Goal: Information Seeking & Learning: Learn about a topic

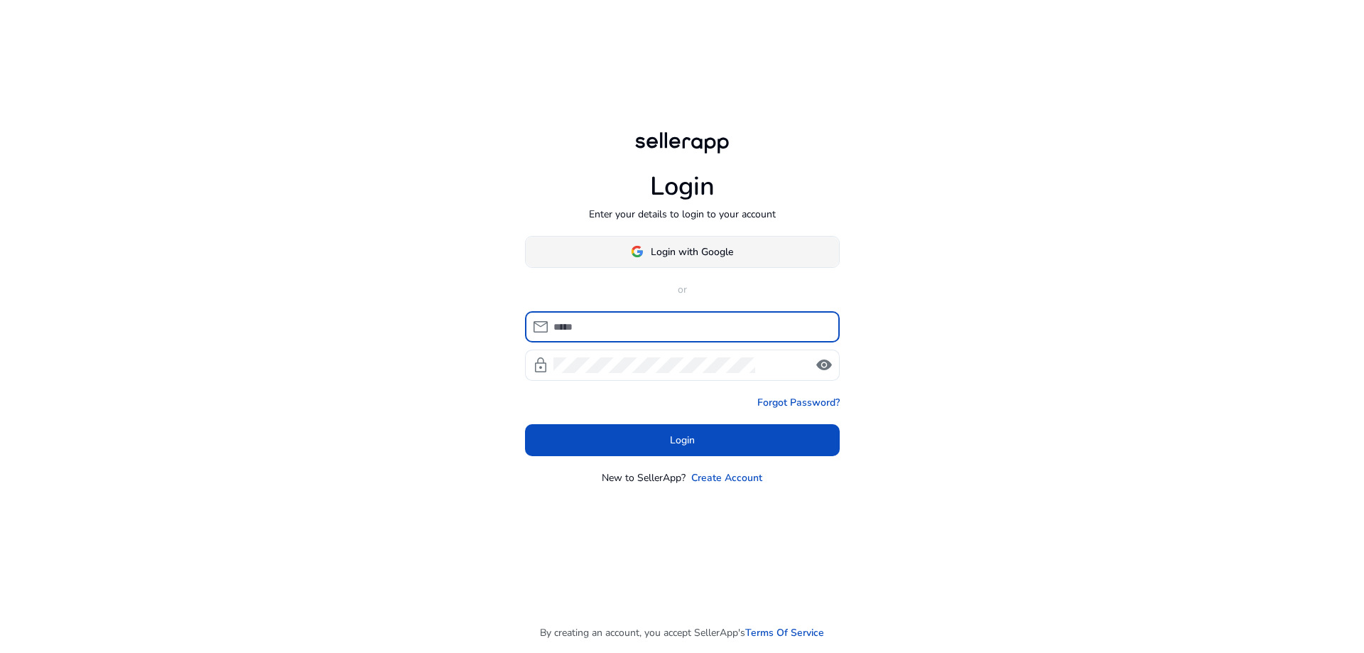
click at [689, 251] on span "Login with Google" at bounding box center [692, 251] width 82 height 15
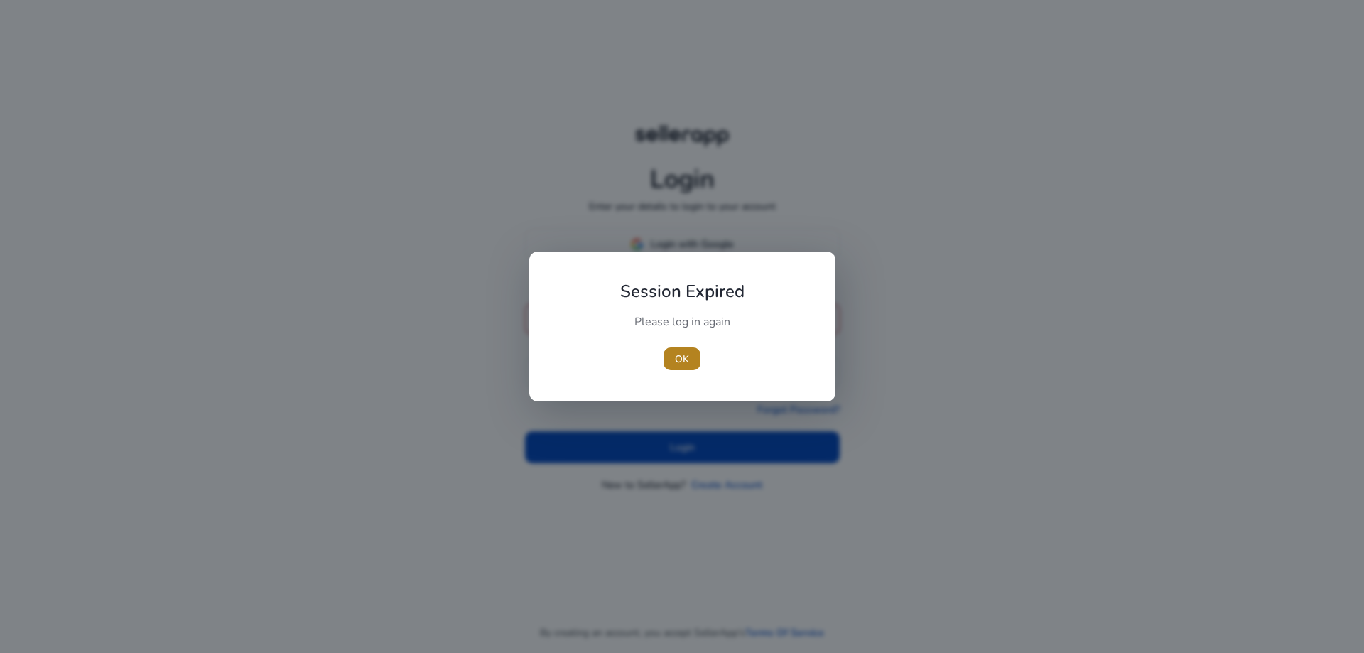
click at [687, 359] on span "OK" at bounding box center [682, 359] width 14 height 15
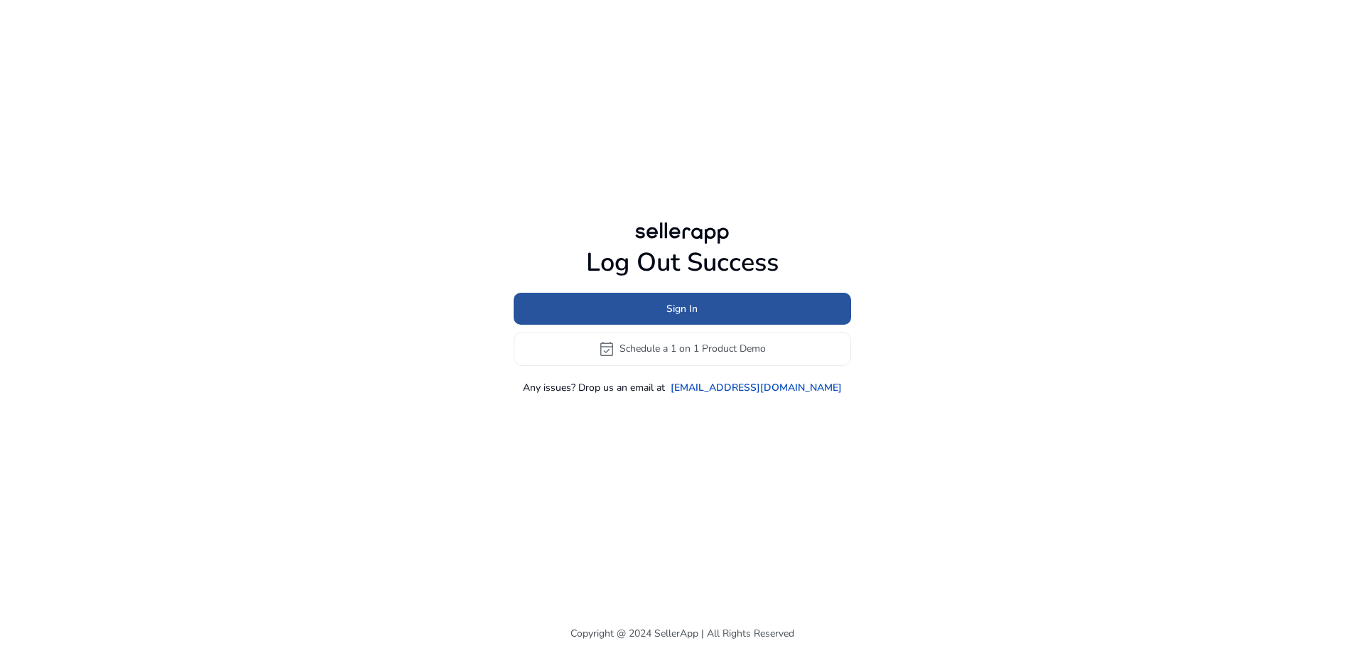
click at [694, 302] on span "Sign In" at bounding box center [682, 308] width 31 height 15
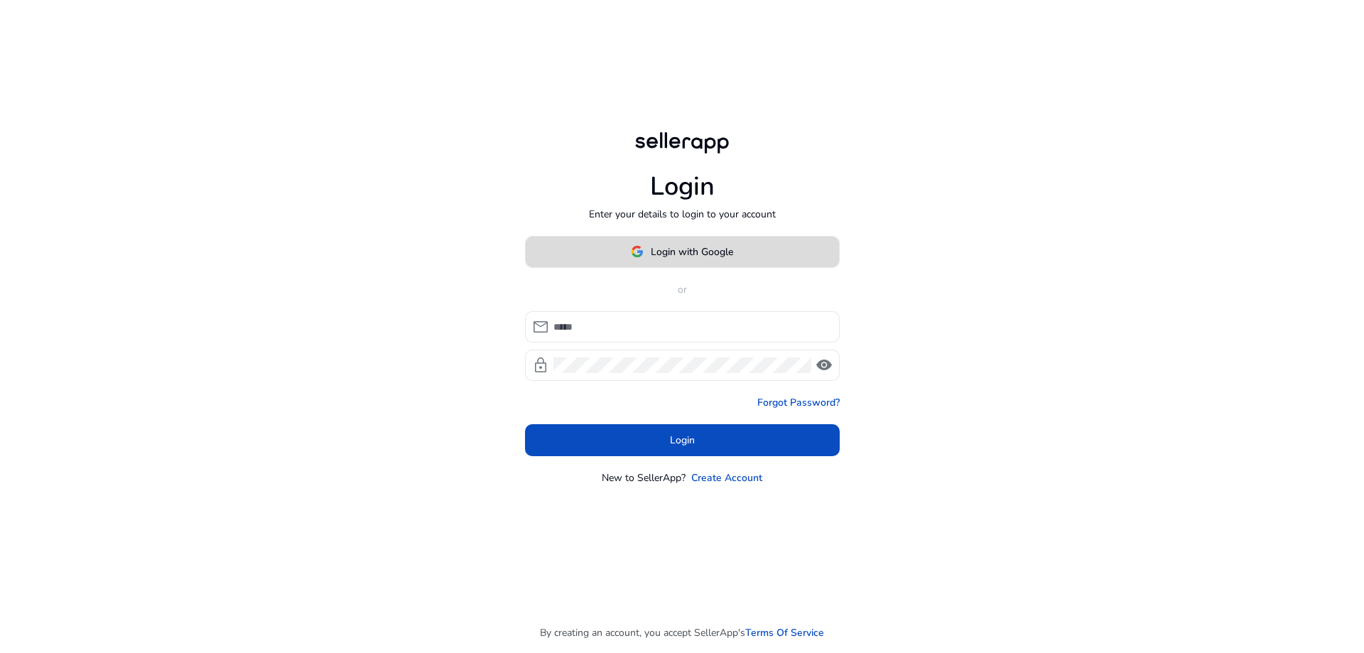
click at [679, 251] on span "Login with Google" at bounding box center [692, 251] width 82 height 15
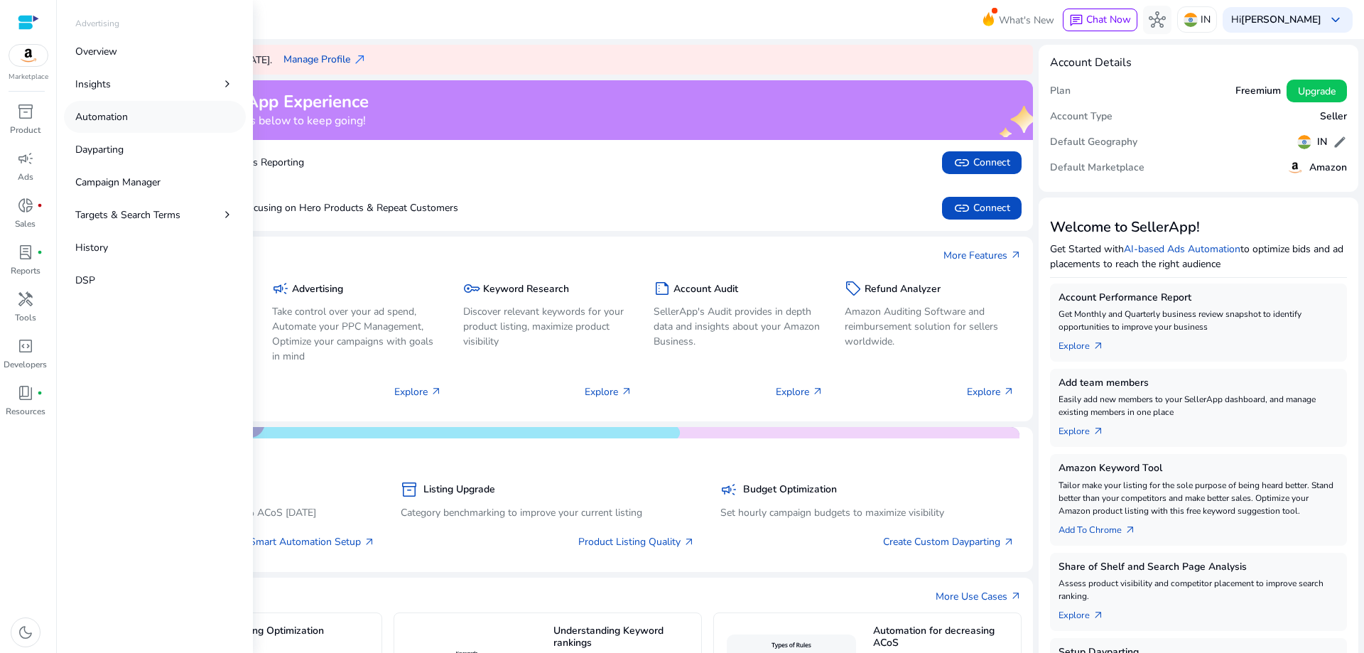
click at [98, 110] on p "Automation" at bounding box center [101, 116] width 53 height 15
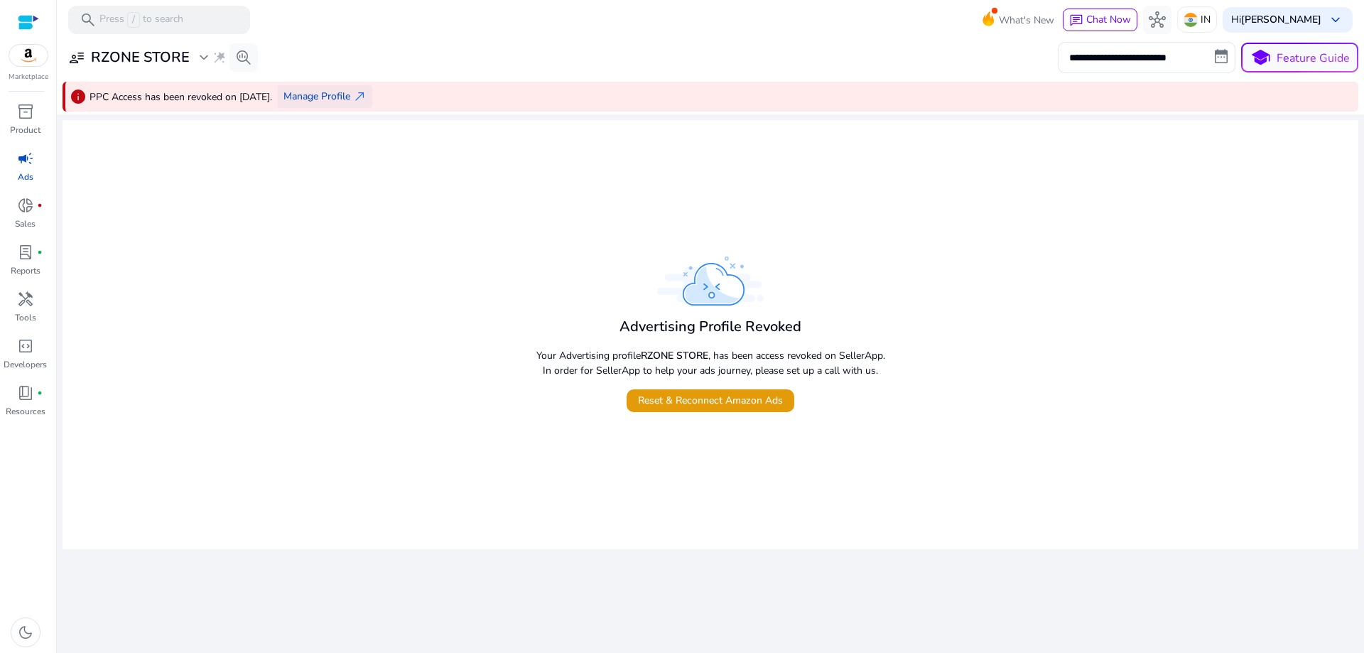
click at [350, 95] on span "Manage Profile" at bounding box center [317, 96] width 67 height 15
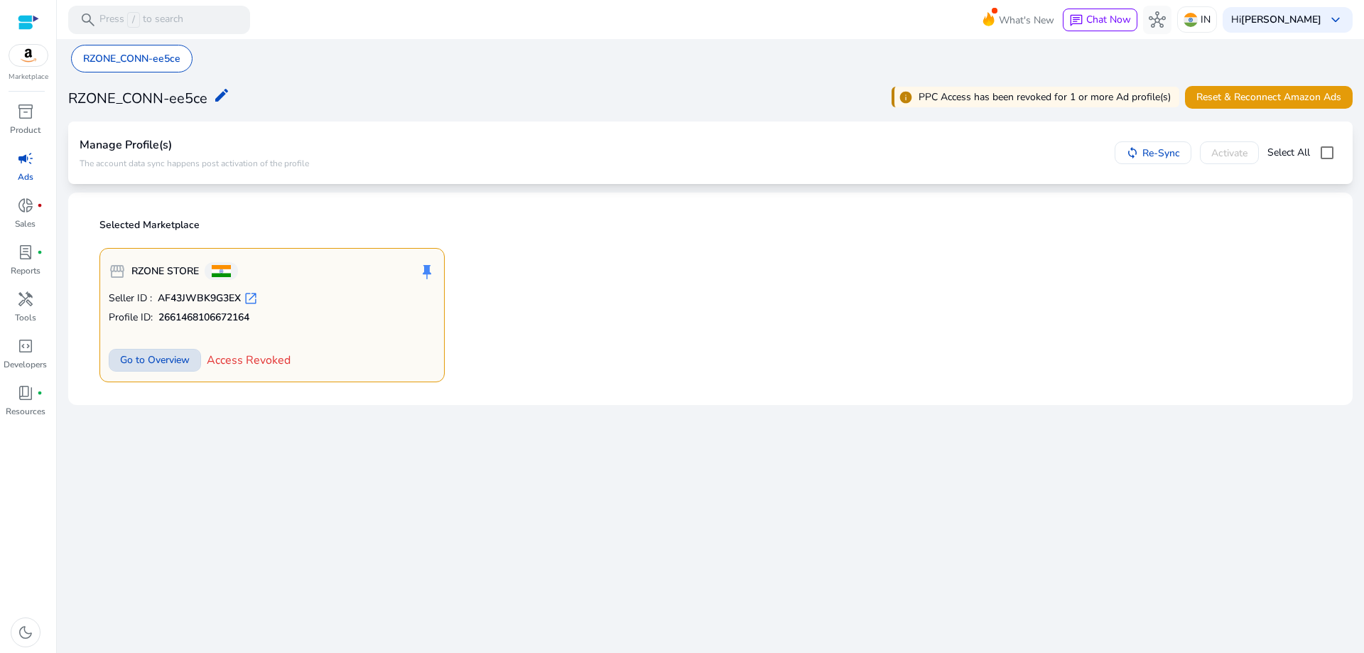
click at [149, 355] on span "Go to Overview" at bounding box center [155, 359] width 70 height 15
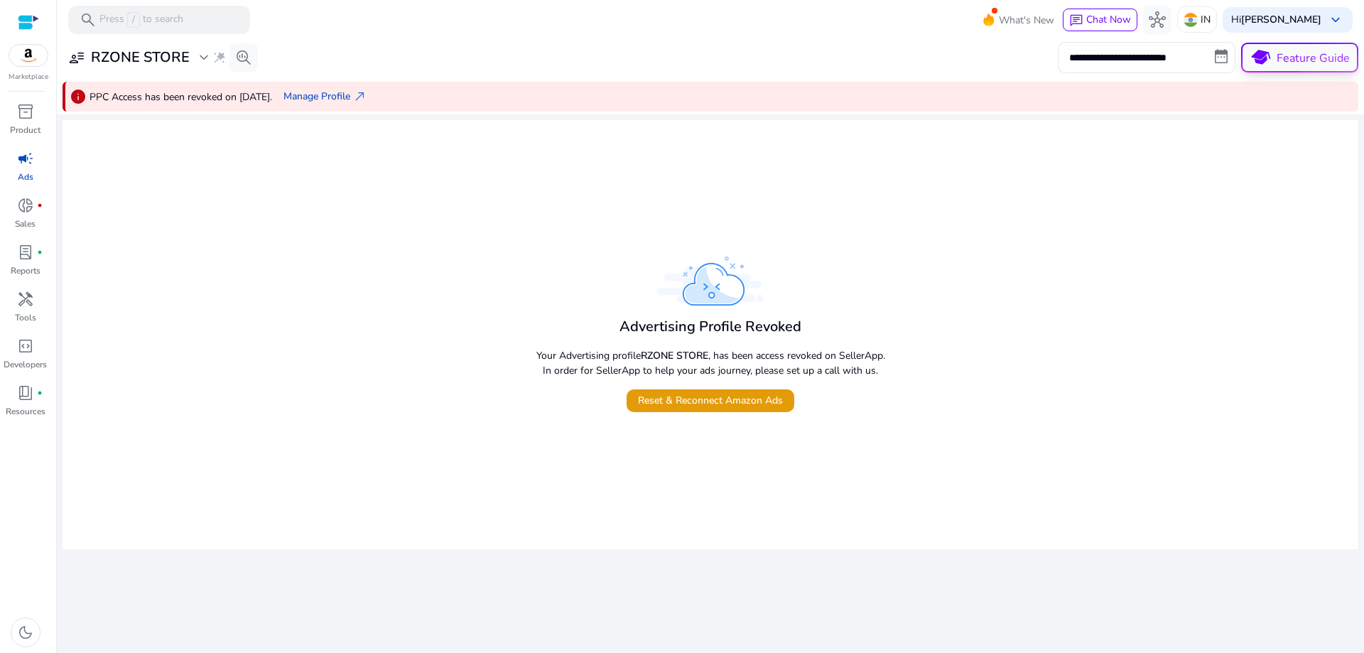
click at [1284, 55] on p "Feature Guide" at bounding box center [1313, 58] width 73 height 17
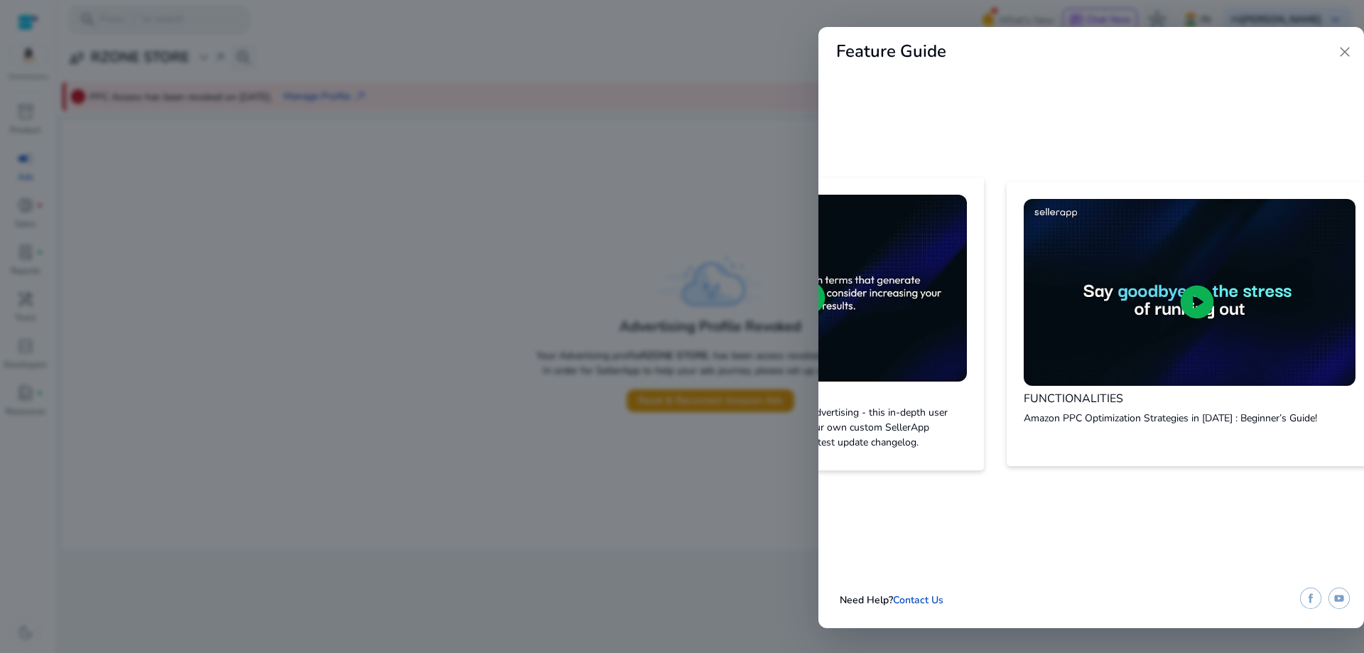
scroll to position [0, 1902]
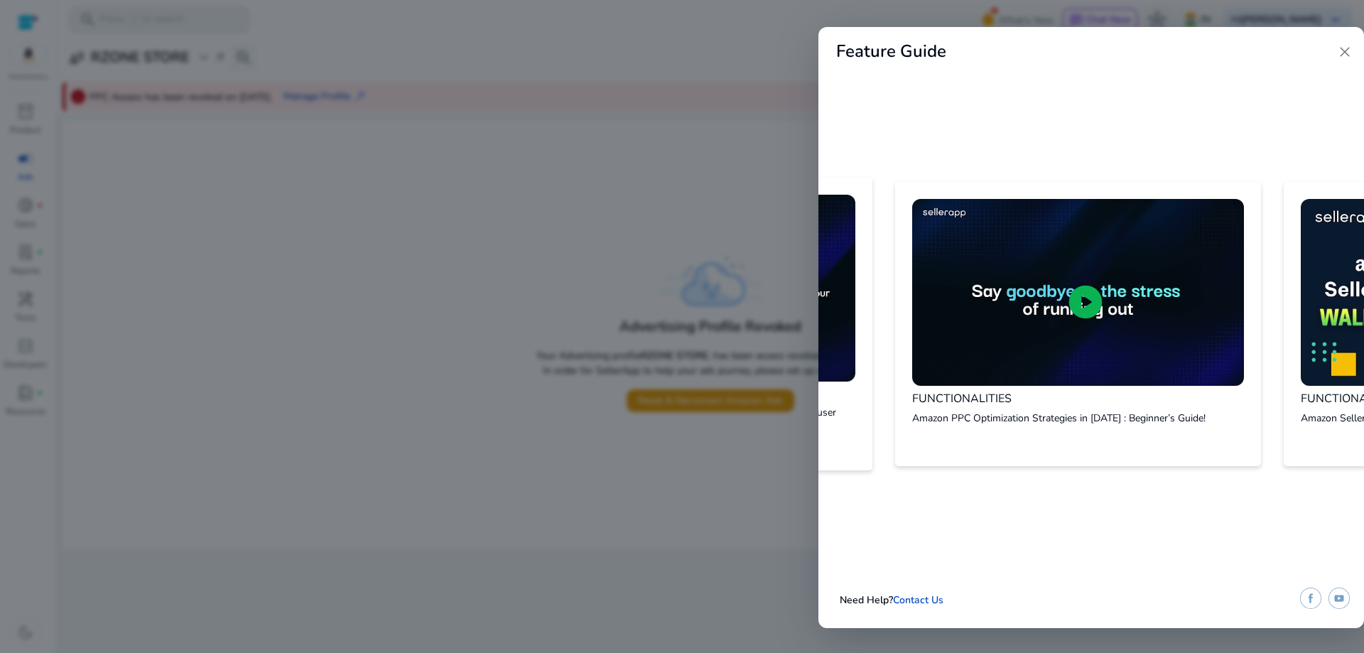
click at [733, 60] on div at bounding box center [682, 326] width 1364 height 653
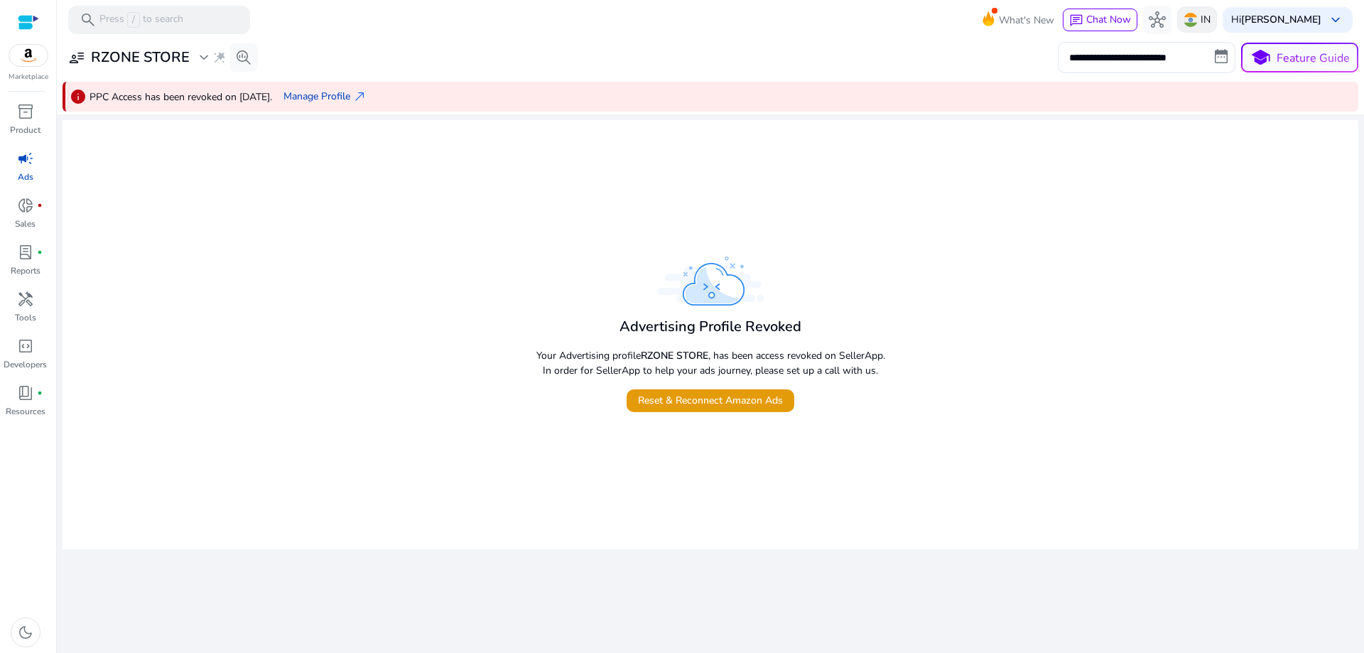
click at [1198, 19] on img at bounding box center [1191, 20] width 14 height 14
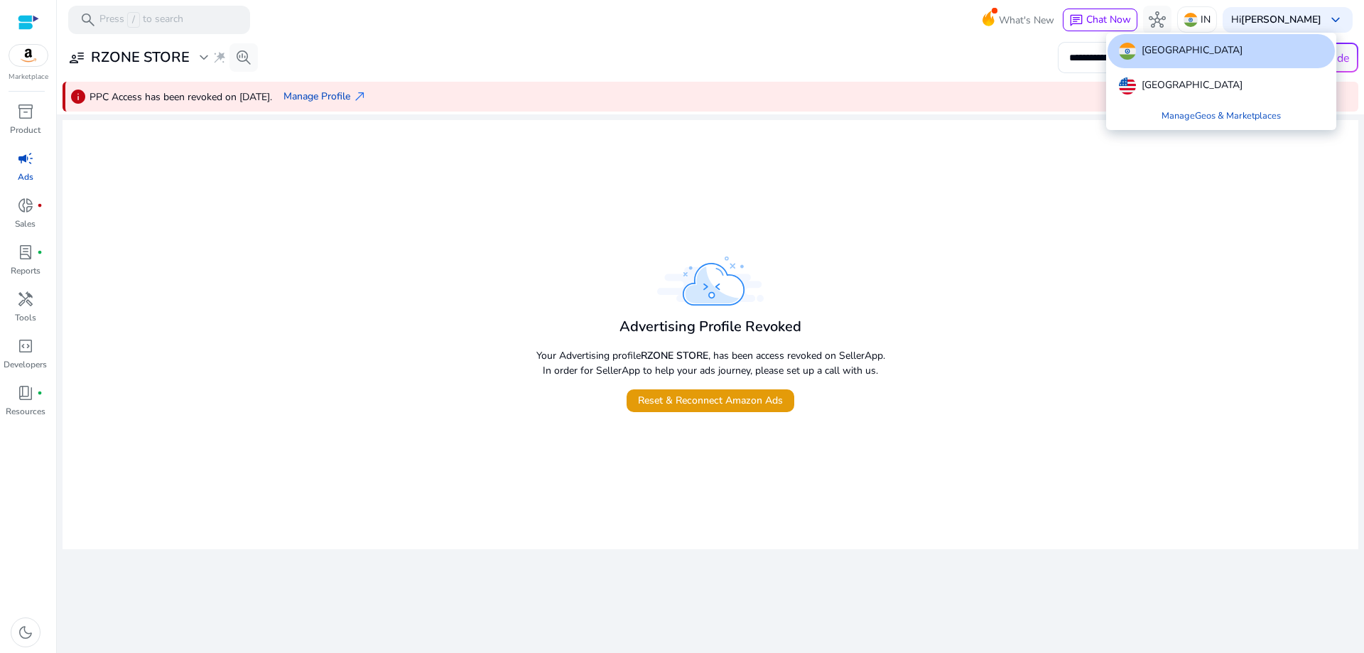
click at [1232, 168] on div at bounding box center [682, 326] width 1364 height 653
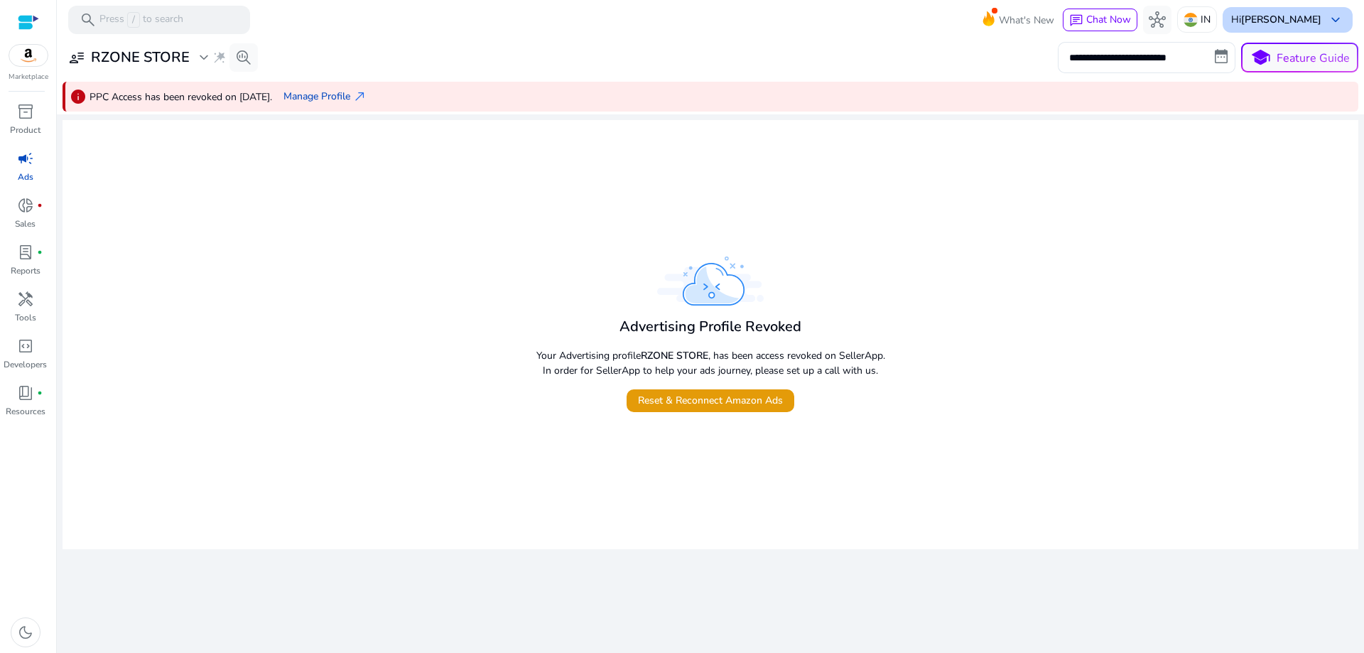
click at [1337, 17] on span "keyboard_arrow_down" at bounding box center [1335, 19] width 17 height 17
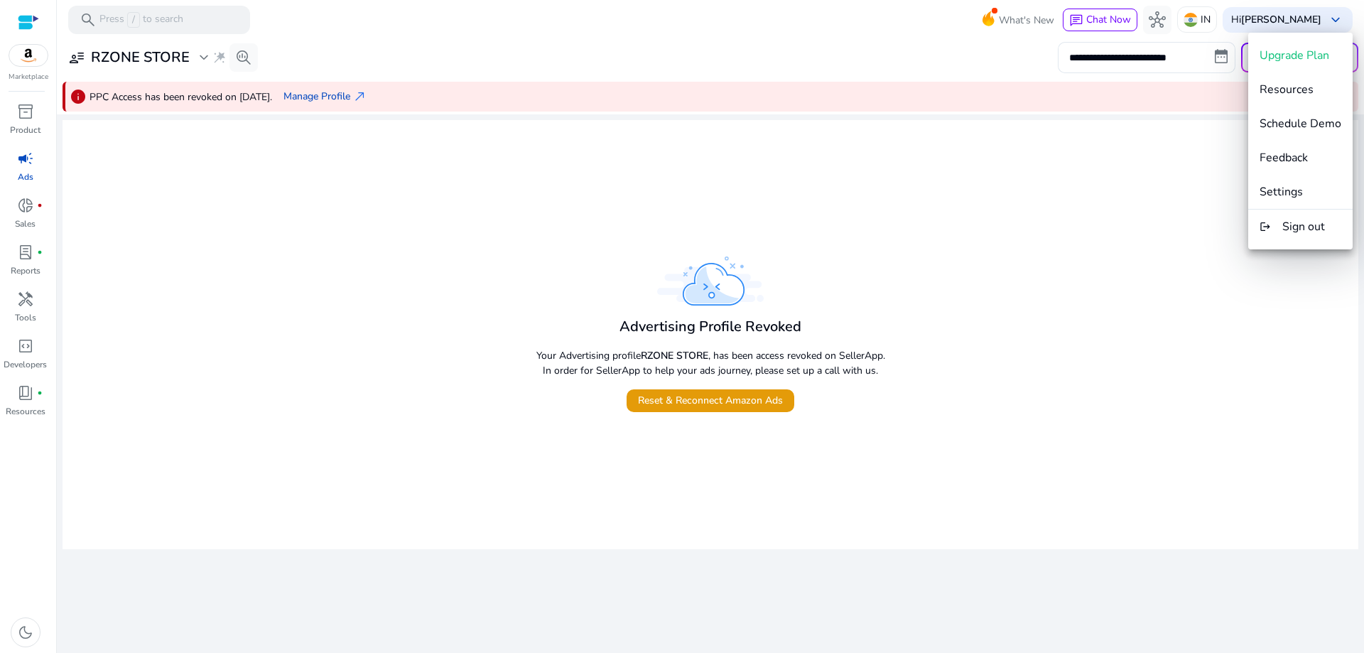
click at [28, 48] on div at bounding box center [682, 326] width 1364 height 653
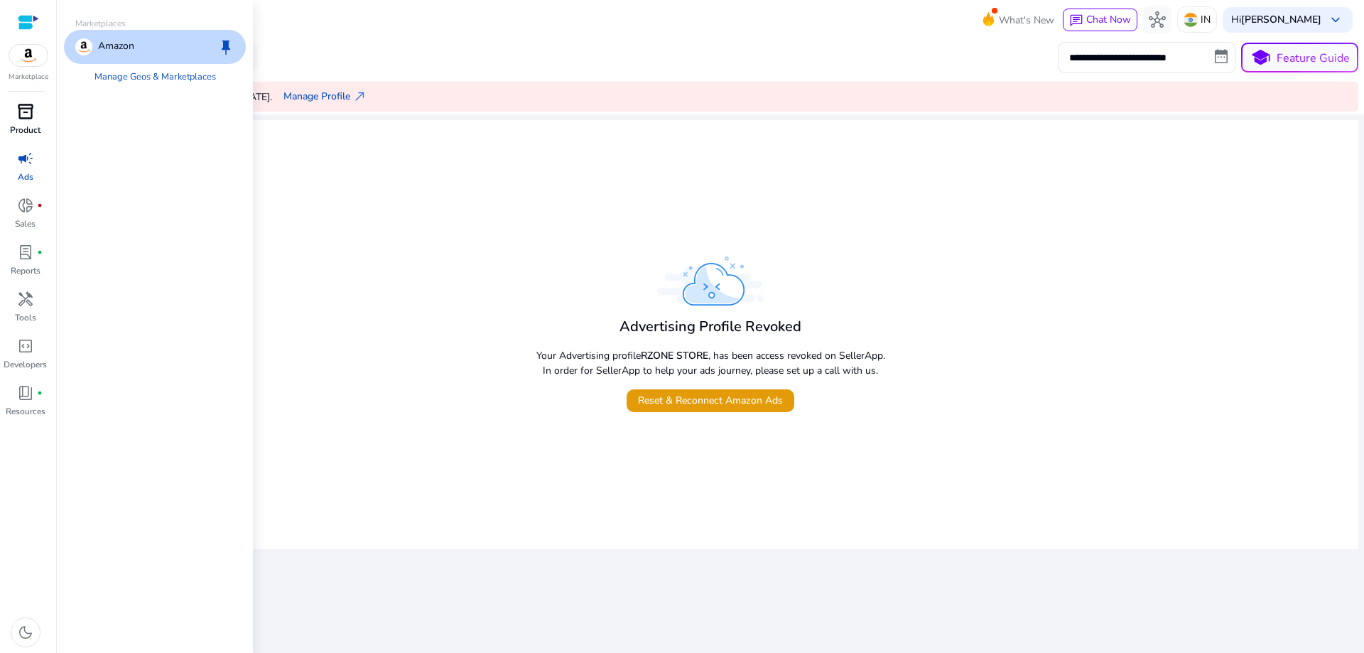
click at [31, 111] on span "inventory_2" at bounding box center [25, 111] width 17 height 17
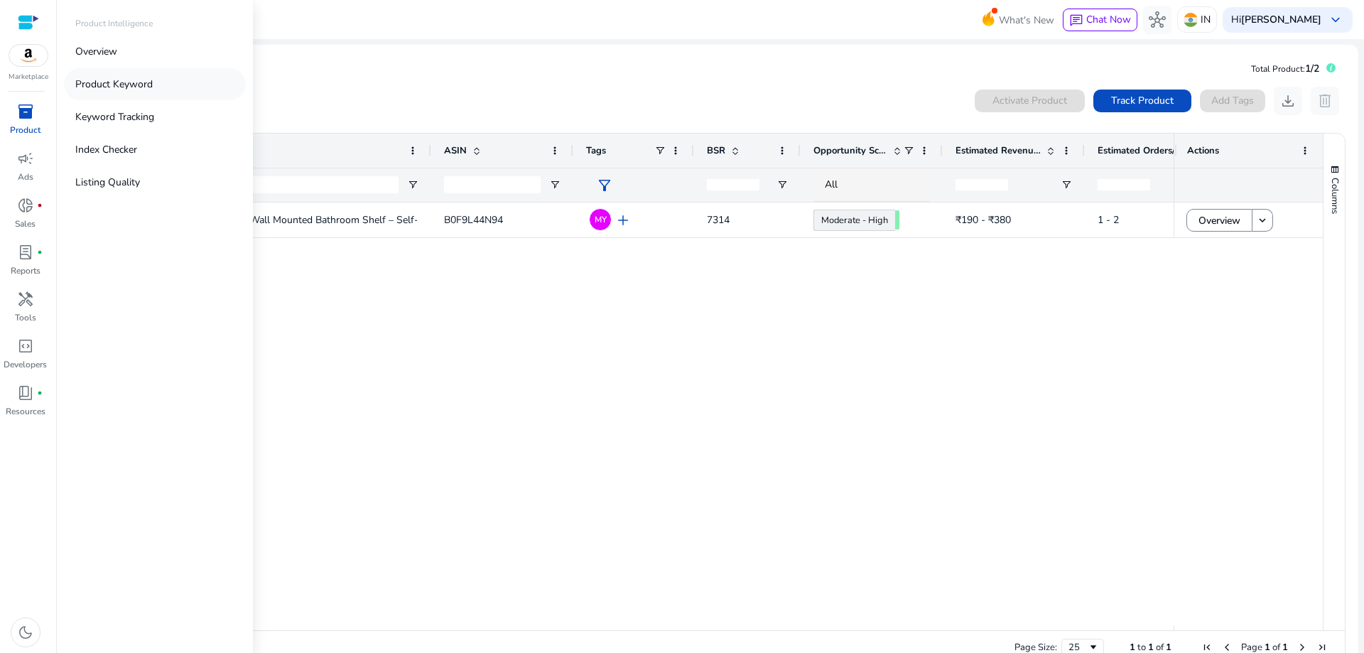
click at [120, 82] on p "Product Keyword" at bounding box center [113, 84] width 77 height 15
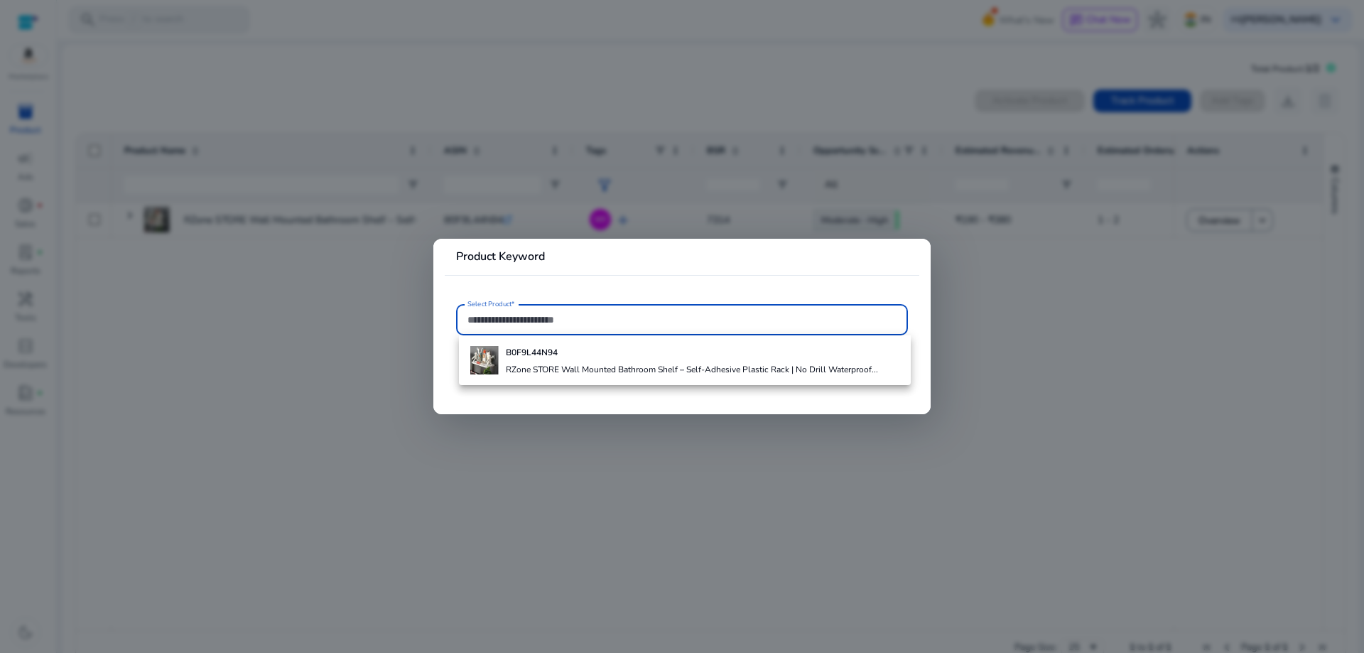
click at [509, 313] on input "Select Product*" at bounding box center [682, 320] width 429 height 16
paste input "**********"
type input "**********"
click at [420, 304] on div at bounding box center [682, 326] width 1364 height 653
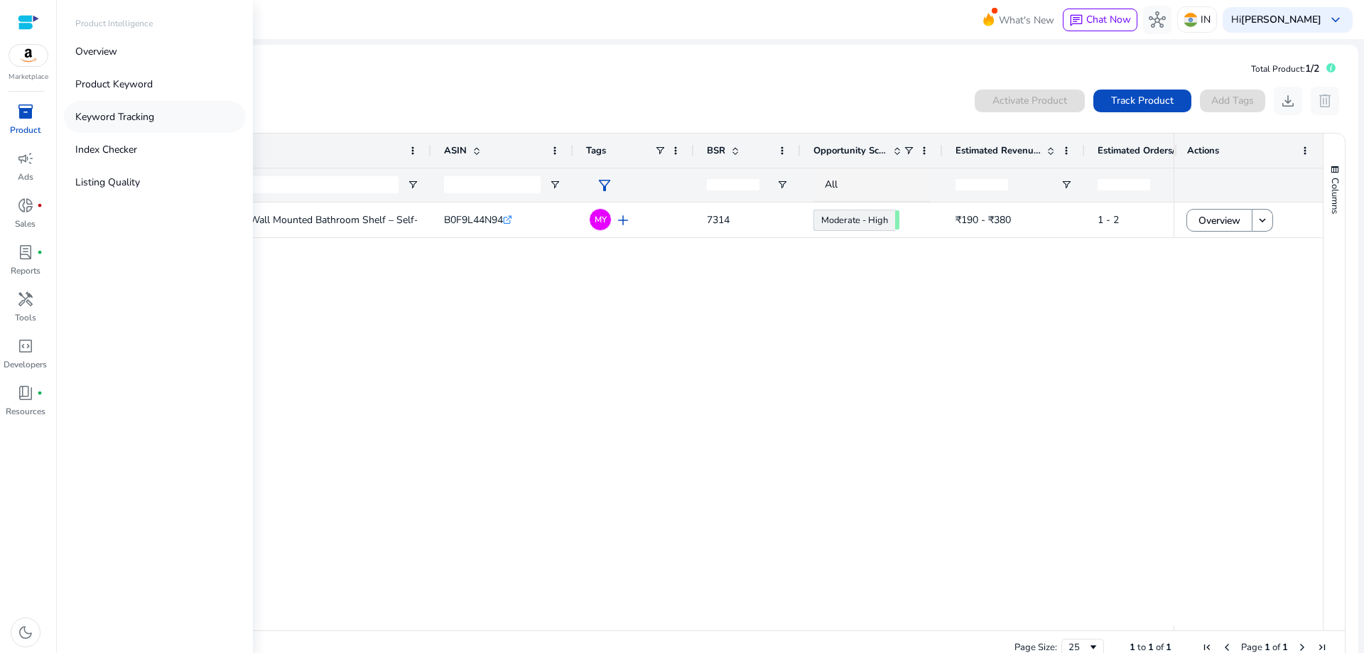
click at [125, 111] on p "Keyword Tracking" at bounding box center [114, 116] width 79 height 15
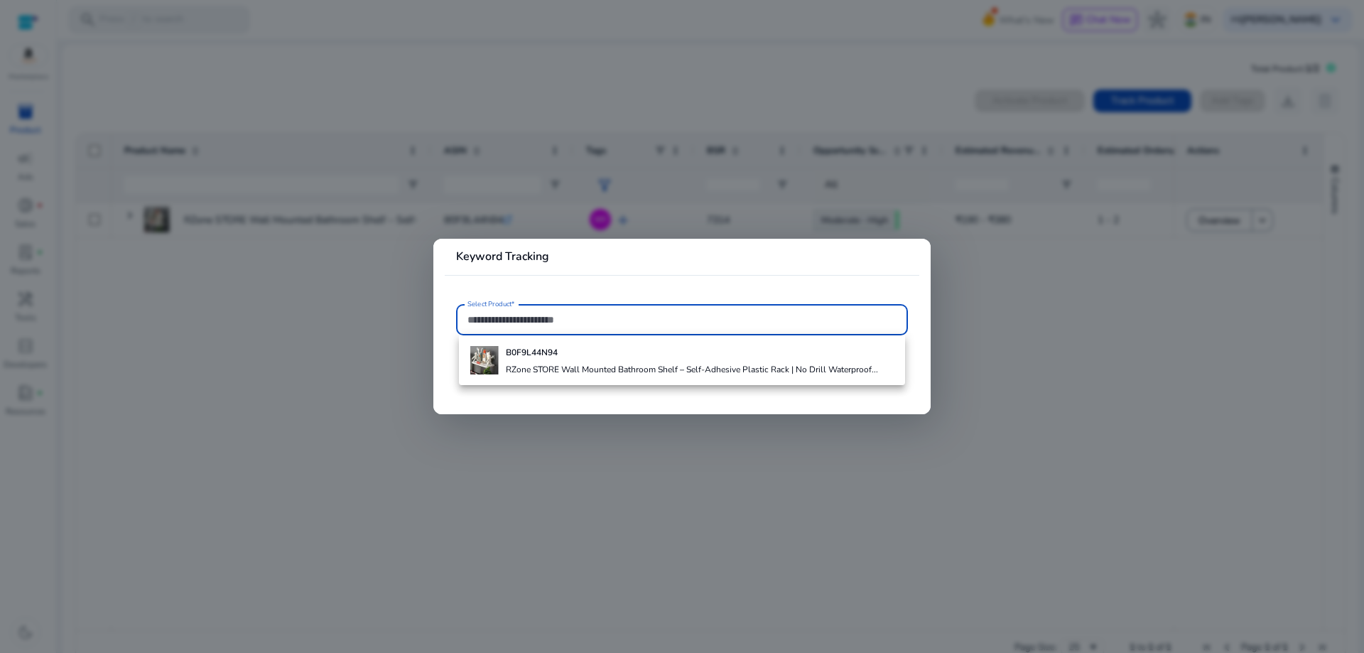
click at [529, 310] on div at bounding box center [682, 319] width 429 height 31
click at [517, 322] on input "Select Product*" at bounding box center [682, 320] width 429 height 16
paste input "**********"
type input "**********"
click at [1040, 355] on div at bounding box center [682, 326] width 1364 height 653
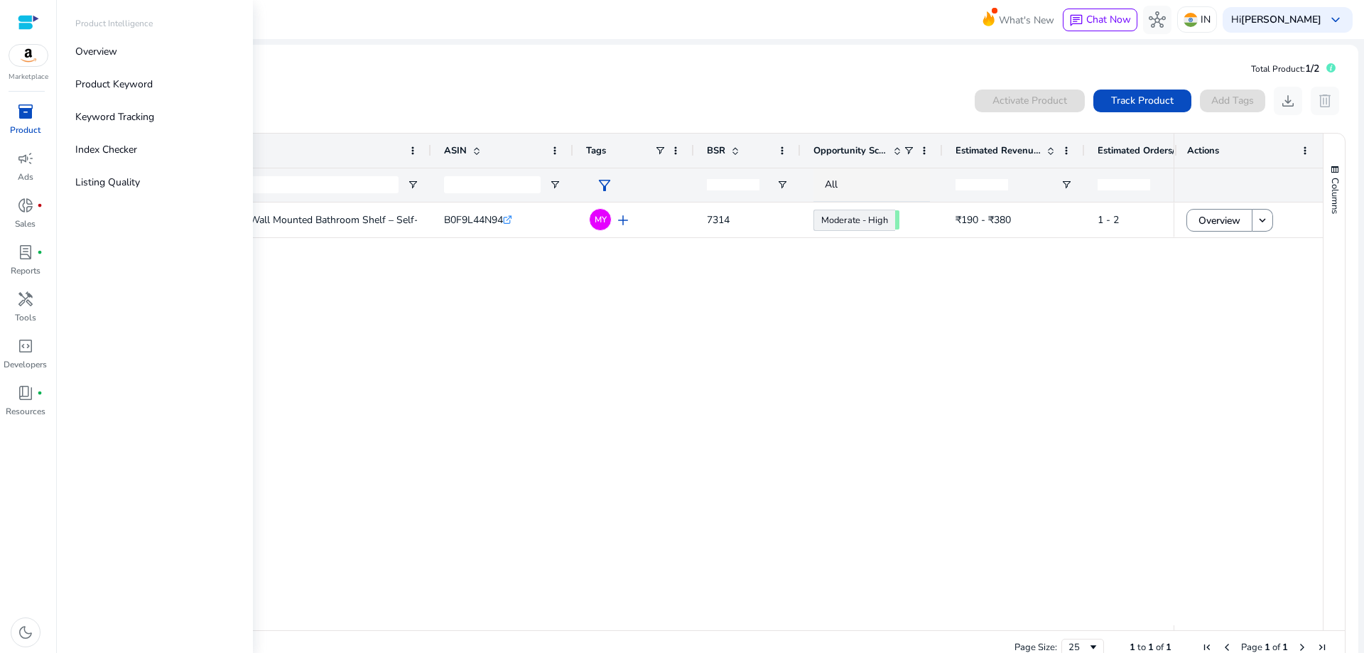
click at [28, 112] on span "inventory_2" at bounding box center [25, 111] width 17 height 17
click at [107, 180] on p "Listing Quality" at bounding box center [107, 182] width 65 height 15
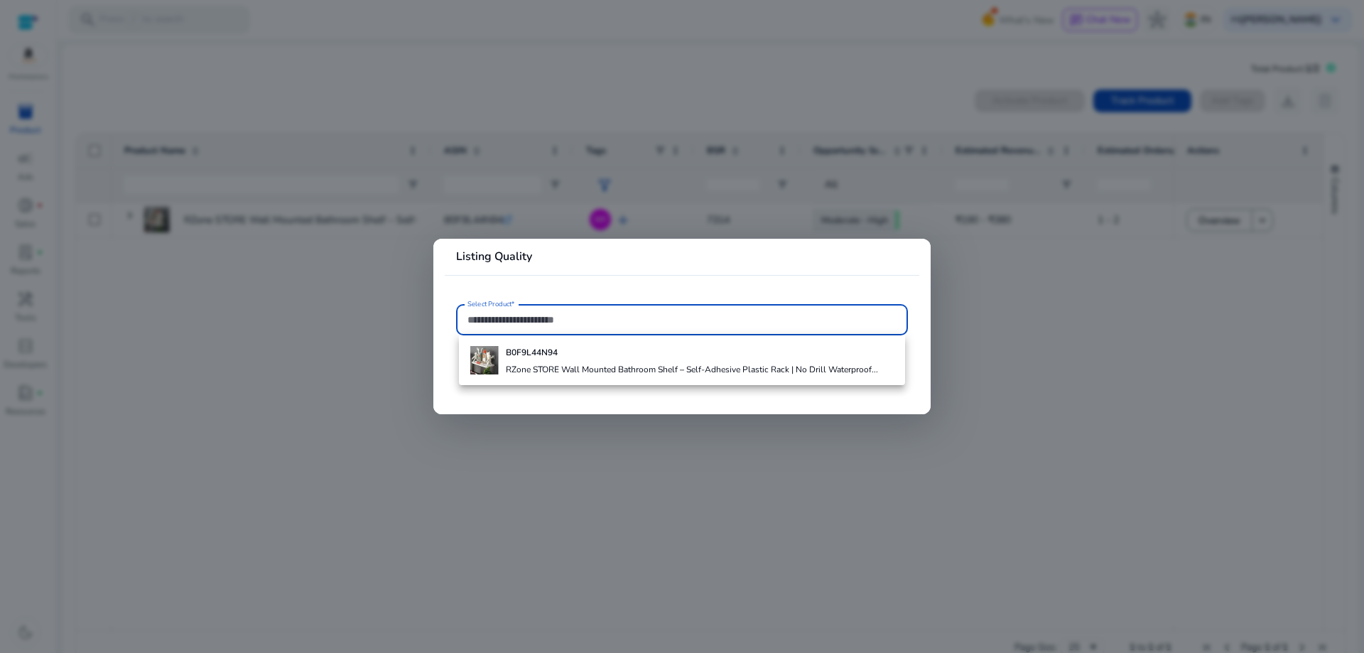
click at [554, 313] on input "Select Product*" at bounding box center [682, 320] width 429 height 16
type input "**********"
click at [425, 378] on div at bounding box center [682, 326] width 1364 height 653
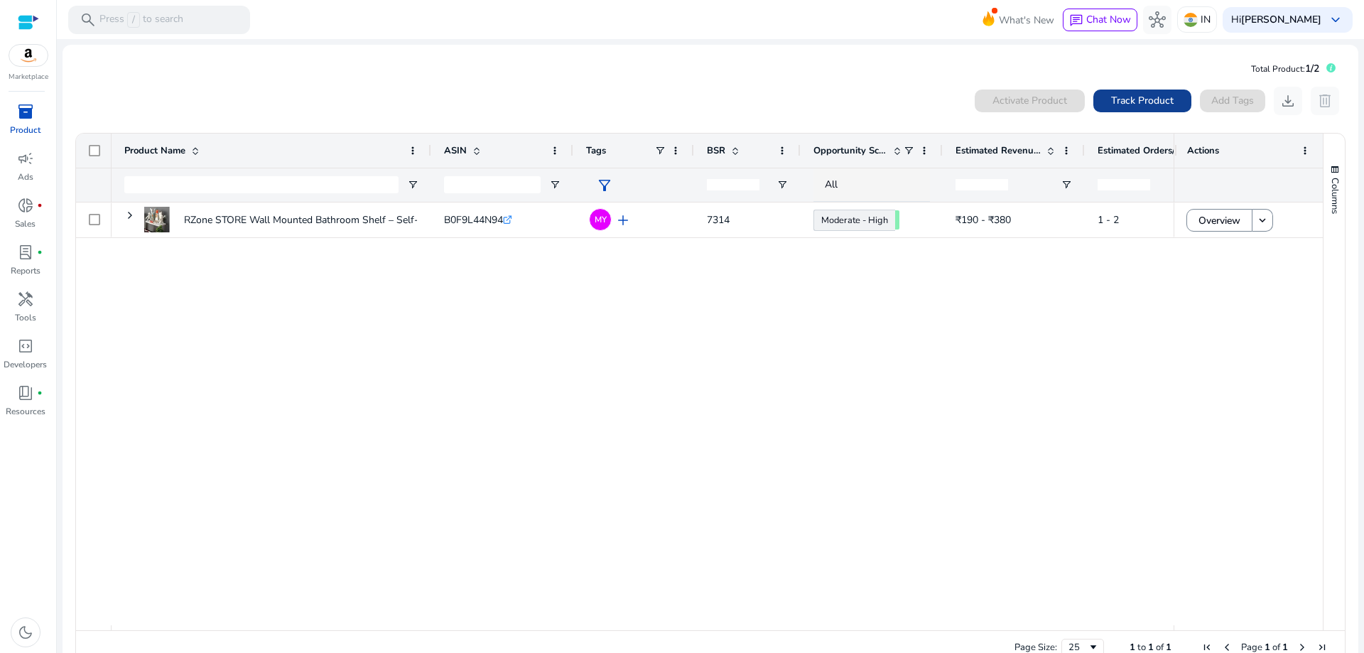
click at [1136, 98] on span "Track Product" at bounding box center [1142, 100] width 63 height 15
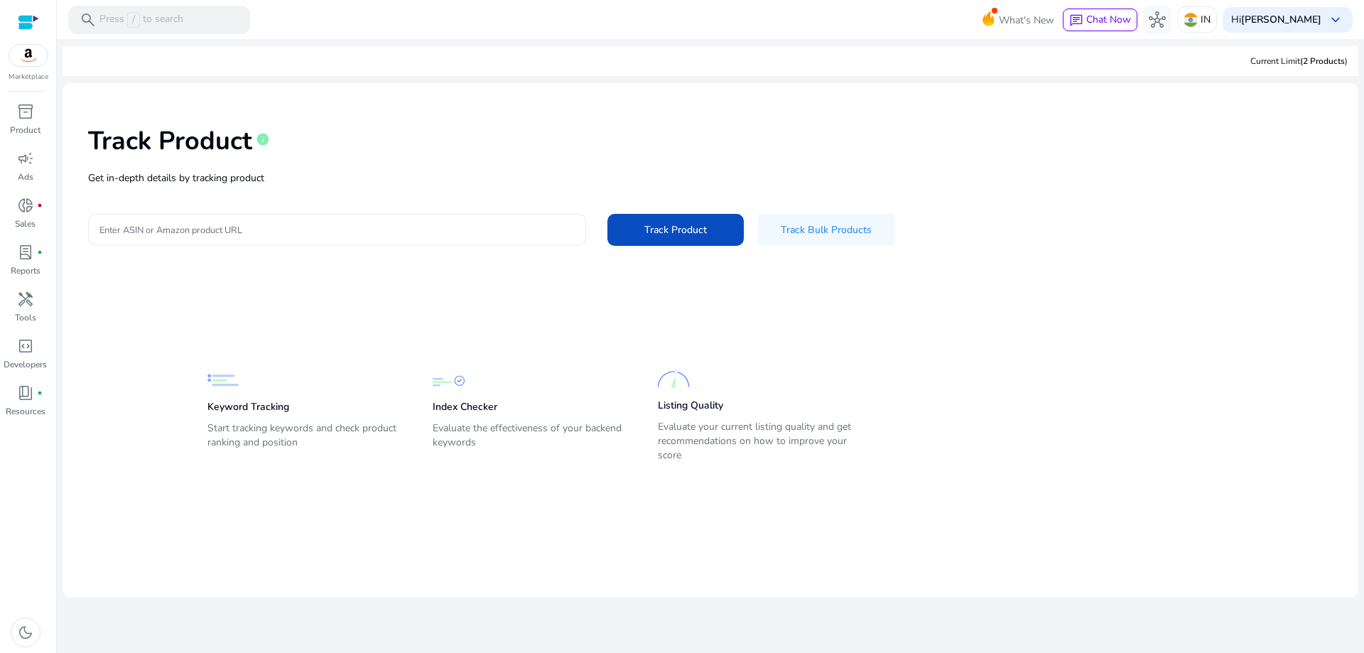
click at [233, 229] on input "Enter ASIN or Amazon product URL" at bounding box center [336, 230] width 475 height 16
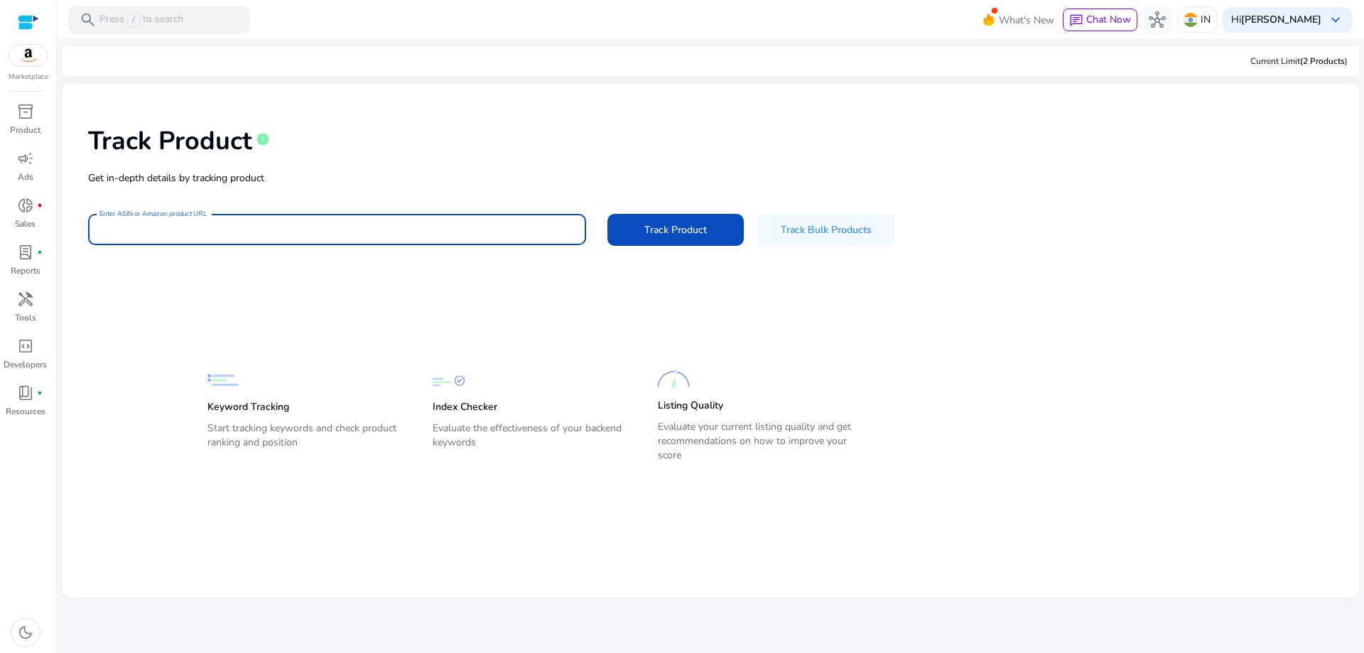
paste input "**********"
type input "**********"
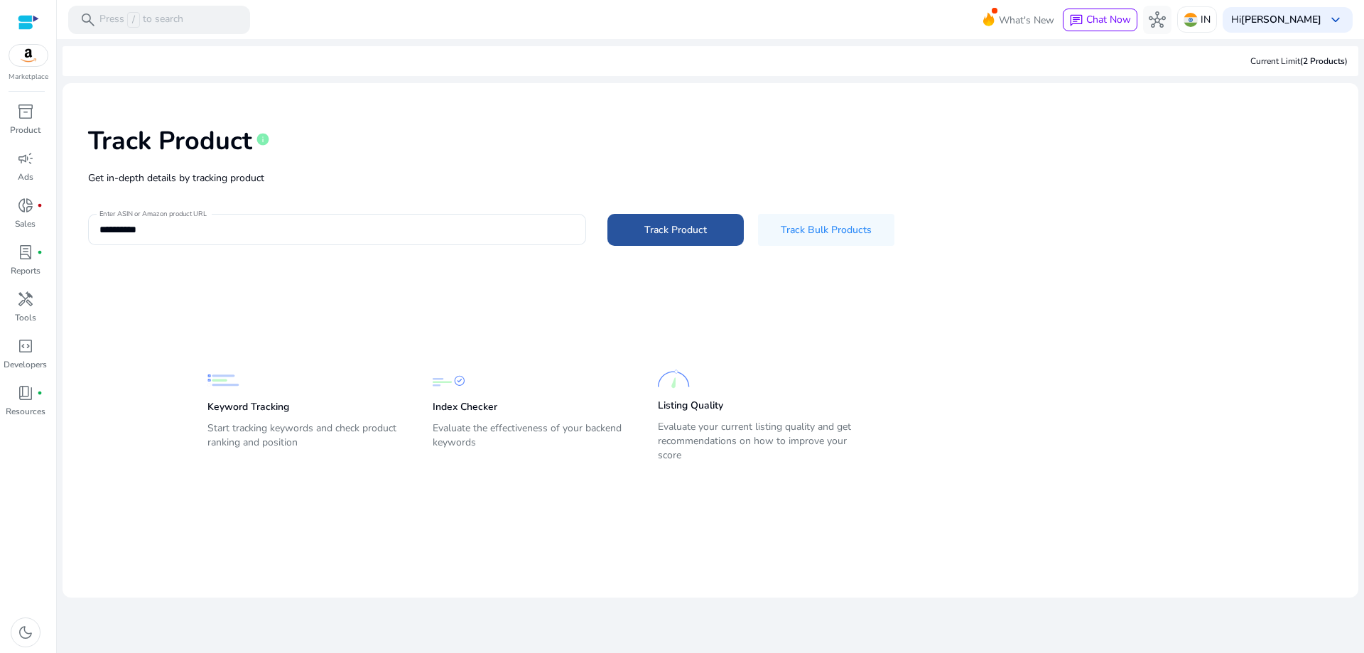
click at [688, 224] on span "Track Product" at bounding box center [676, 229] width 63 height 15
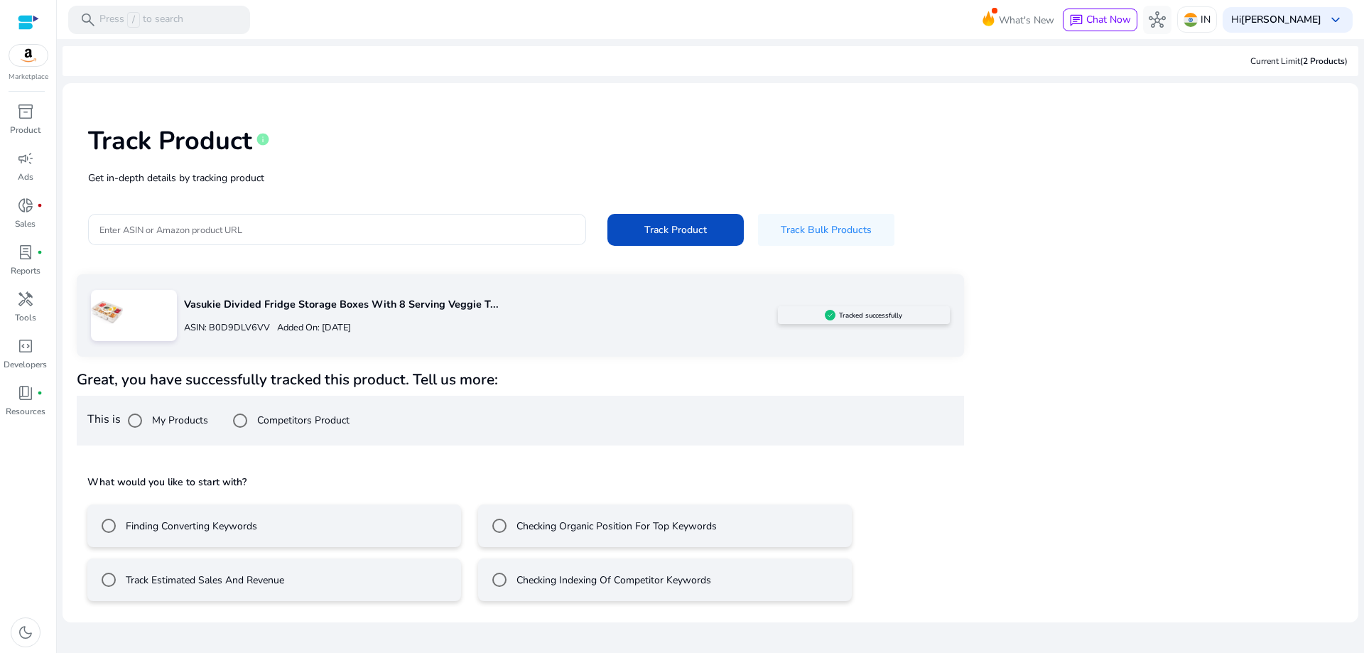
drag, startPoint x: 1361, startPoint y: 187, endPoint x: 1364, endPoint y: 266, distance: 78.9
click at [1364, 266] on mat-sidenav-content "search Press / to search What's New chat Chat Now hub IN Hi [PERSON_NAME] keybo…" at bounding box center [710, 326] width 1307 height 653
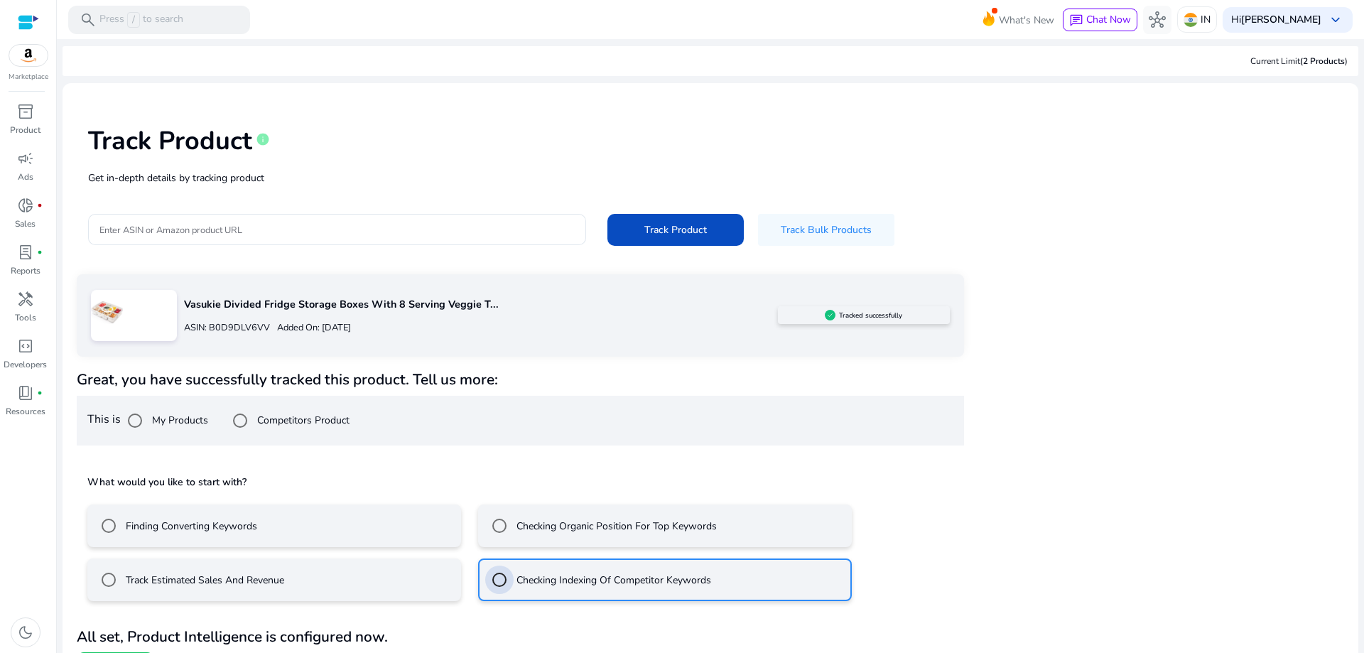
scroll to position [33, 0]
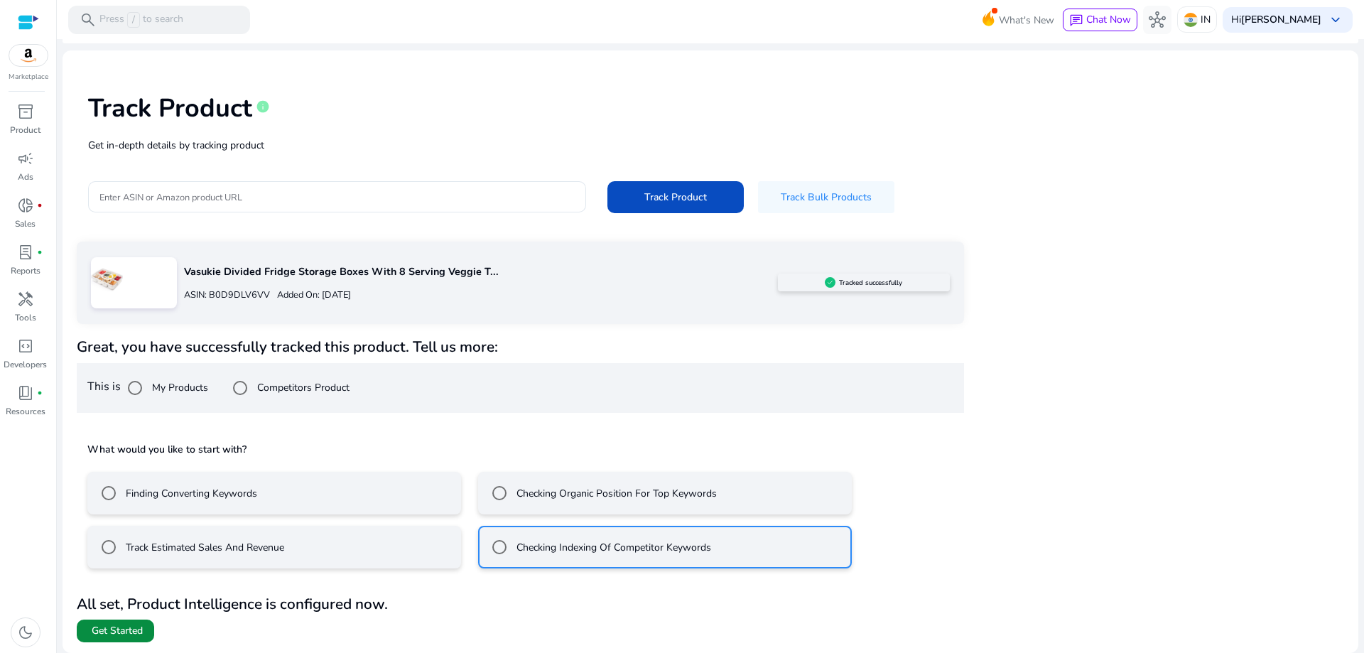
click at [131, 629] on span "Get Started" at bounding box center [117, 631] width 51 height 14
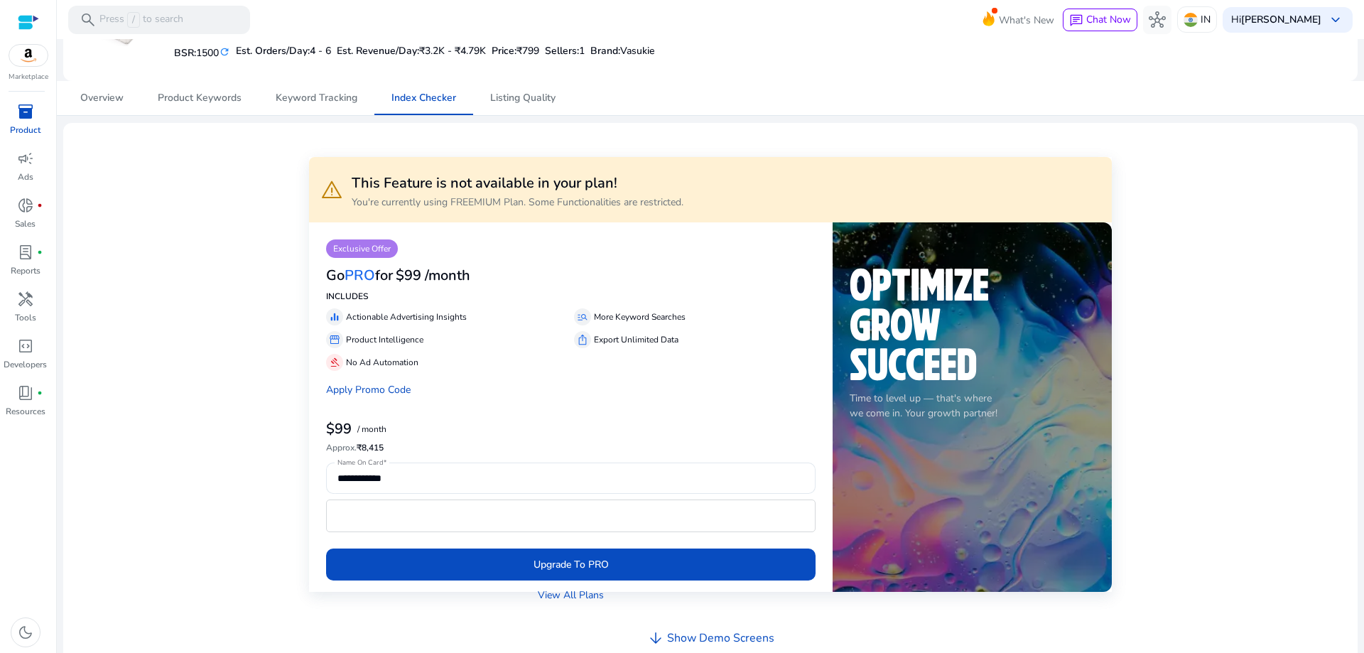
scroll to position [161, 0]
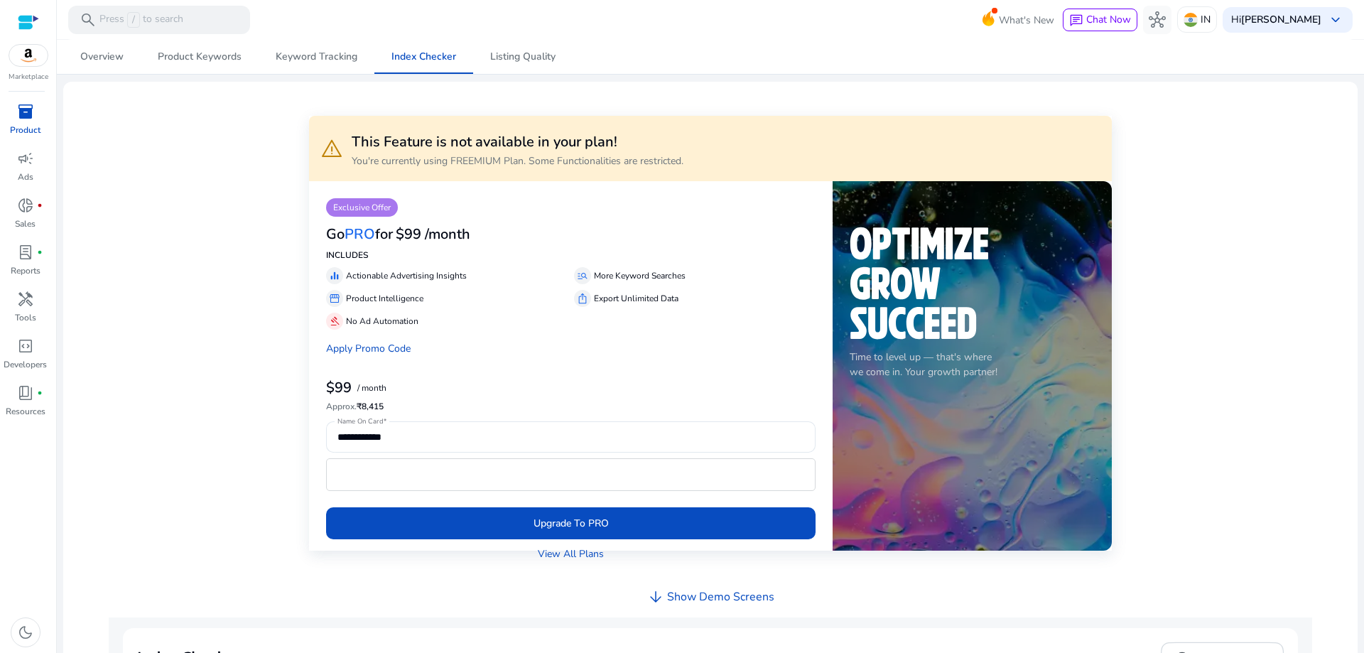
click at [1357, 257] on mat-sidenav-content "search Press / to search What's New chat Chat Now hub IN Hi [PERSON_NAME] keybo…" at bounding box center [710, 326] width 1307 height 653
drag, startPoint x: 345, startPoint y: 274, endPoint x: 473, endPoint y: 275, distance: 127.2
click at [473, 275] on div "equalizer Actionable Advertising Insights" at bounding box center [447, 275] width 242 height 17
copy p "Actionable Advertising Insights"
click at [1131, 20] on span "Chat Now" at bounding box center [1109, 20] width 45 height 14
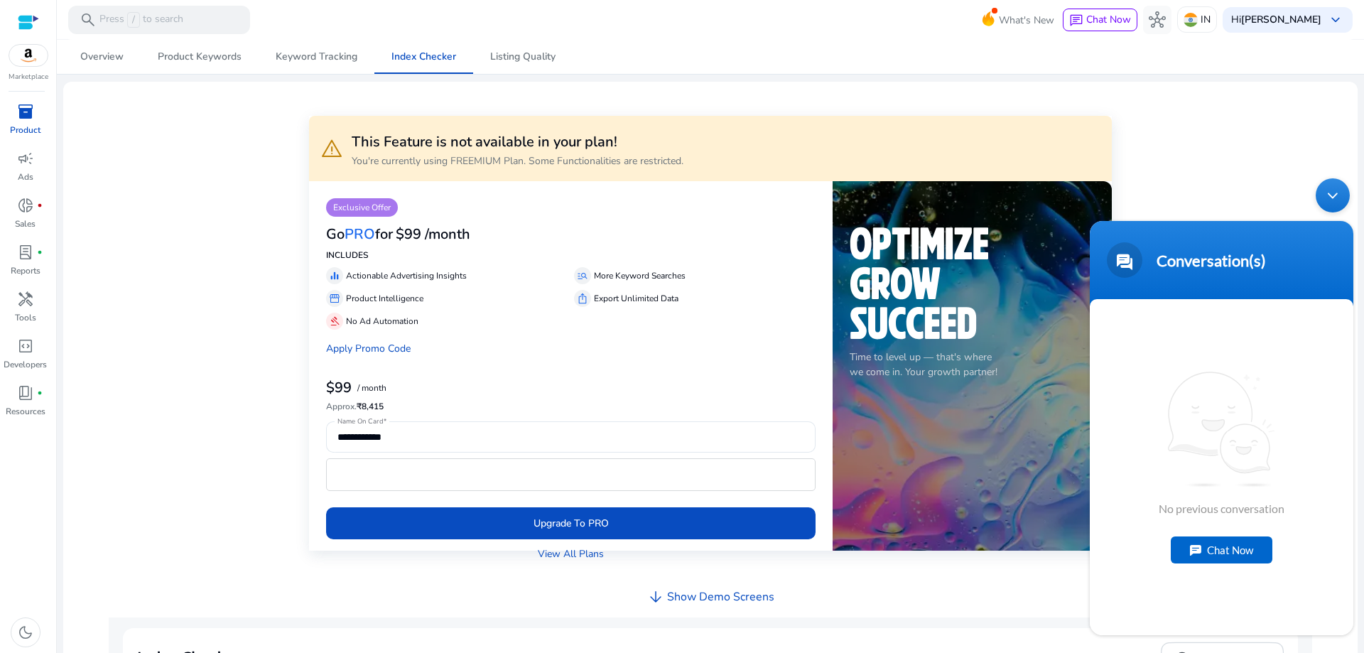
click at [1214, 541] on div "Chat Now" at bounding box center [1222, 550] width 102 height 27
type textarea "**********"
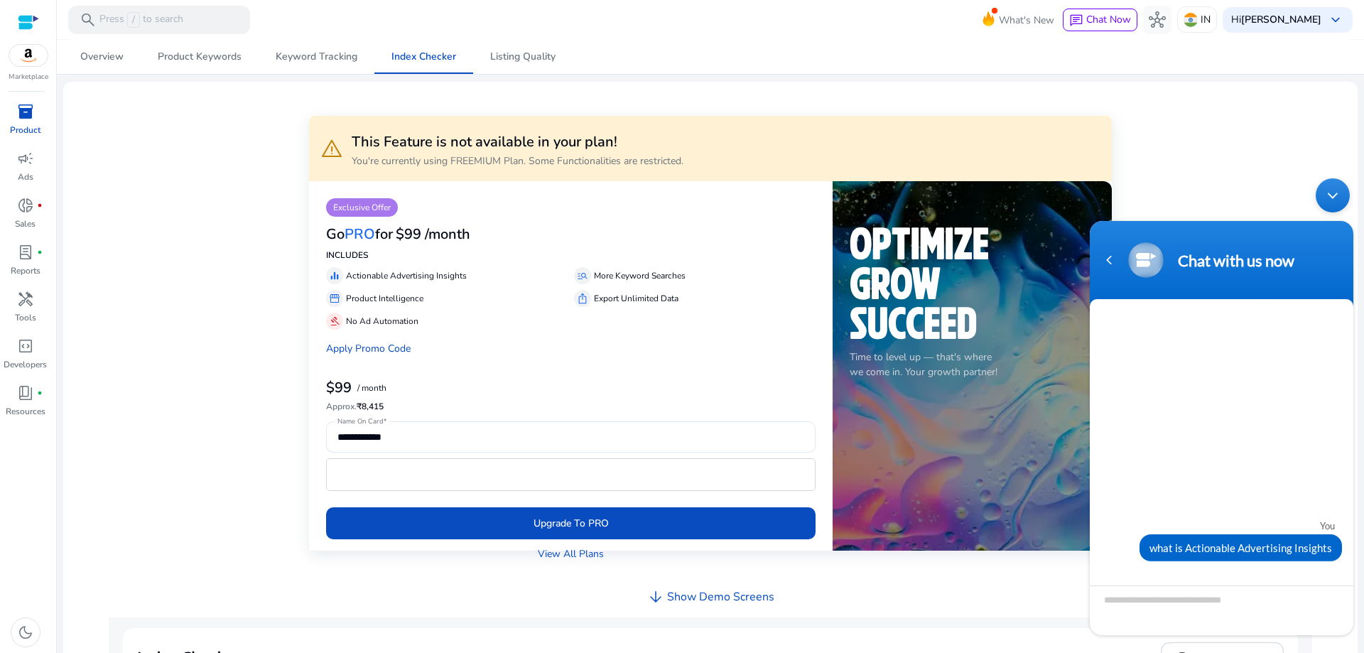
scroll to position [65, 0]
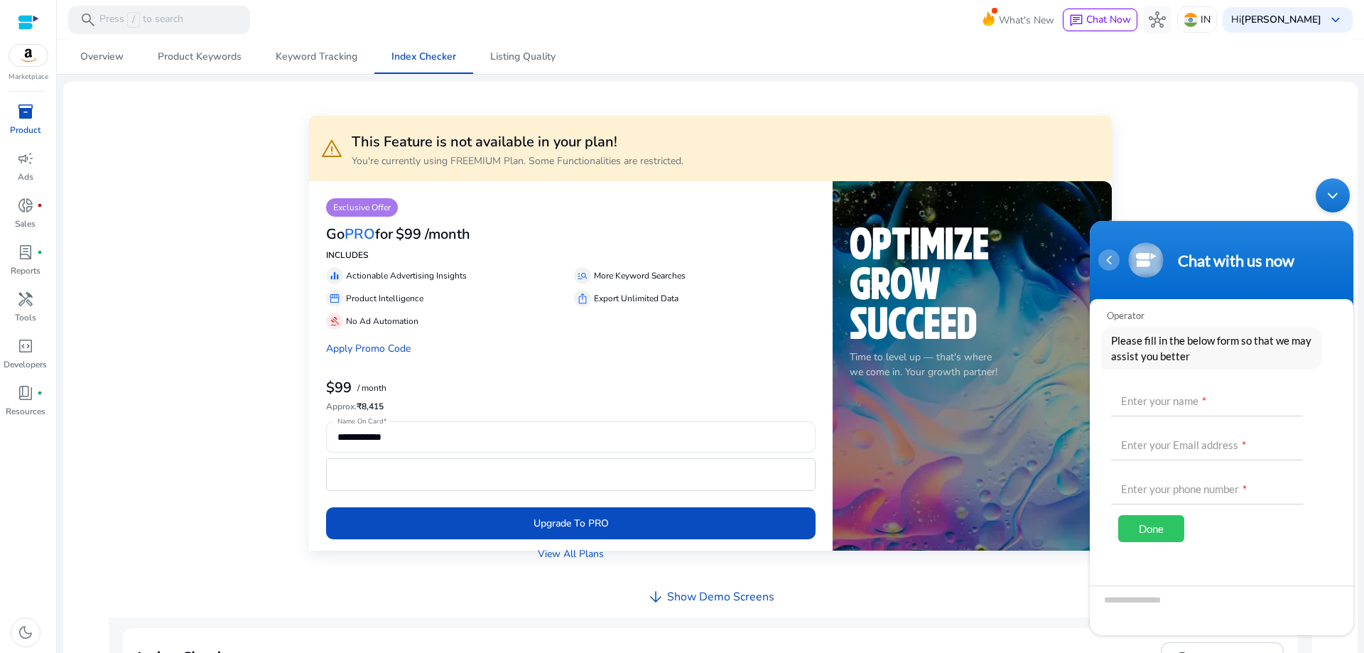
click at [1116, 260] on div "Navigation go back" at bounding box center [1109, 259] width 21 height 21
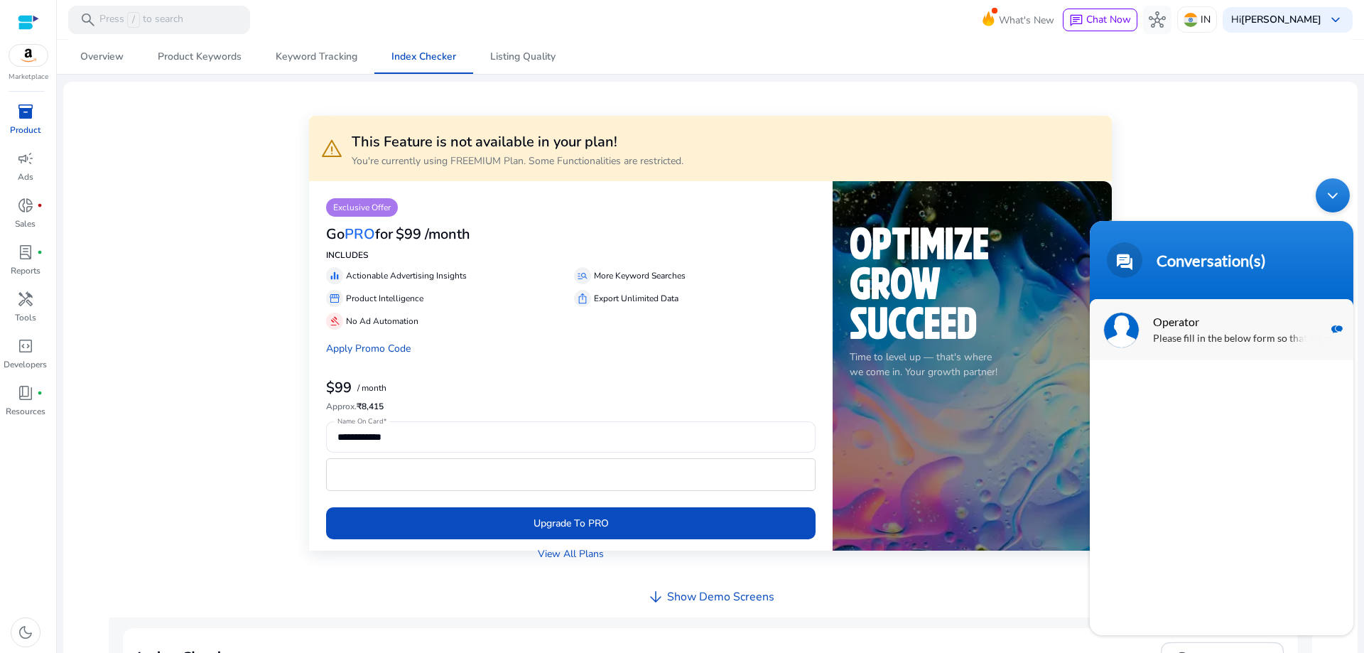
click at [1212, 330] on span "Operator" at bounding box center [1220, 321] width 134 height 19
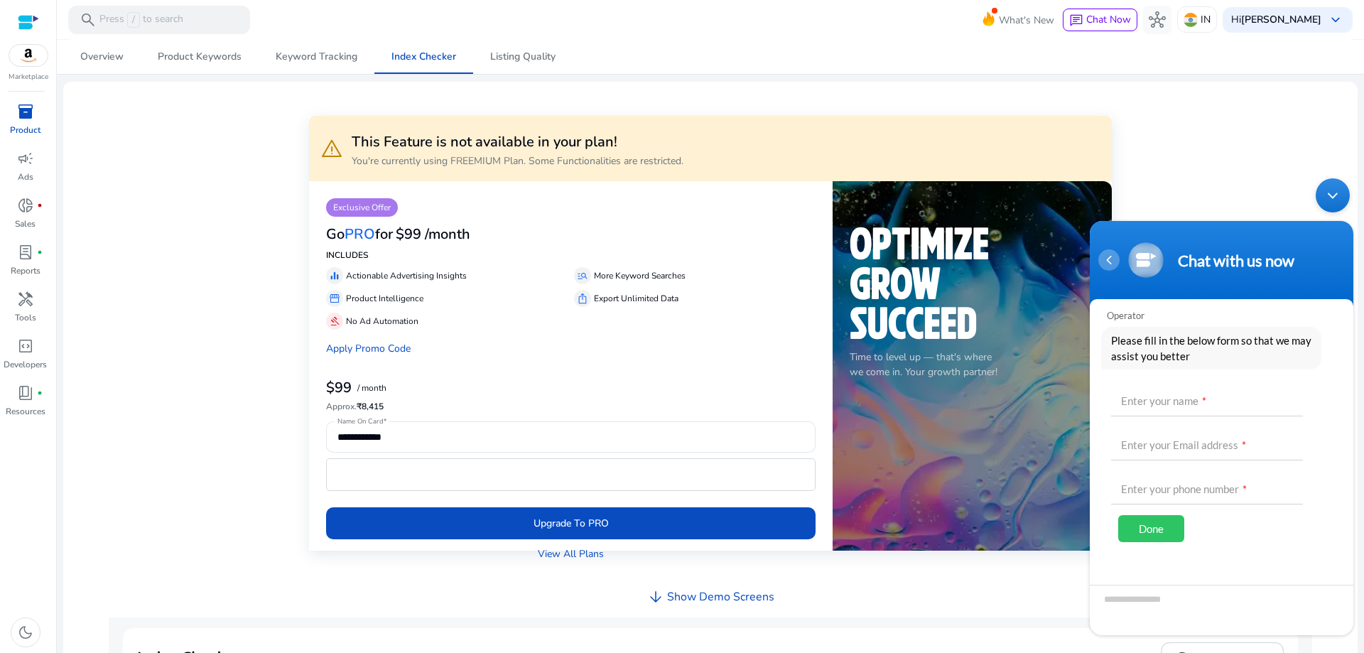
click at [1107, 261] on div "Navigation go back" at bounding box center [1109, 259] width 21 height 21
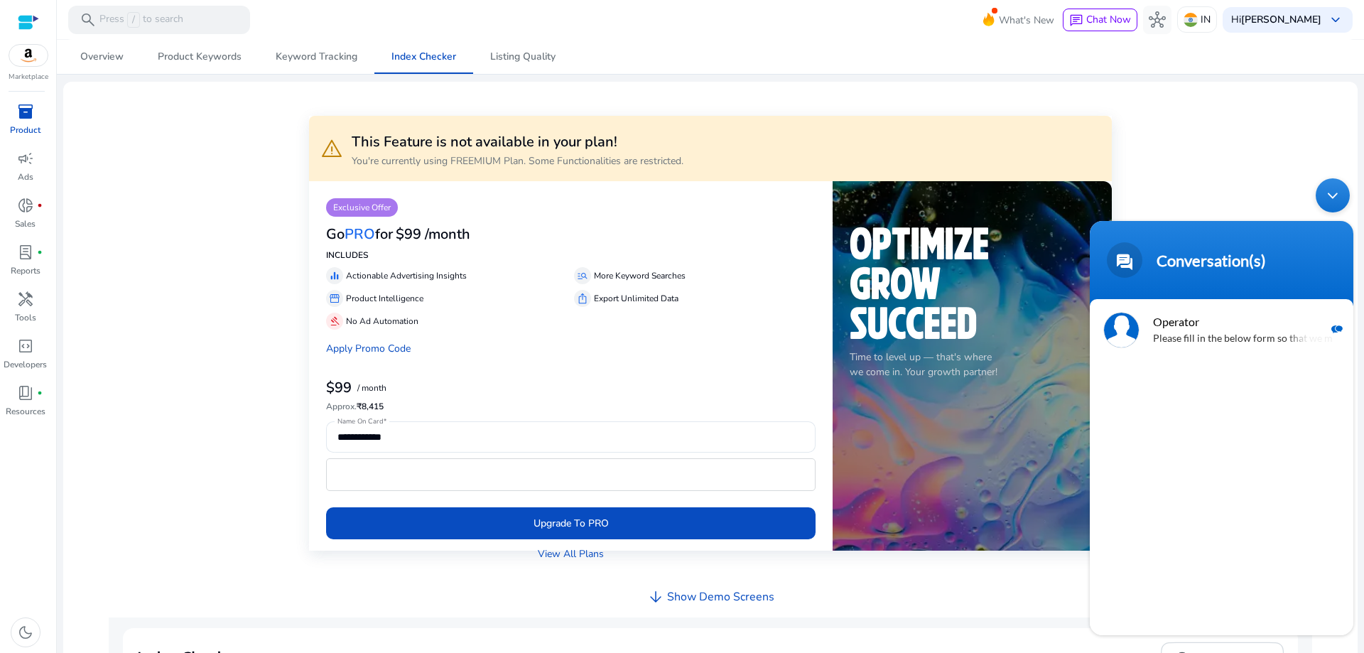
click at [1327, 193] on div "Minimize live chat window" at bounding box center [1333, 195] width 34 height 34
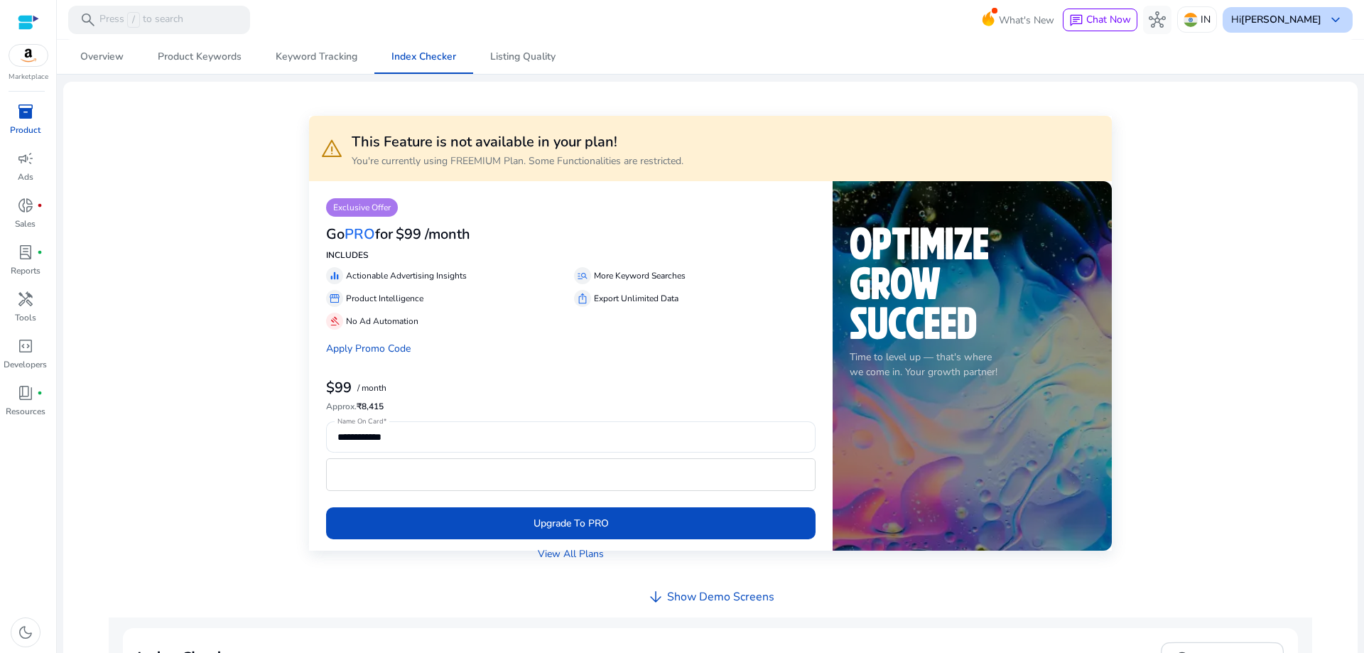
click at [1334, 19] on span "keyboard_arrow_down" at bounding box center [1335, 19] width 17 height 17
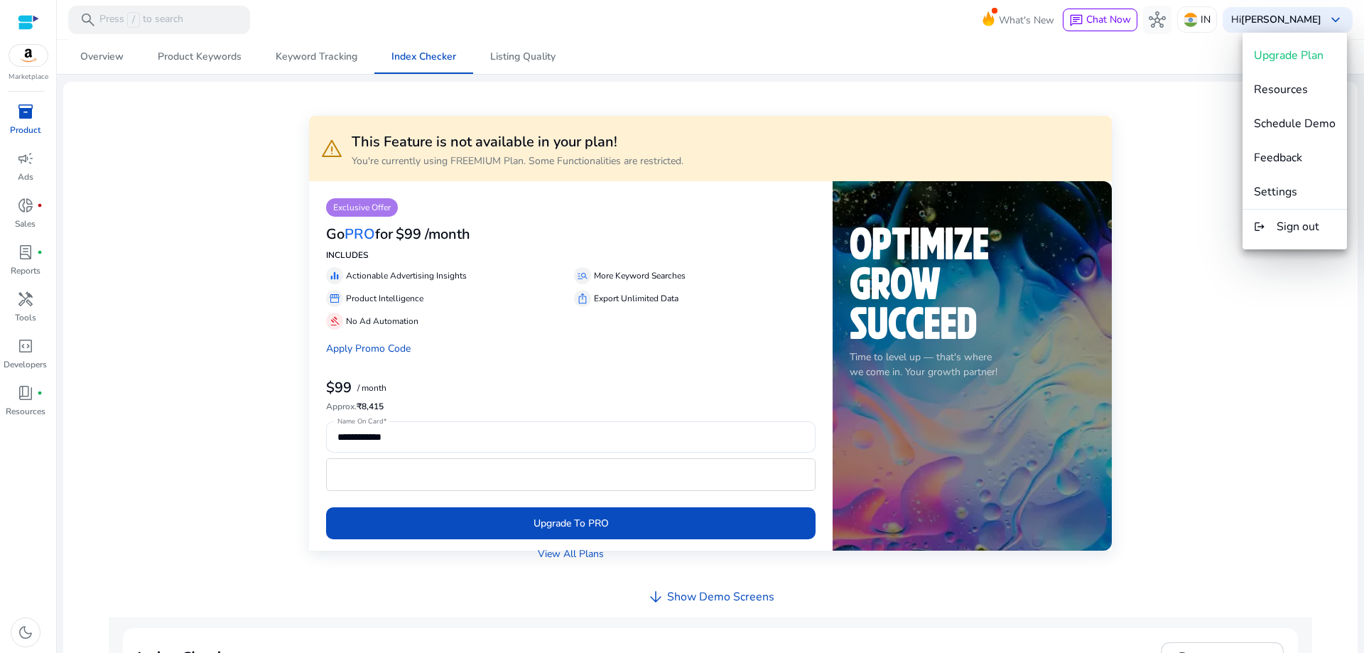
click at [1182, 156] on div at bounding box center [682, 326] width 1364 height 653
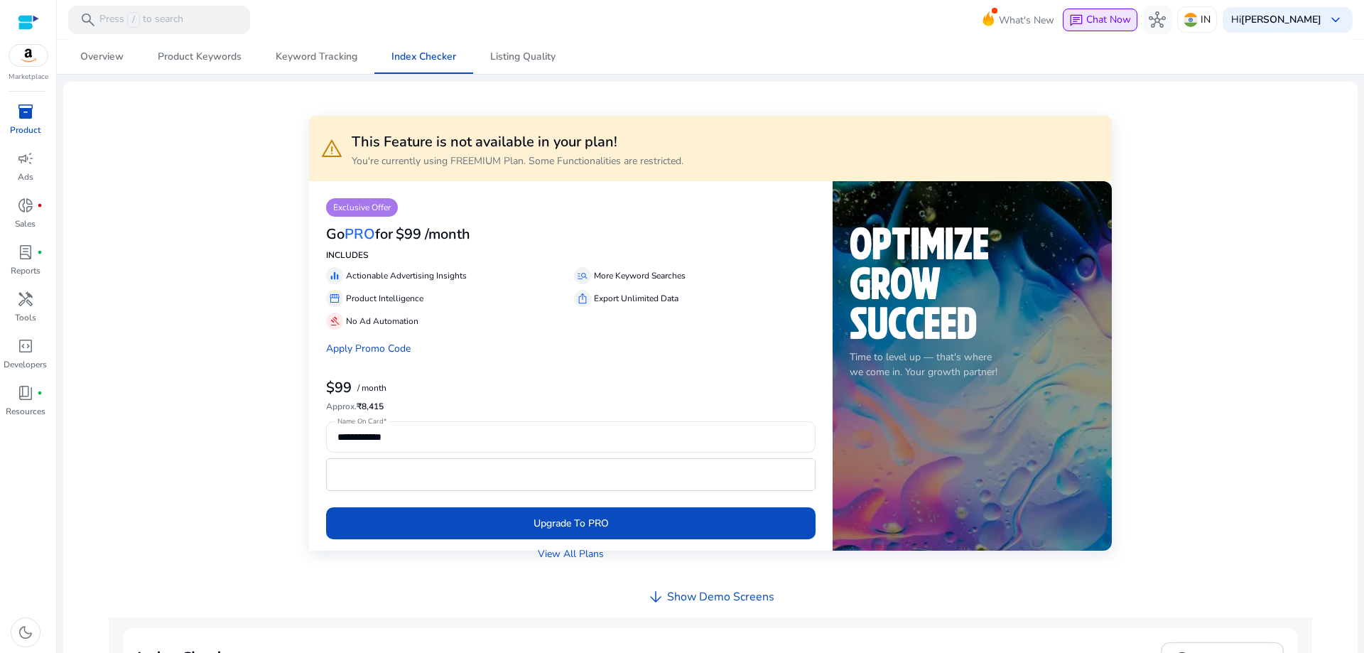
click at [1126, 18] on span "Chat Now" at bounding box center [1109, 20] width 45 height 14
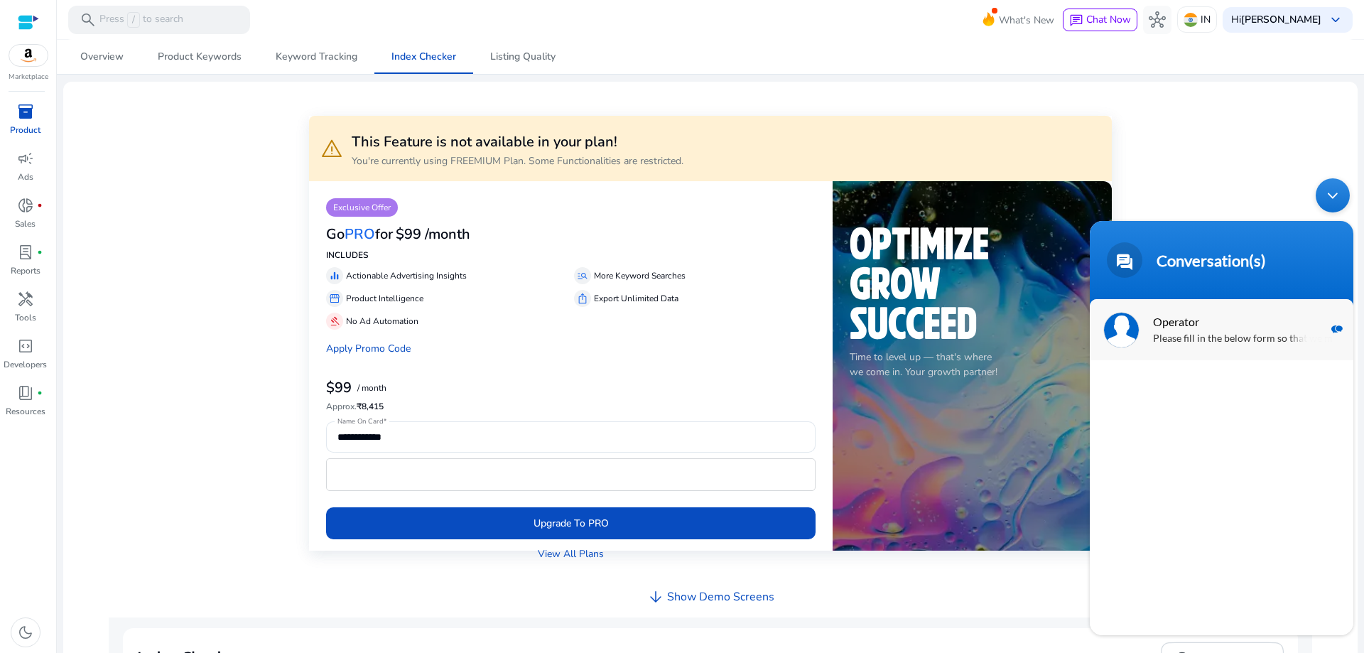
click at [1189, 332] on p "Please fill in the below form so that we may assist you better" at bounding box center [1242, 339] width 179 height 16
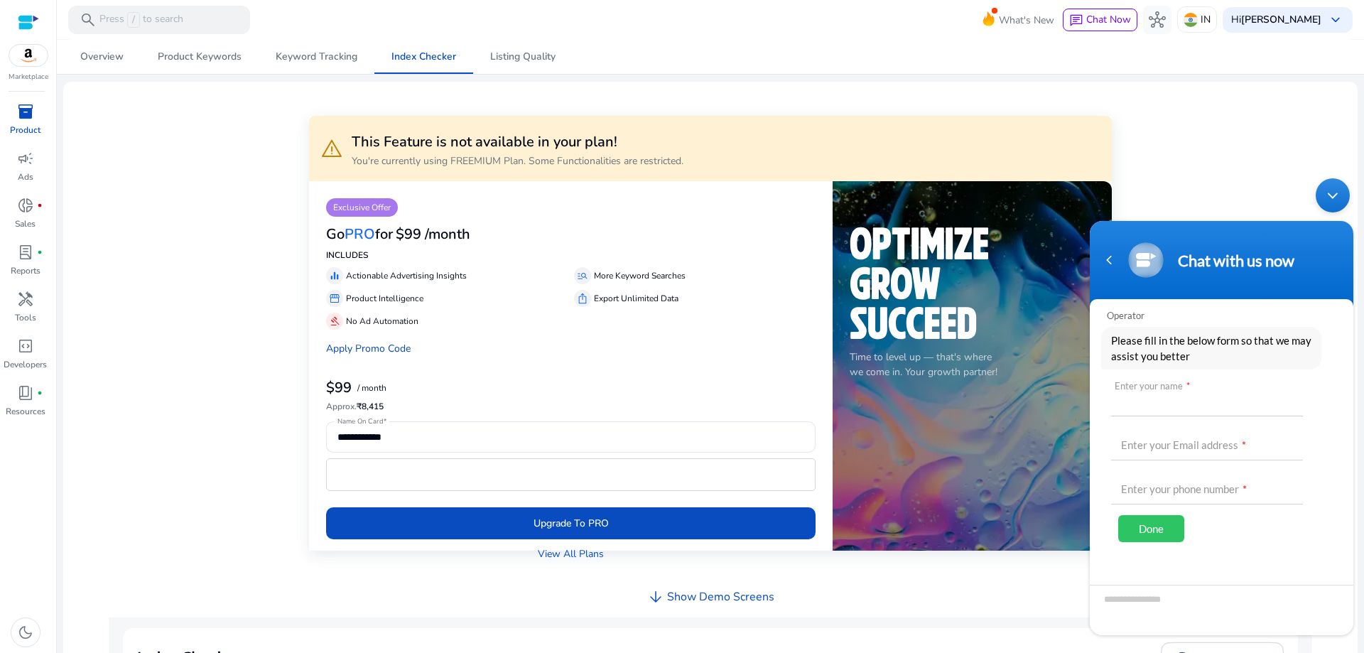
click at [1147, 404] on input "text" at bounding box center [1207, 399] width 192 height 34
type input "******"
type input "**********"
click at [1157, 524] on div "Done" at bounding box center [1151, 528] width 66 height 27
click at [1143, 453] on input "text" at bounding box center [1207, 443] width 192 height 34
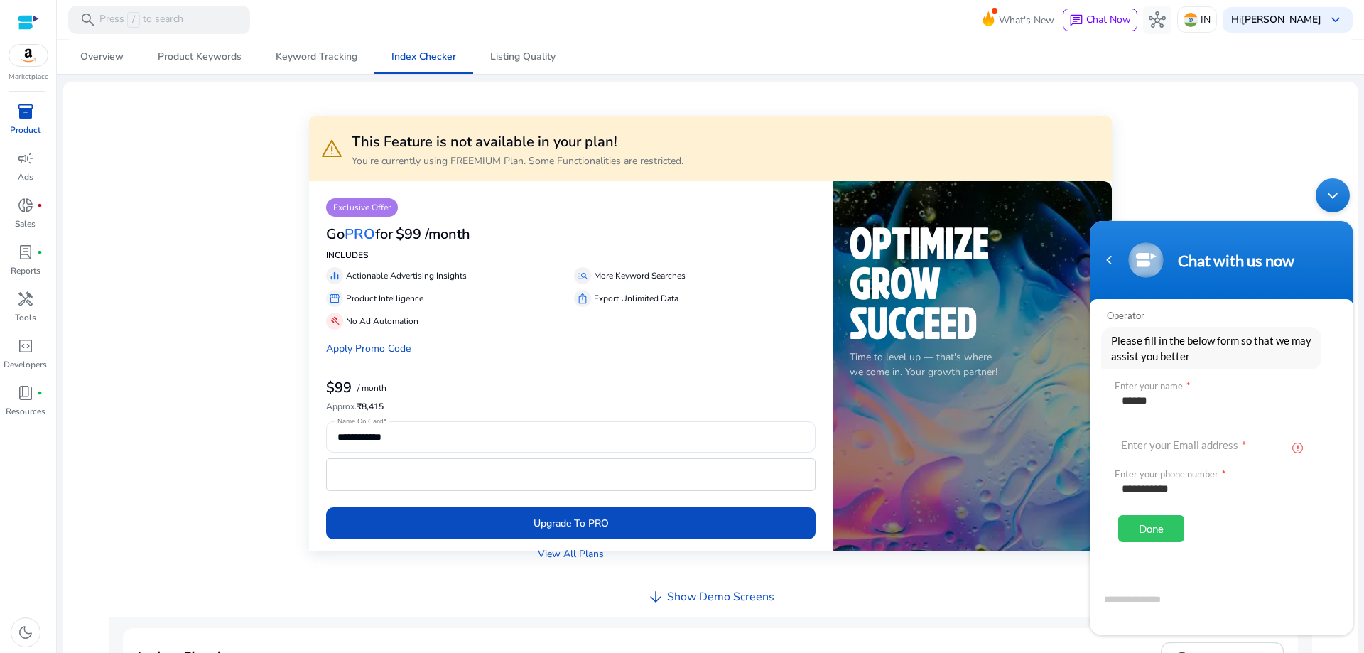
click at [945, 122] on div "warning This Feature is not available in your plan! You're currently using FREE…" at bounding box center [710, 148] width 802 height 65
click at [1149, 438] on input "text" at bounding box center [1207, 443] width 192 height 34
type input "**********"
click at [1159, 524] on div "Done" at bounding box center [1151, 528] width 66 height 27
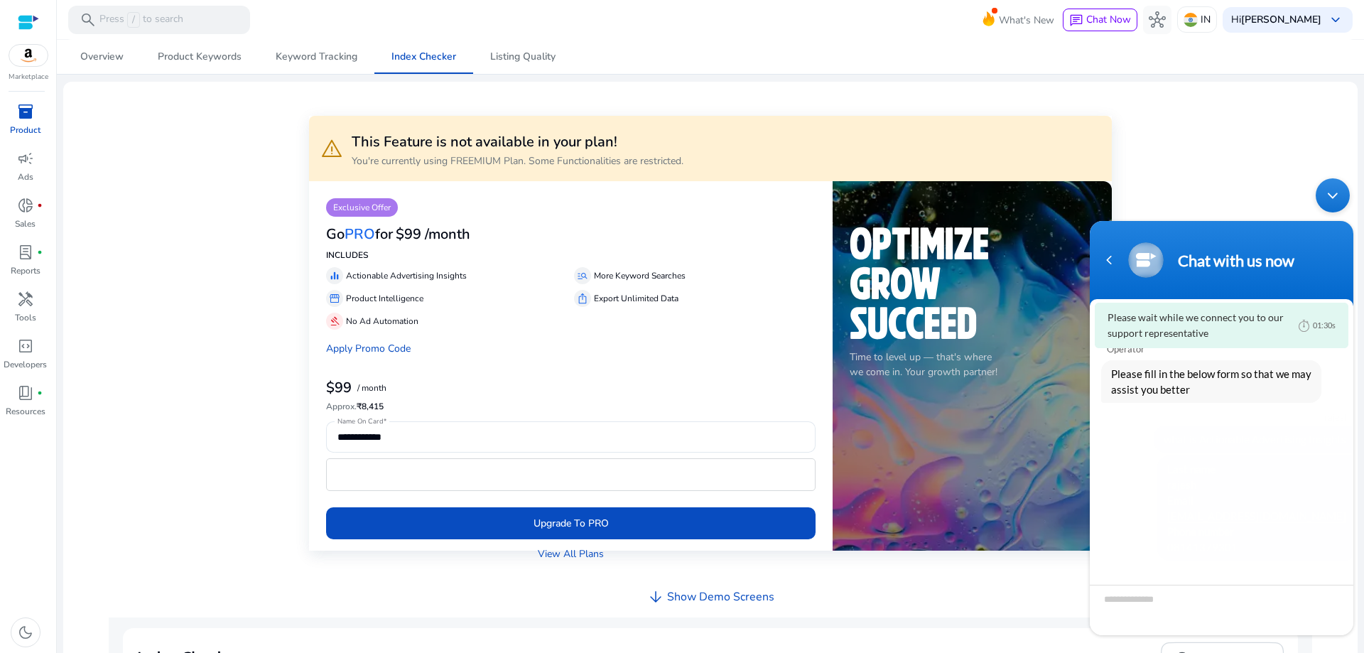
scroll to position [31, 0]
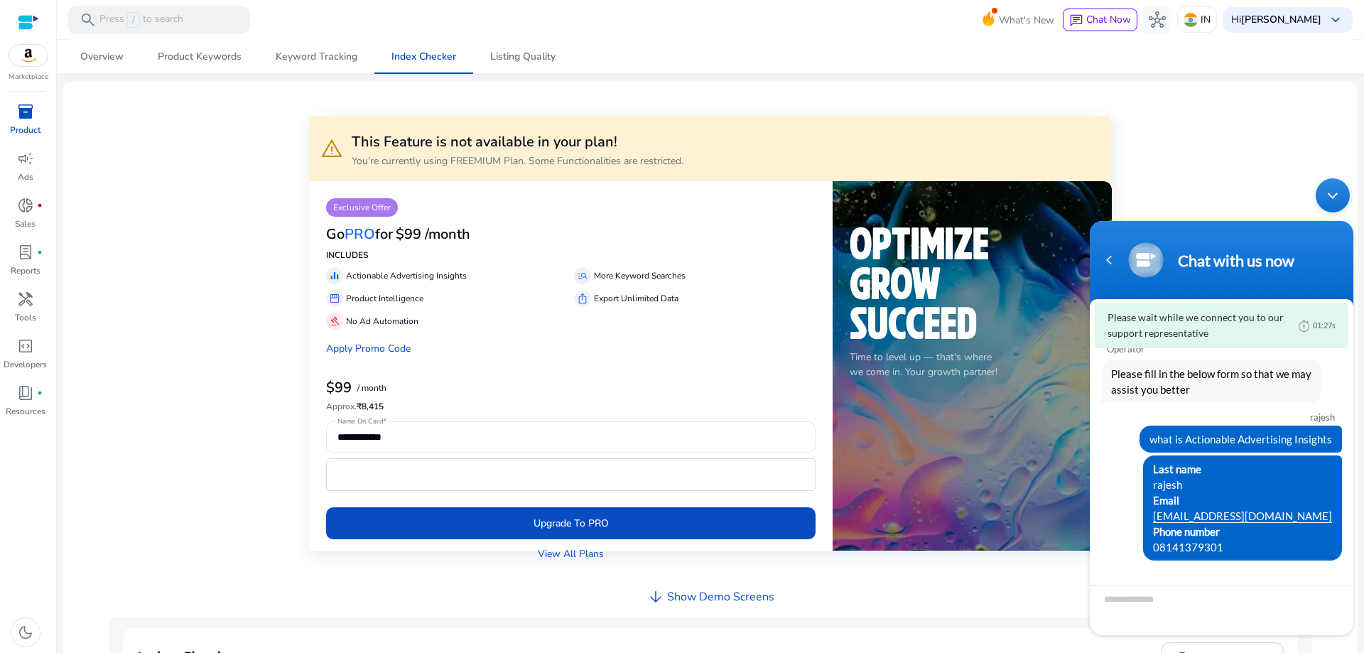
drag, startPoint x: 1357, startPoint y: 349, endPoint x: 1364, endPoint y: 412, distance: 63.6
click at [1361, 412] on html "Chat with us now Please wait while we connect you to our support representative…" at bounding box center [1222, 406] width 278 height 471
drag, startPoint x: 1354, startPoint y: 370, endPoint x: 1351, endPoint y: 389, distance: 18.8
click at [1351, 389] on body "Chat with us now Please wait while we connect you to our support representative…" at bounding box center [1222, 406] width 278 height 471
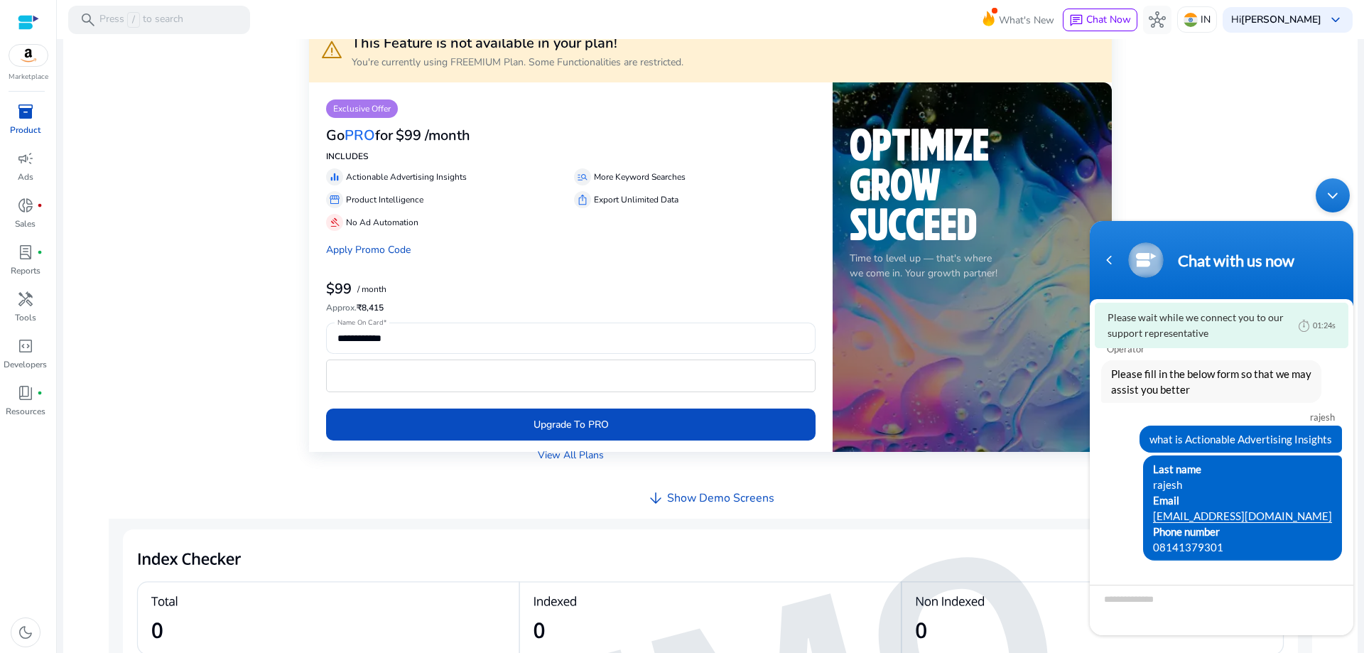
scroll to position [262, 0]
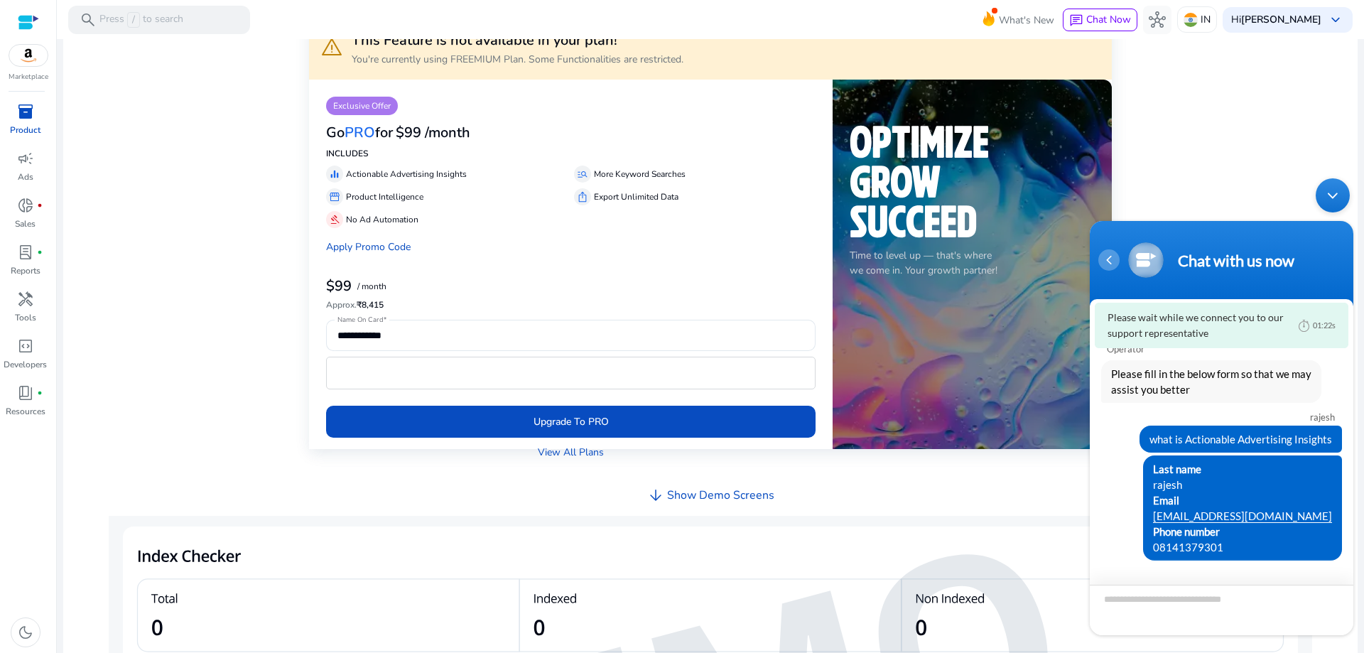
click at [1114, 261] on div "Navigation go back" at bounding box center [1109, 259] width 21 height 21
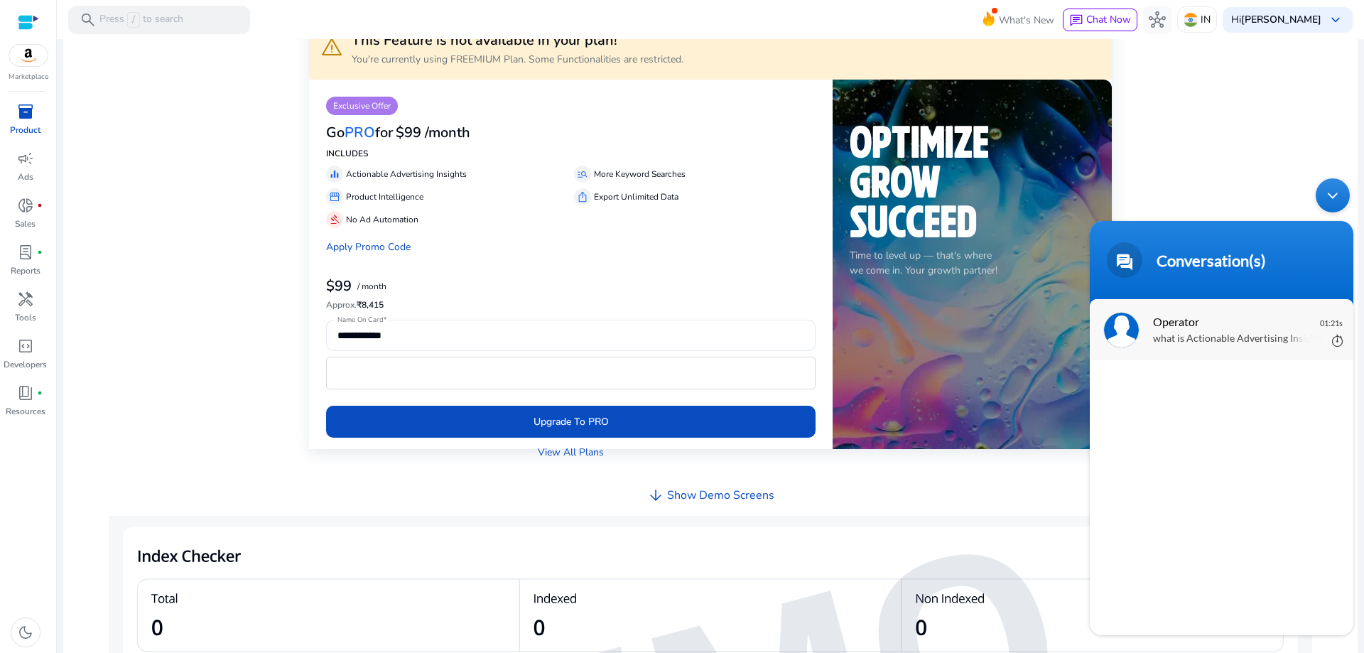
click at [1173, 325] on span "Operator" at bounding box center [1220, 321] width 134 height 19
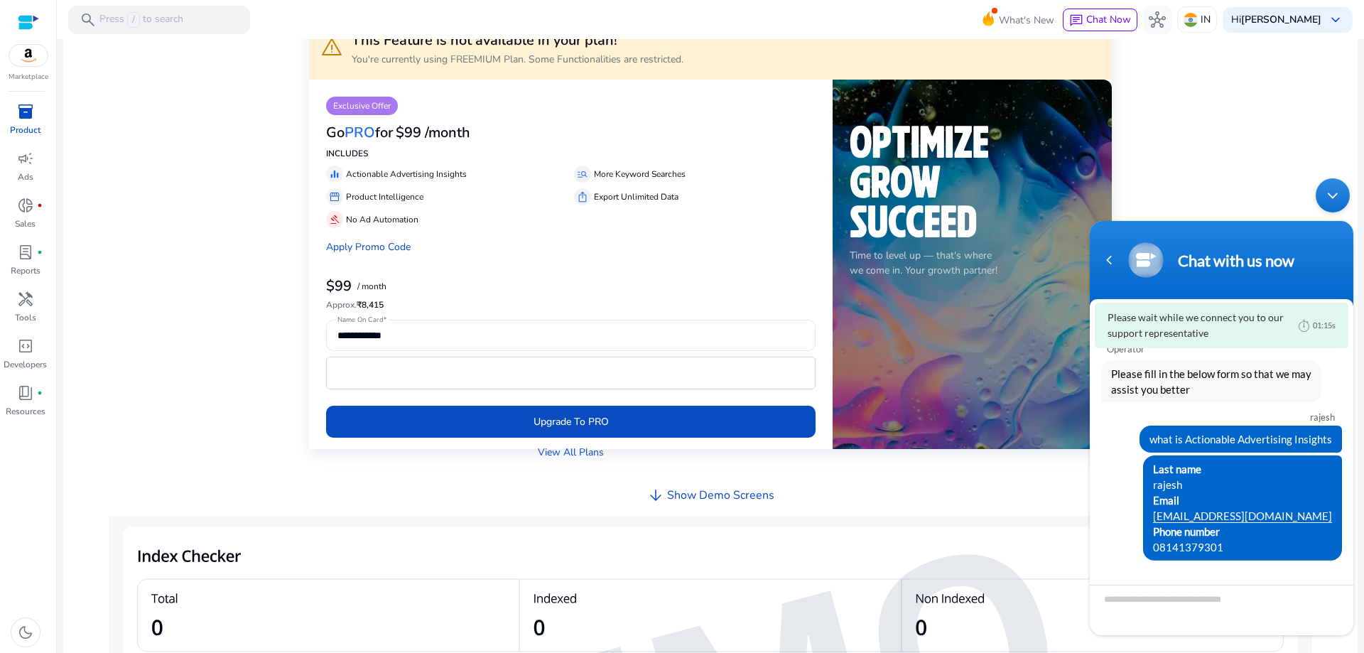
drag, startPoint x: 1147, startPoint y: 440, endPoint x: 1341, endPoint y: 448, distance: 194.2
click at [1341, 448] on div "rajesh what is Actionable Advertising Insights" at bounding box center [1222, 428] width 264 height 50
drag, startPoint x: 1282, startPoint y: 438, endPoint x: 1145, endPoint y: 509, distance: 153.5
click at [1145, 509] on div "Last name [PERSON_NAME] [EMAIL_ADDRESS][DOMAIN_NAME] Phone number [PHONE_NUMBER]" at bounding box center [1221, 507] width 241 height 105
drag, startPoint x: 1150, startPoint y: 436, endPoint x: 1332, endPoint y: 443, distance: 182.7
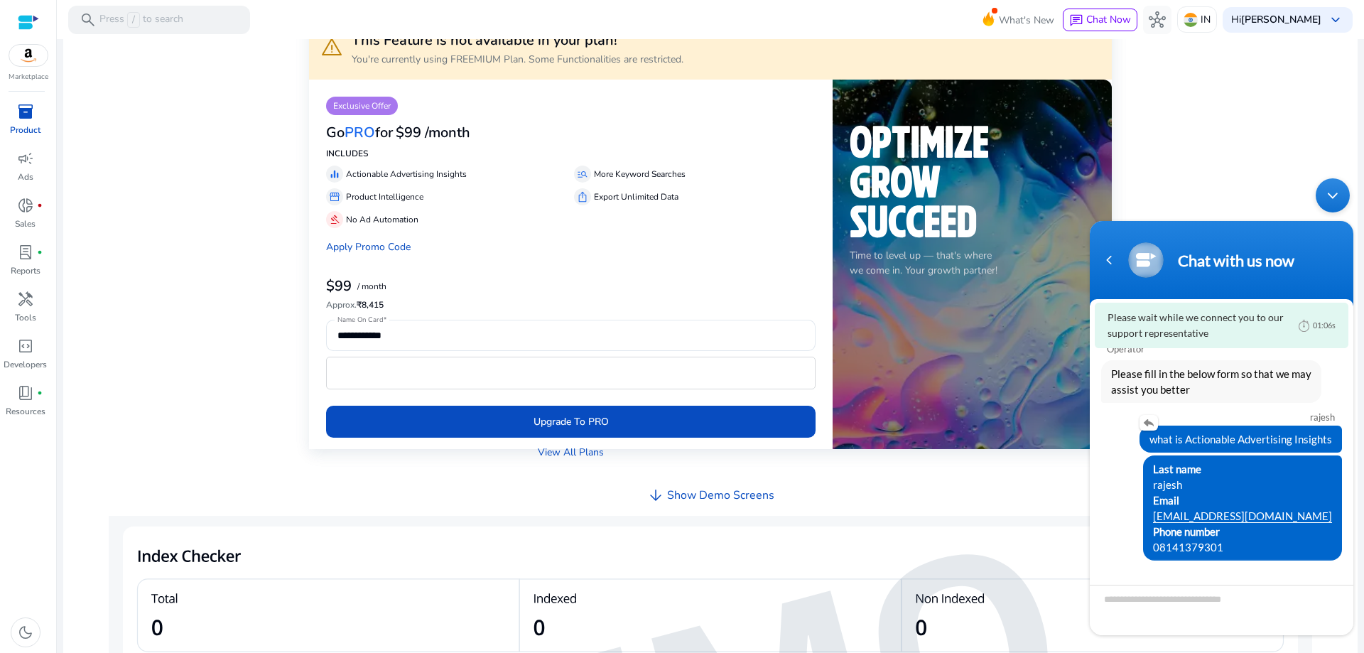
click at [1332, 443] on div "what is Actionable Advertising Insights" at bounding box center [1241, 439] width 203 height 27
copy span "what is Actionable Advertising Insights"
click at [1136, 604] on textarea "Type your message and hit 'Enter'" at bounding box center [1222, 610] width 264 height 50
paste textarea "**********"
type textarea "**********"
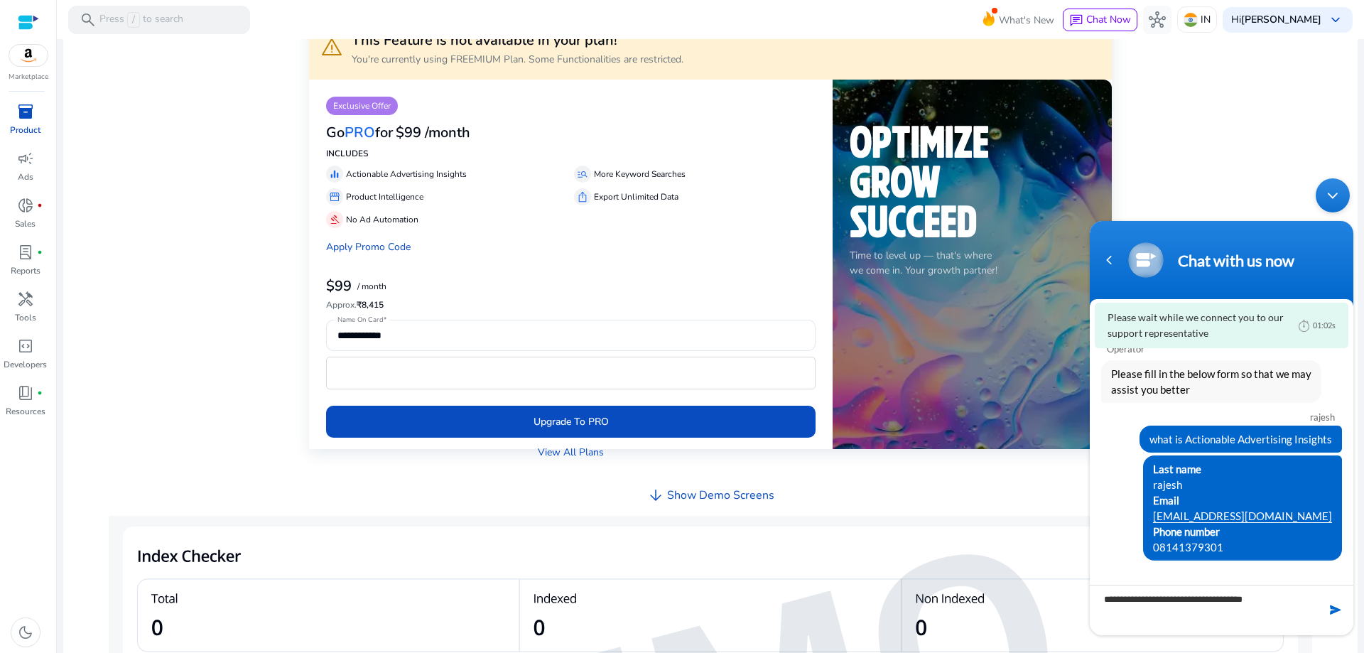
click at [1333, 605] on span at bounding box center [1336, 610] width 14 height 14
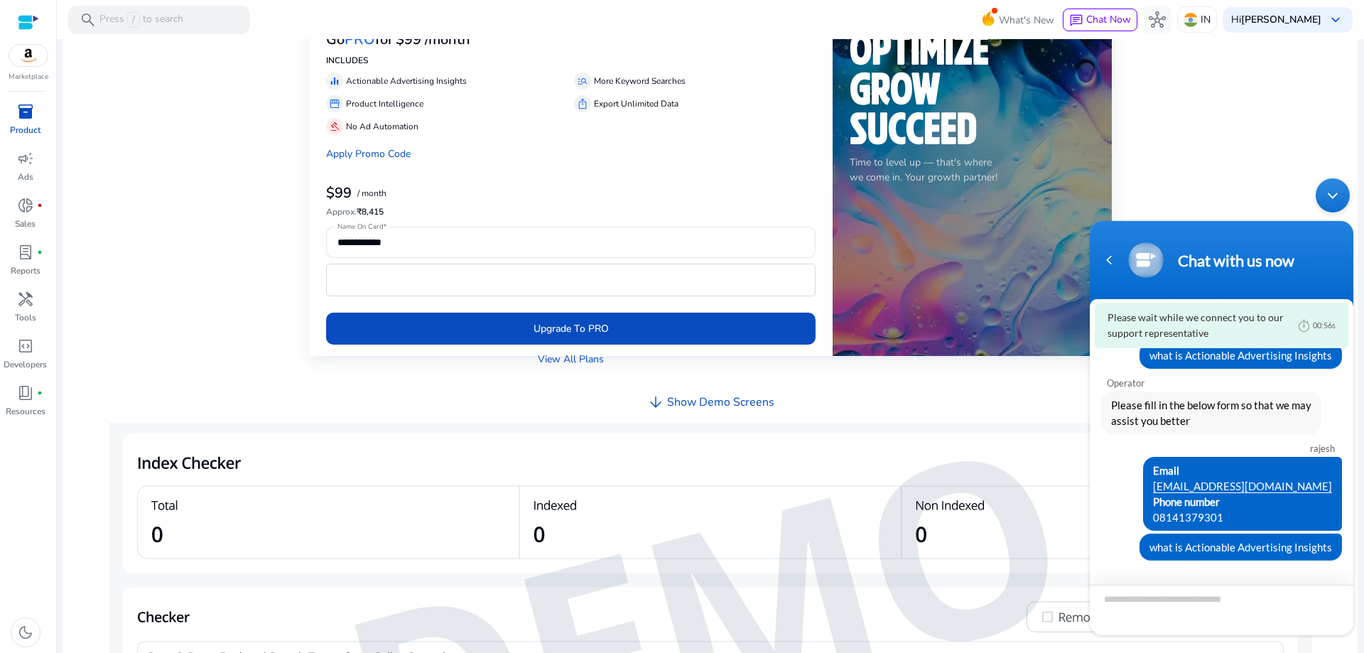
scroll to position [382, 0]
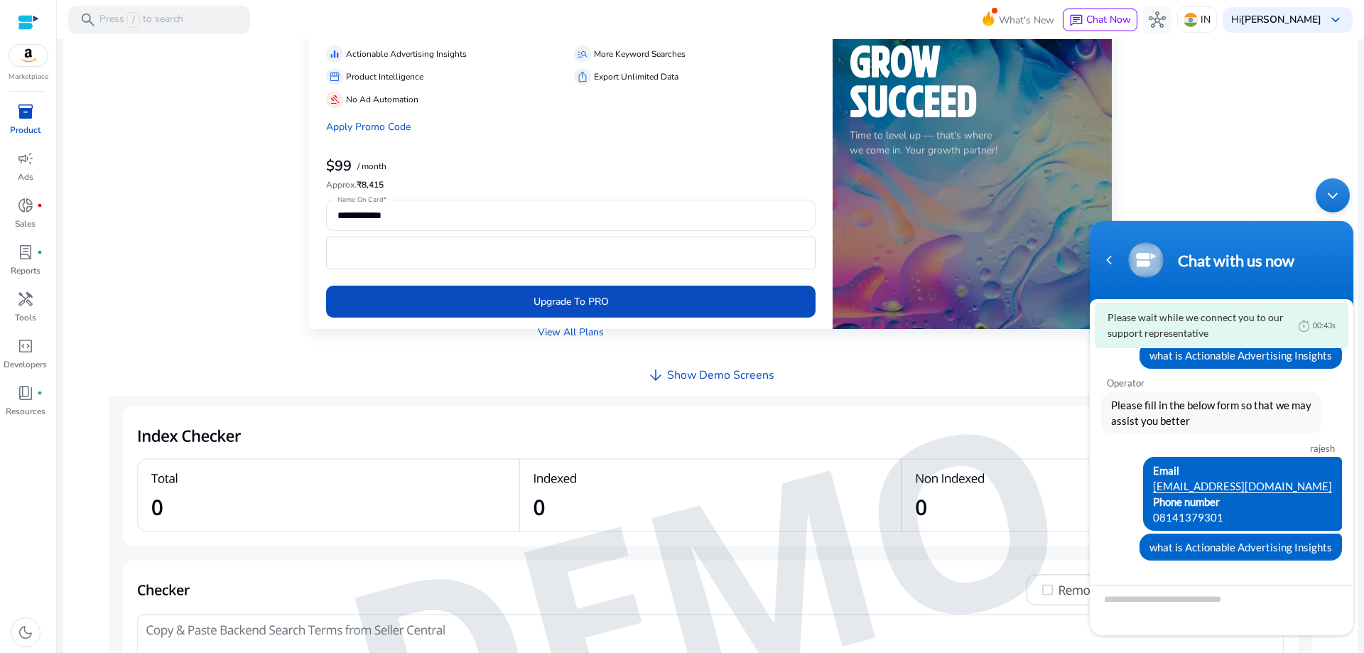
click at [1334, 198] on div "Minimize live chat window" at bounding box center [1333, 195] width 34 height 34
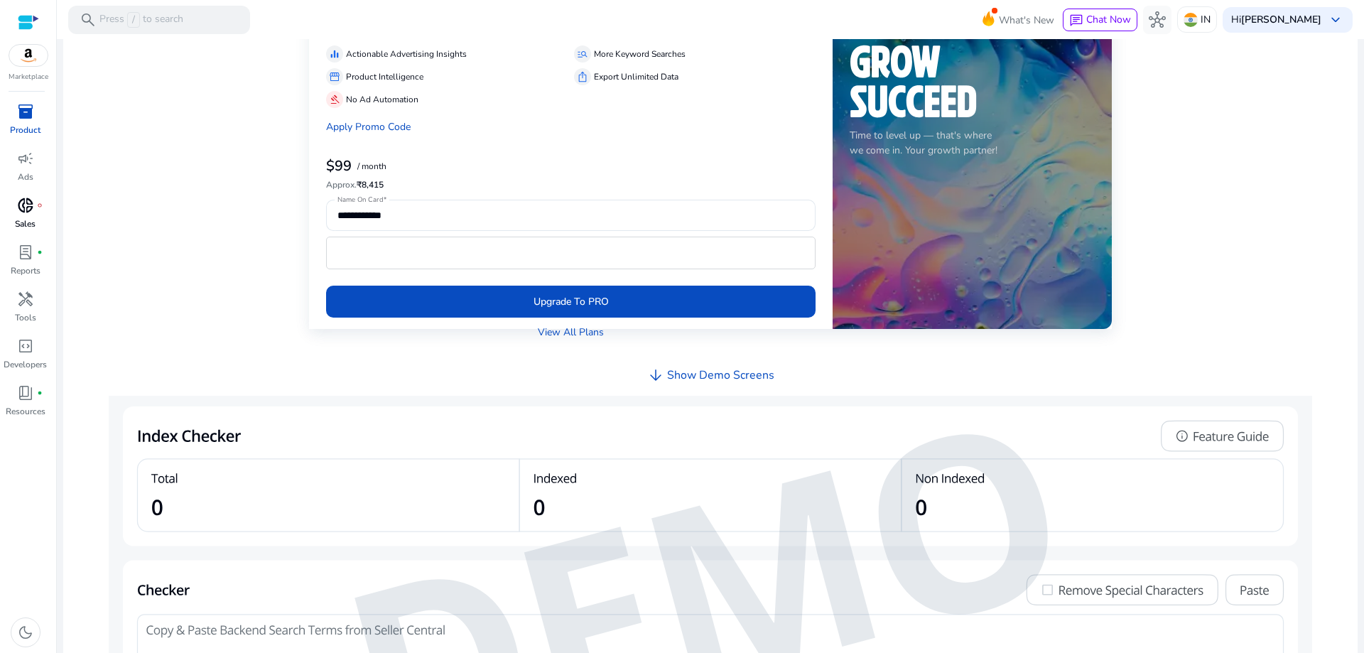
click at [30, 217] on p "Sales" at bounding box center [25, 223] width 21 height 13
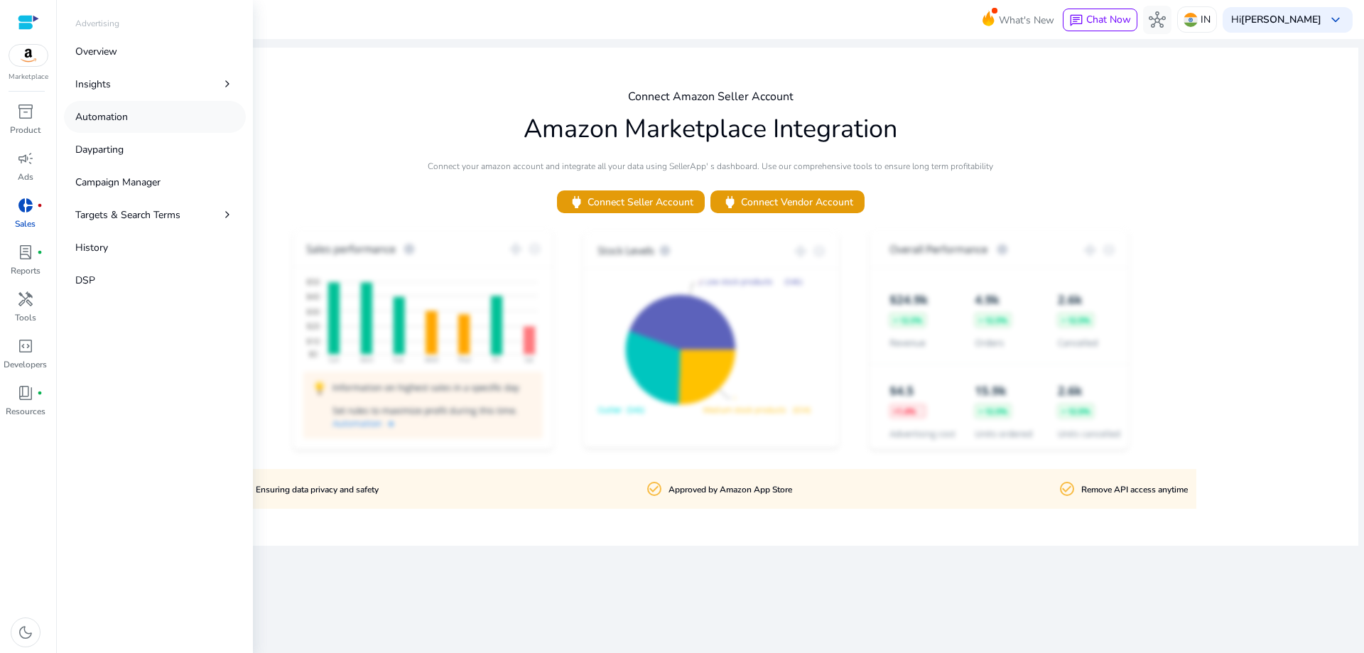
click at [109, 114] on p "Automation" at bounding box center [101, 116] width 53 height 15
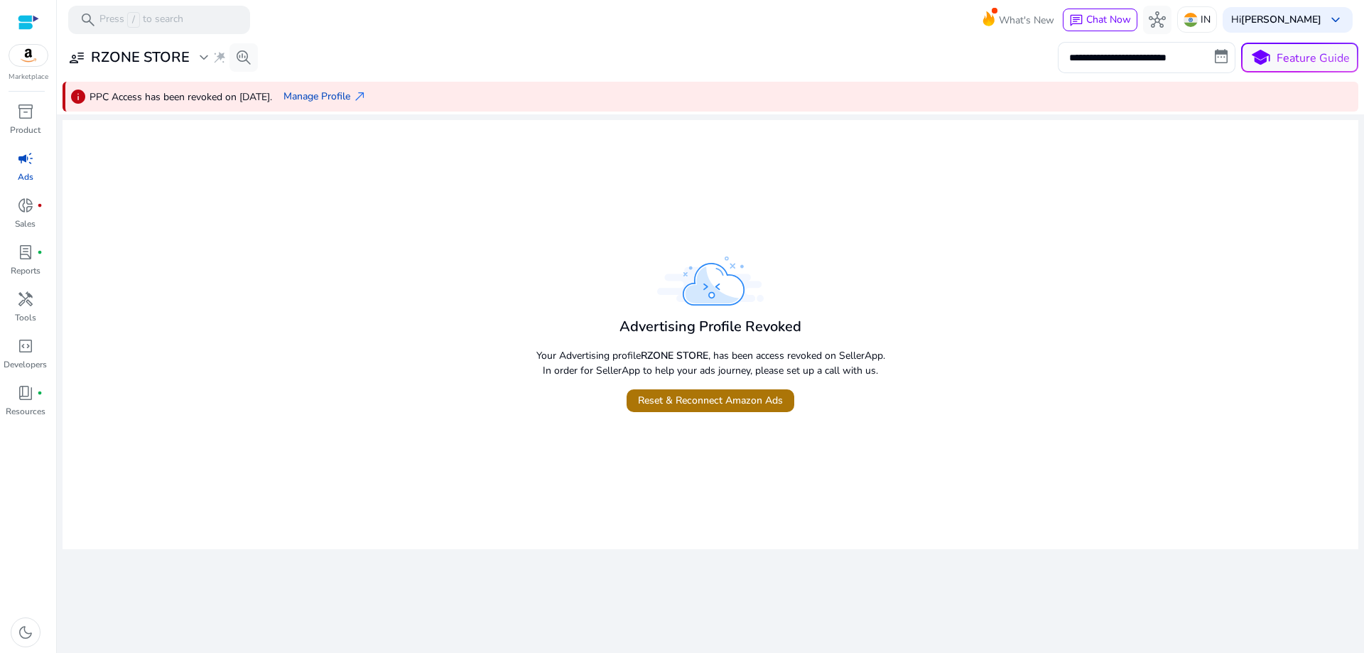
click at [716, 397] on span "Reset & Reconnect Amazon Ads" at bounding box center [710, 400] width 145 height 15
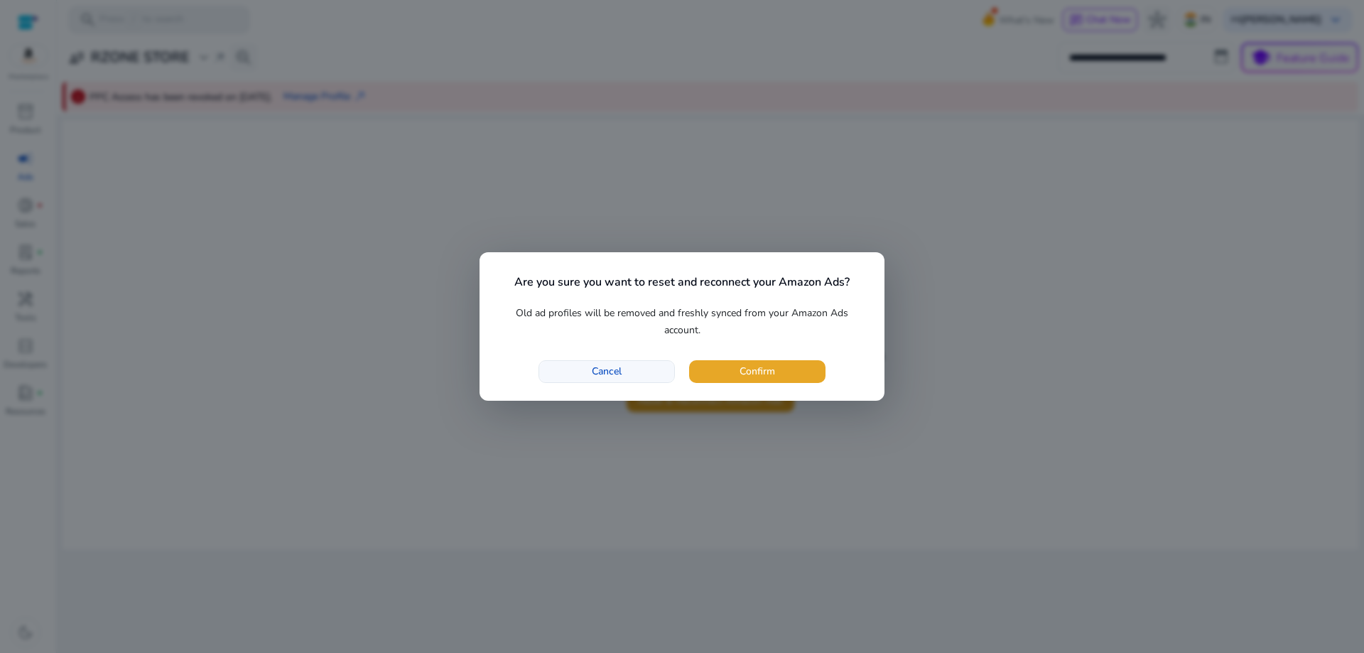
click at [611, 363] on span "button" at bounding box center [606, 372] width 135 height 34
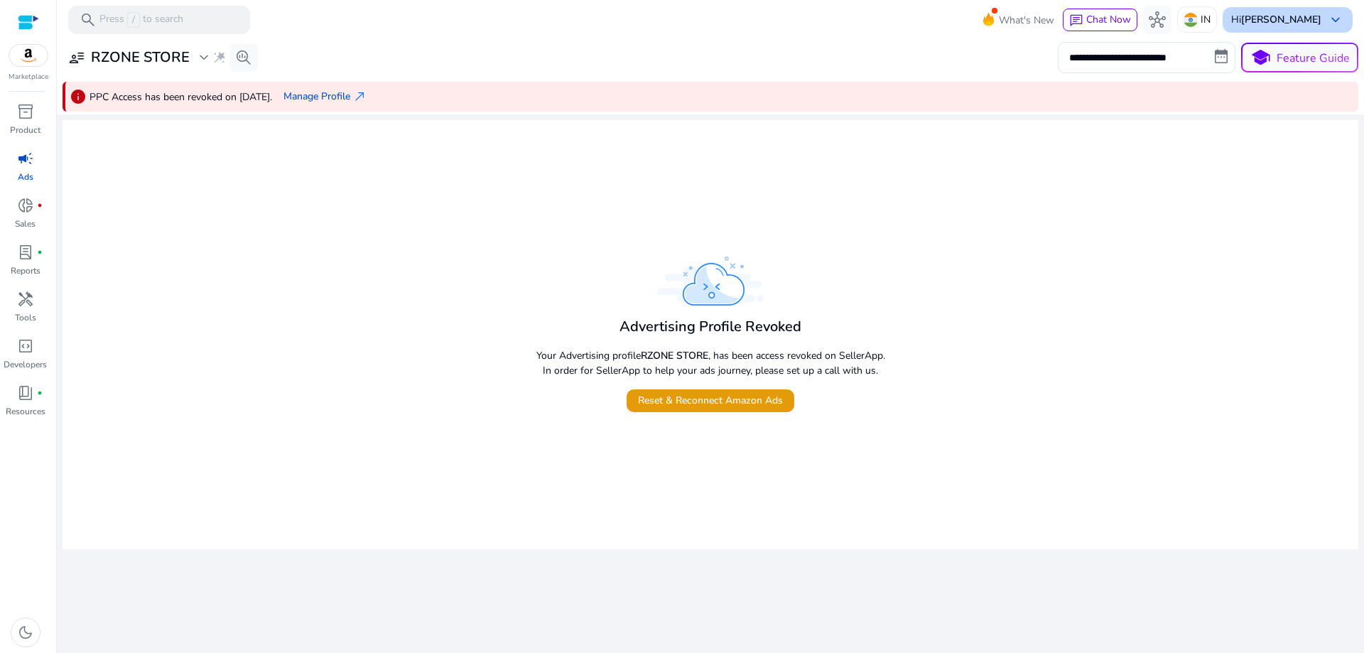
click at [1314, 11] on div "Hi [PERSON_NAME] keyboard_arrow_down" at bounding box center [1288, 20] width 130 height 26
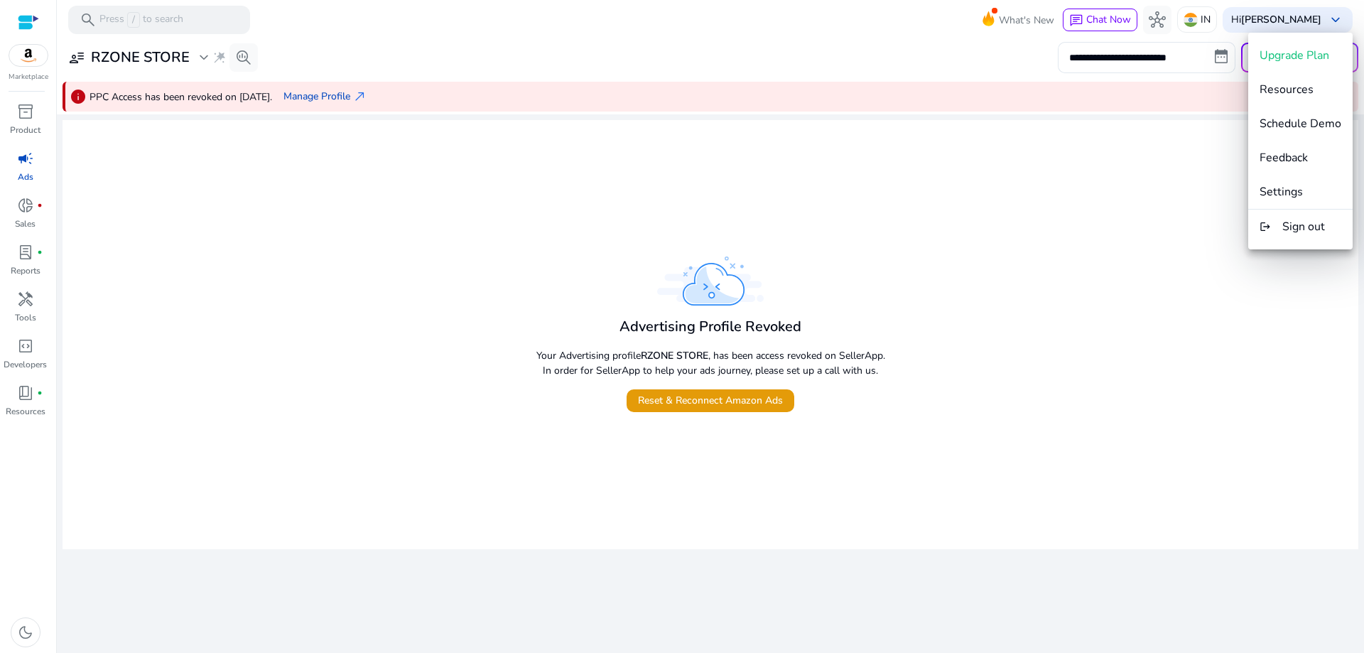
click at [1177, 170] on div at bounding box center [682, 326] width 1364 height 653
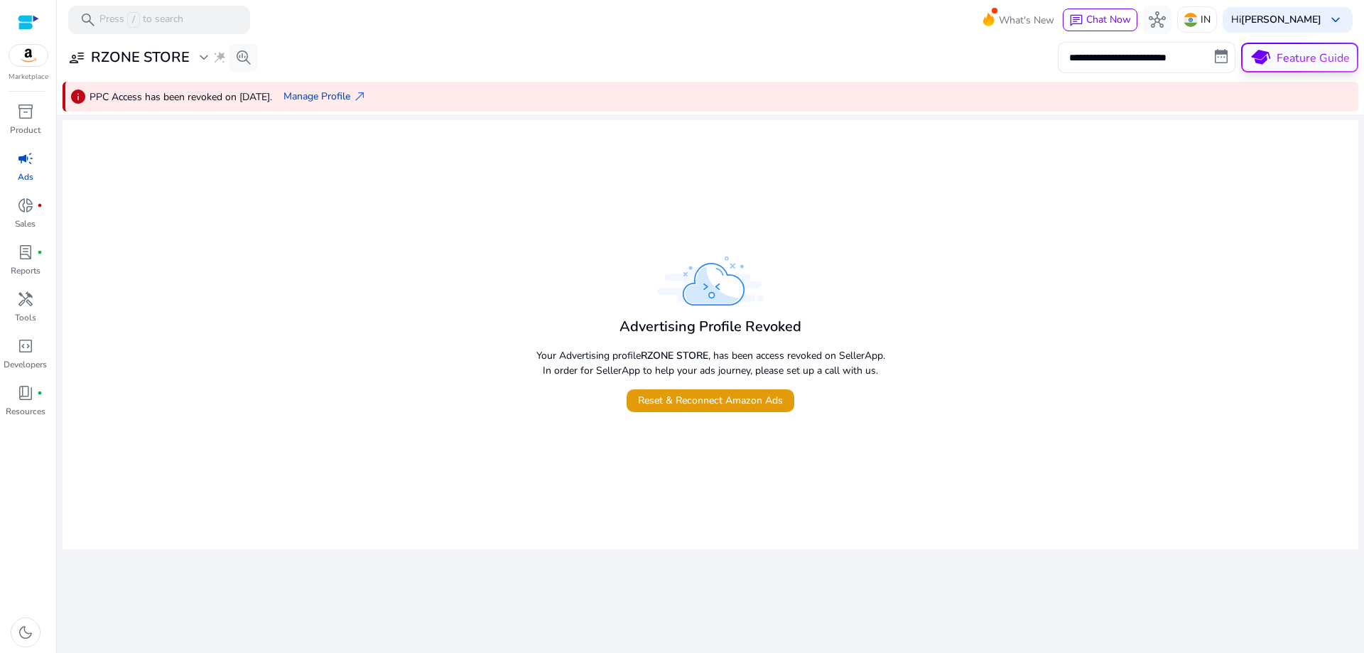
click at [1295, 50] on p "Feature Guide" at bounding box center [1313, 58] width 73 height 17
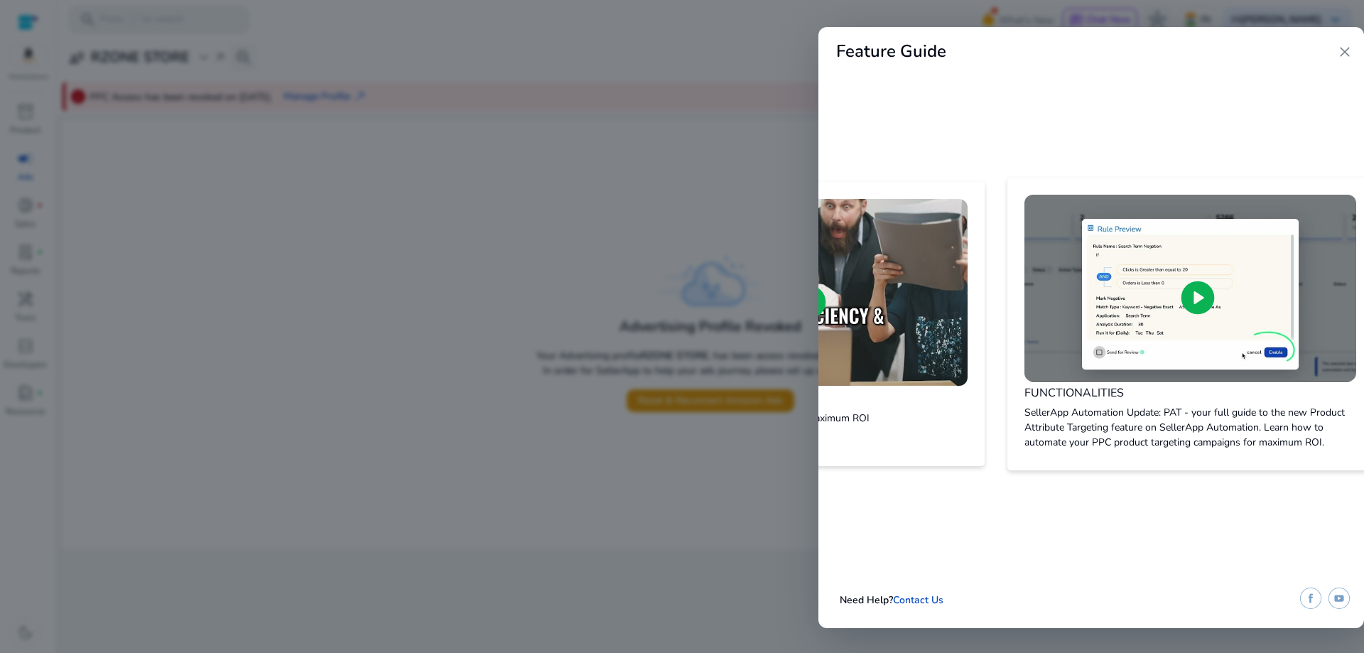
scroll to position [0, 777]
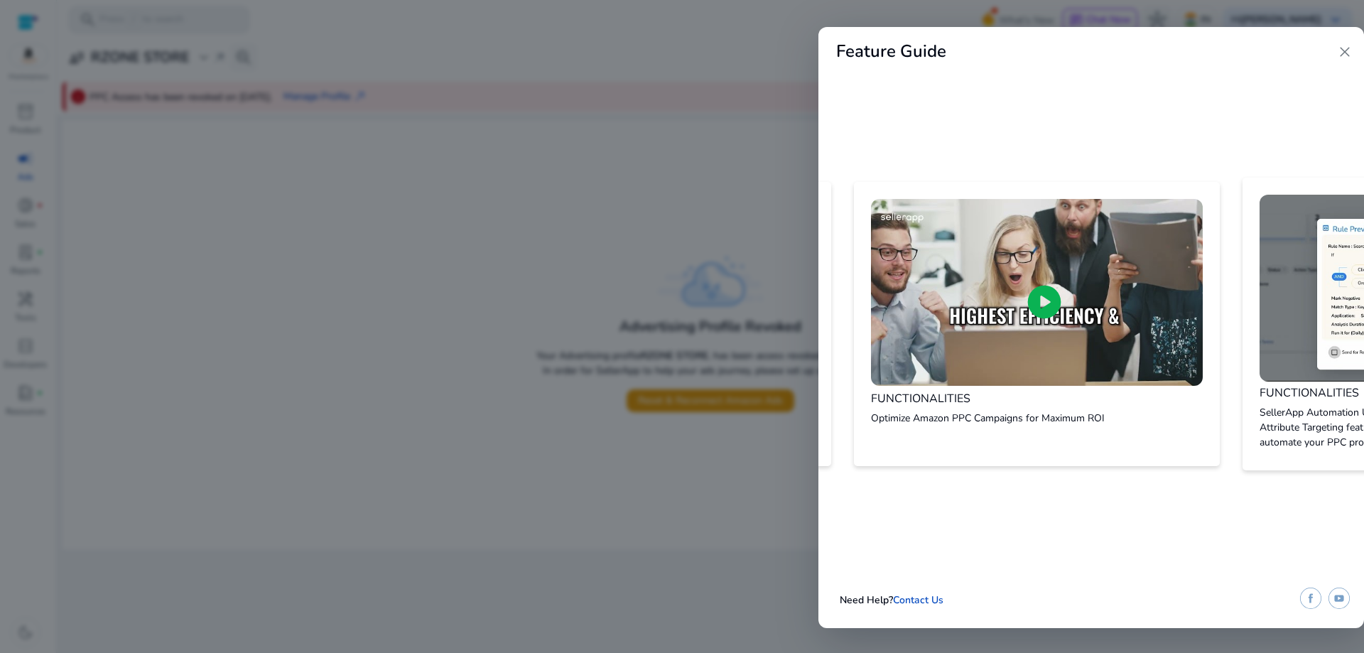
click at [446, 180] on div at bounding box center [682, 326] width 1364 height 653
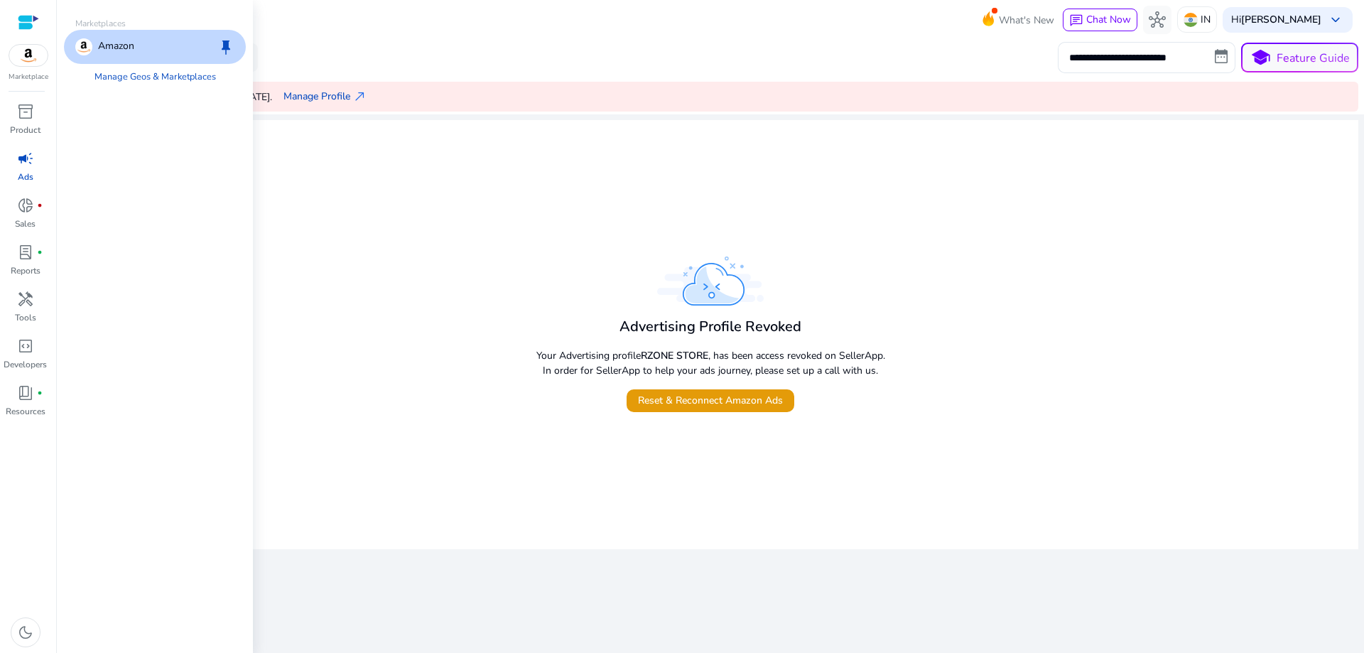
click at [26, 50] on img at bounding box center [28, 55] width 38 height 21
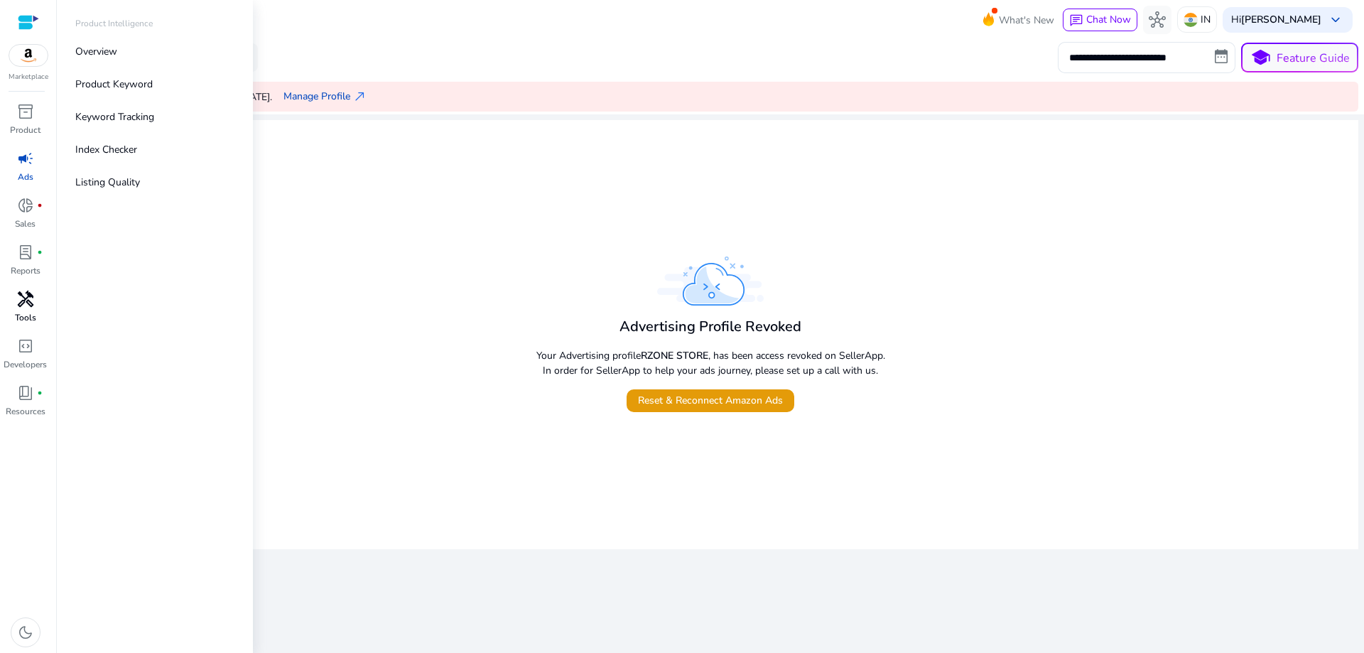
click at [23, 308] on span "handyman" at bounding box center [25, 299] width 17 height 17
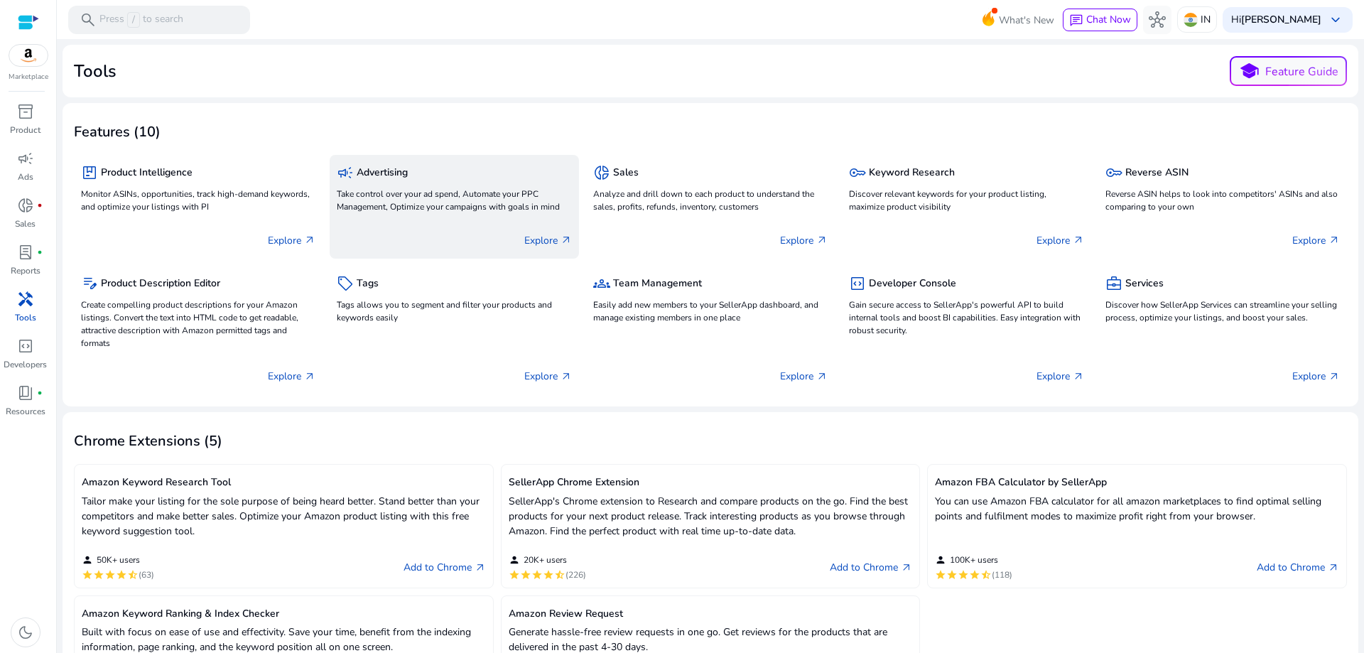
click at [400, 174] on h5 "Advertising" at bounding box center [382, 173] width 51 height 12
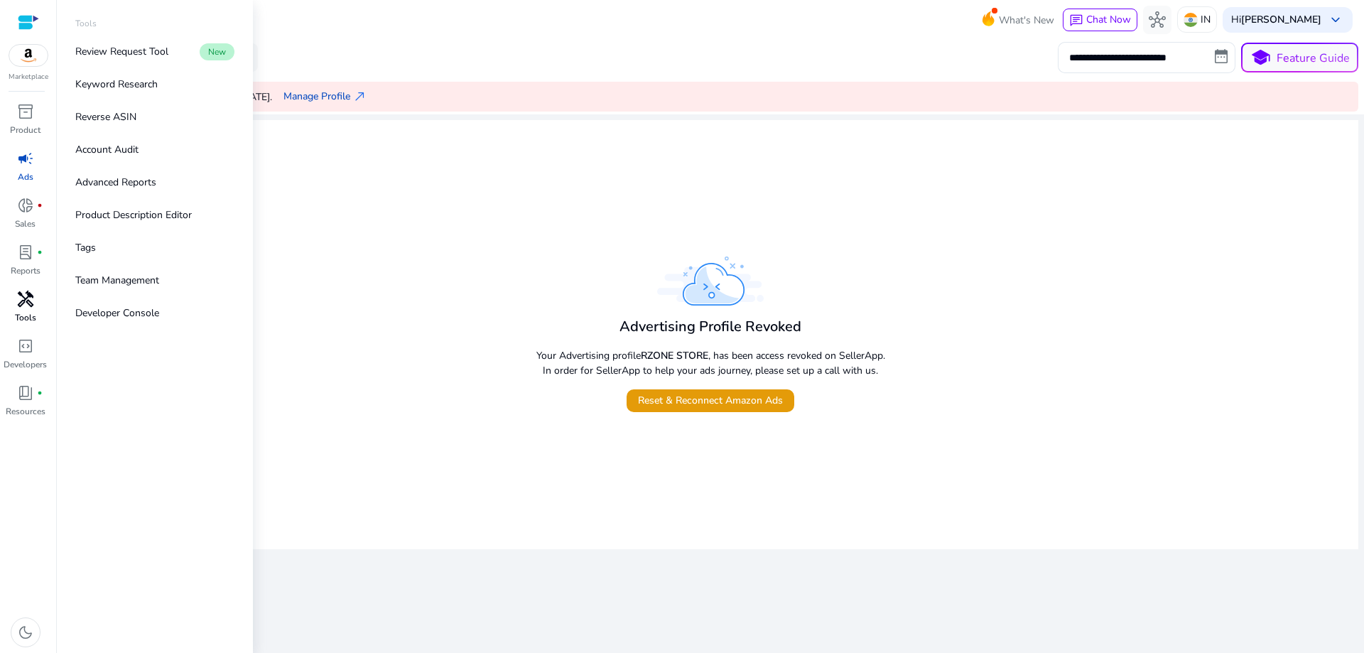
click at [22, 302] on span "handyman" at bounding box center [25, 299] width 17 height 17
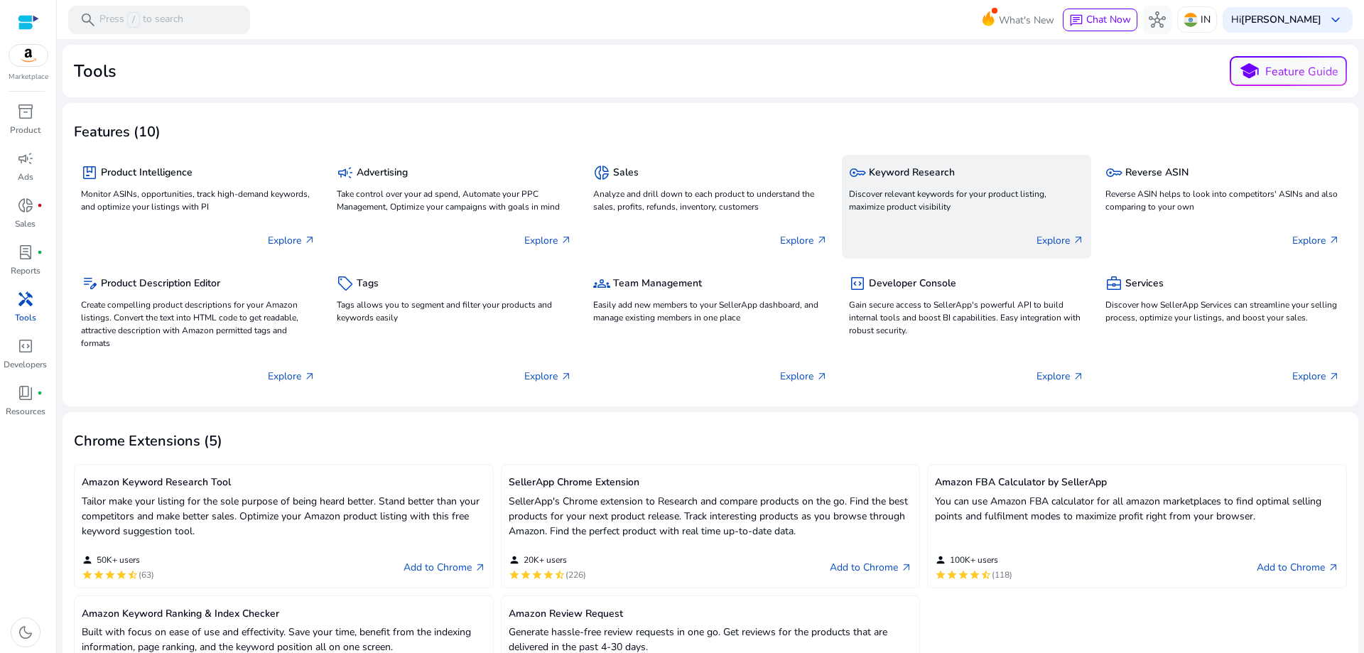
click at [874, 200] on p "Discover relevant keywords for your product listing, maximize product visibility" at bounding box center [966, 201] width 234 height 26
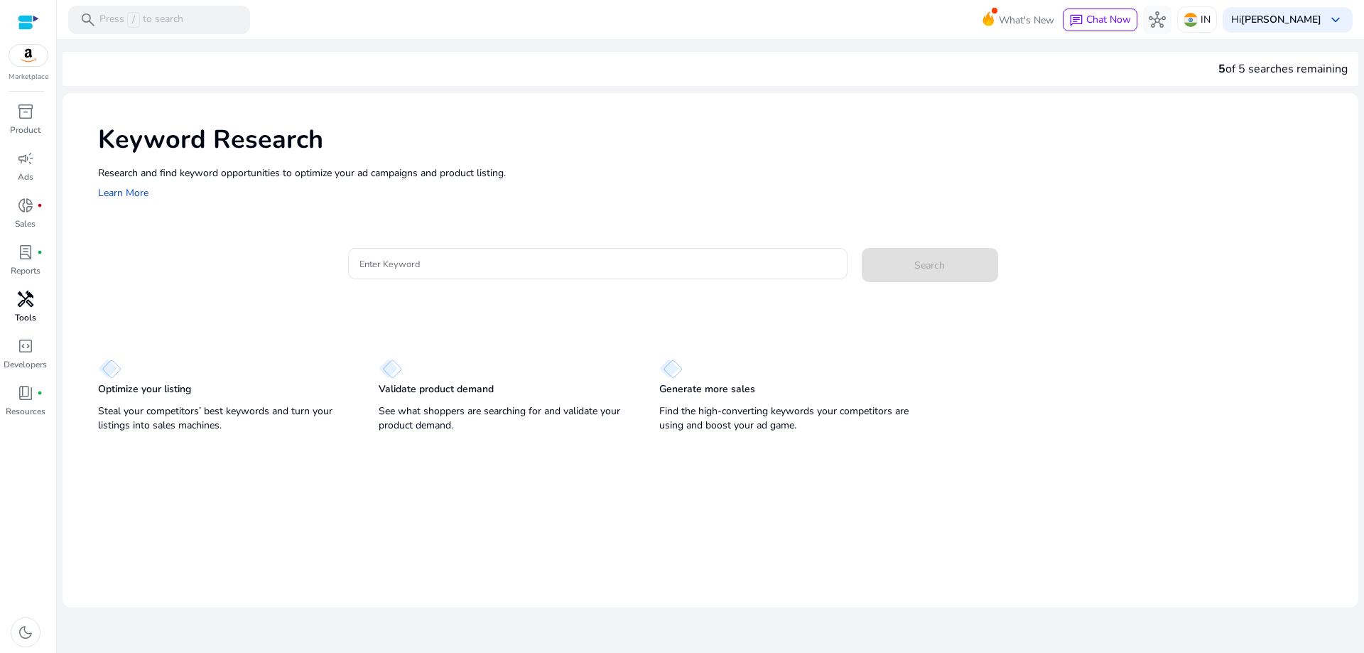
click at [26, 301] on span "handyman" at bounding box center [25, 299] width 17 height 17
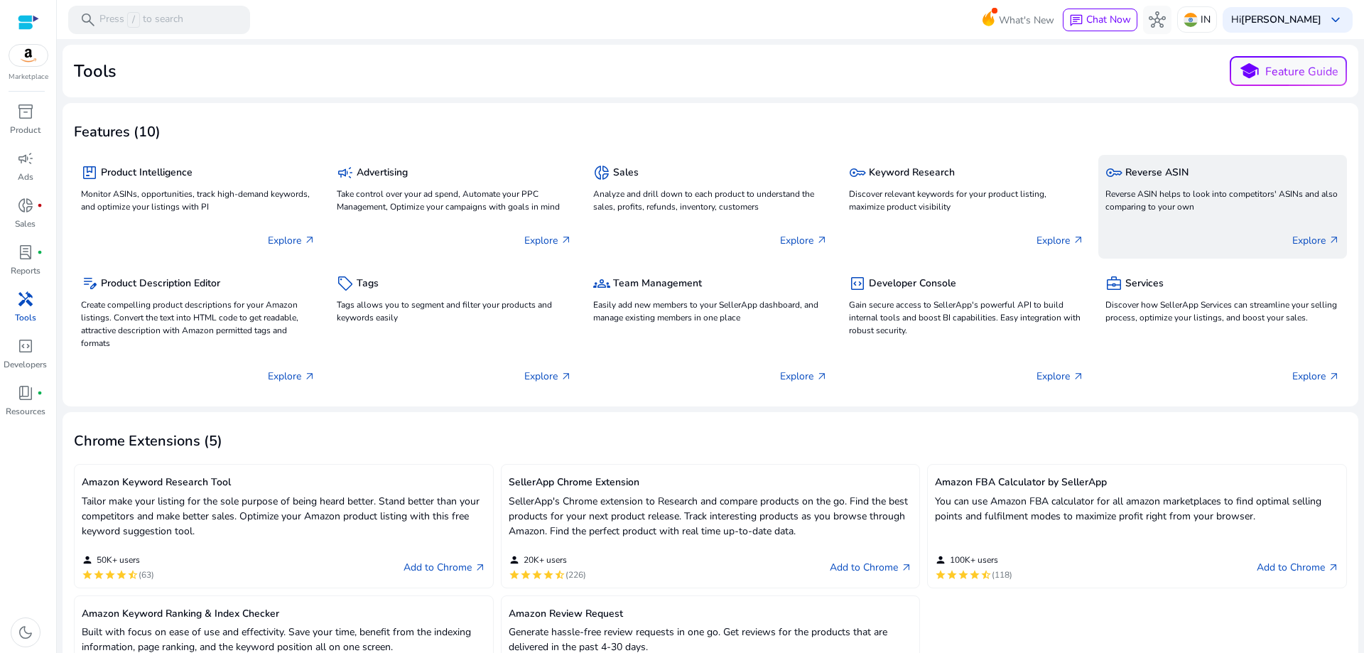
click at [1167, 173] on h5 "Reverse ASIN" at bounding box center [1157, 173] width 63 height 12
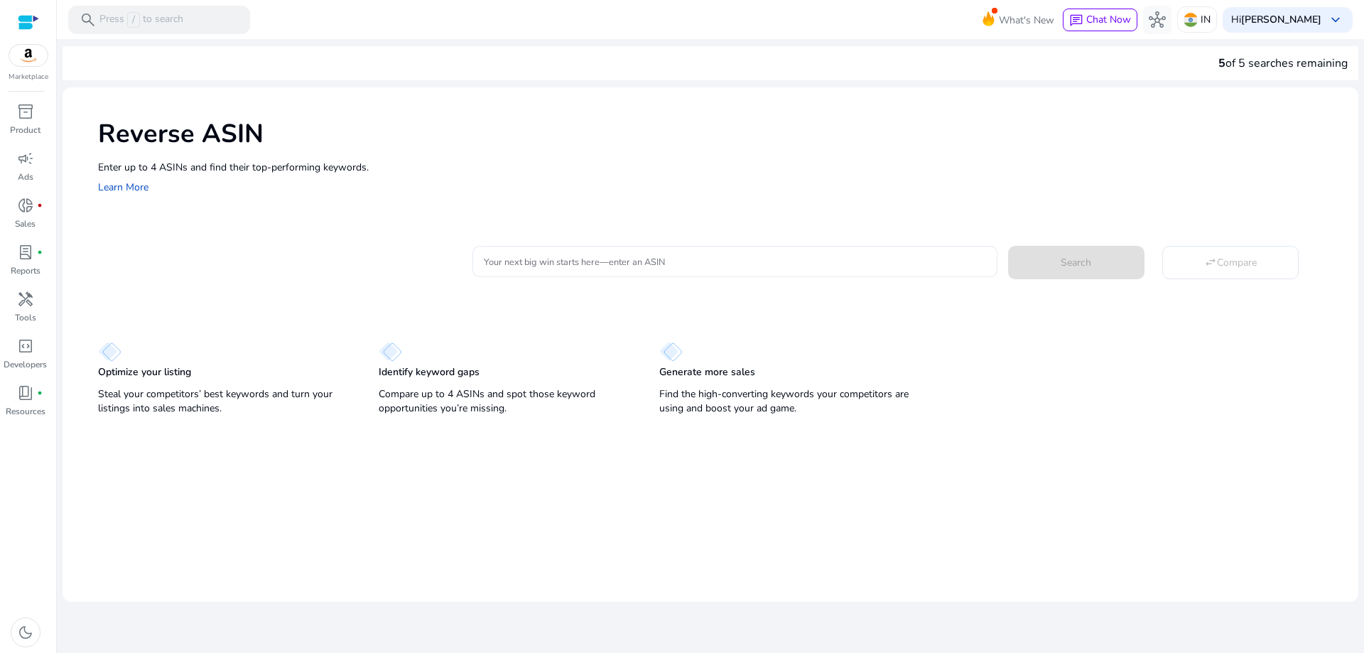
click at [554, 266] on input "Your next big win starts here—enter an ASIN" at bounding box center [735, 262] width 502 height 16
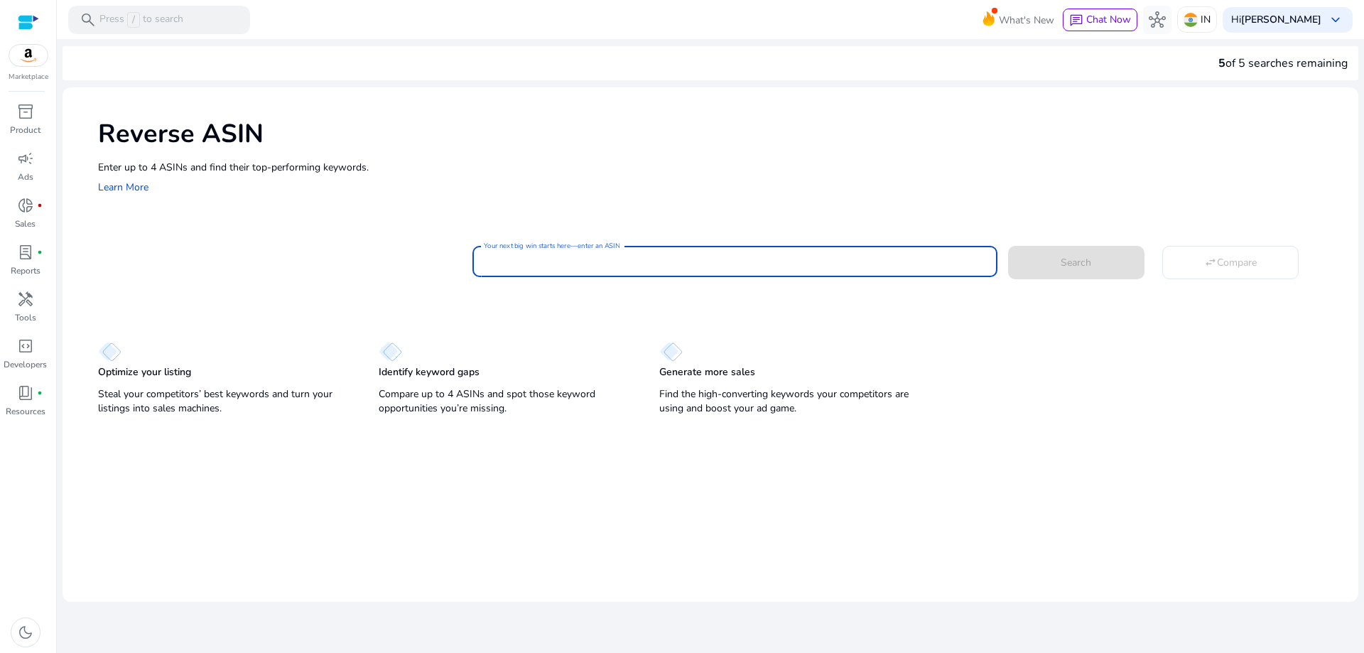
paste input "**********"
type input "**********"
drag, startPoint x: 688, startPoint y: 260, endPoint x: 421, endPoint y: 253, distance: 266.6
click at [421, 253] on div "**********" at bounding box center [722, 259] width 1249 height 35
paste input "**********"
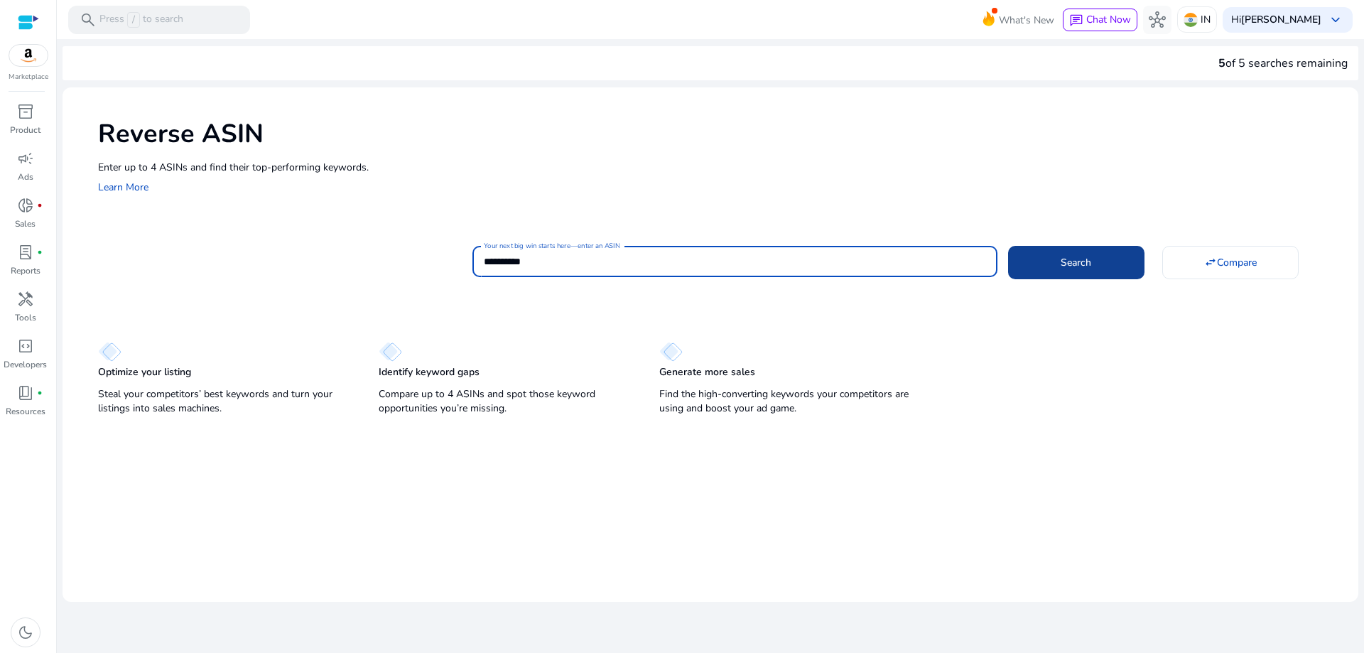
type input "**********"
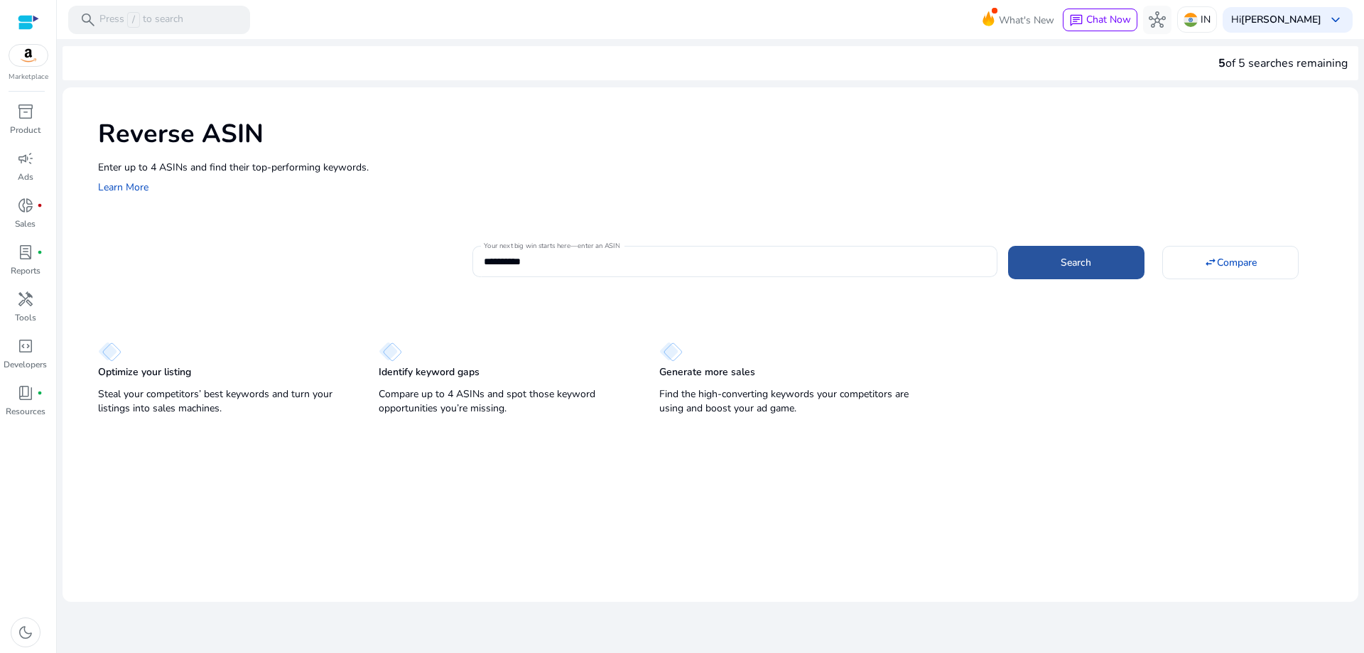
click at [1107, 258] on span at bounding box center [1076, 262] width 136 height 34
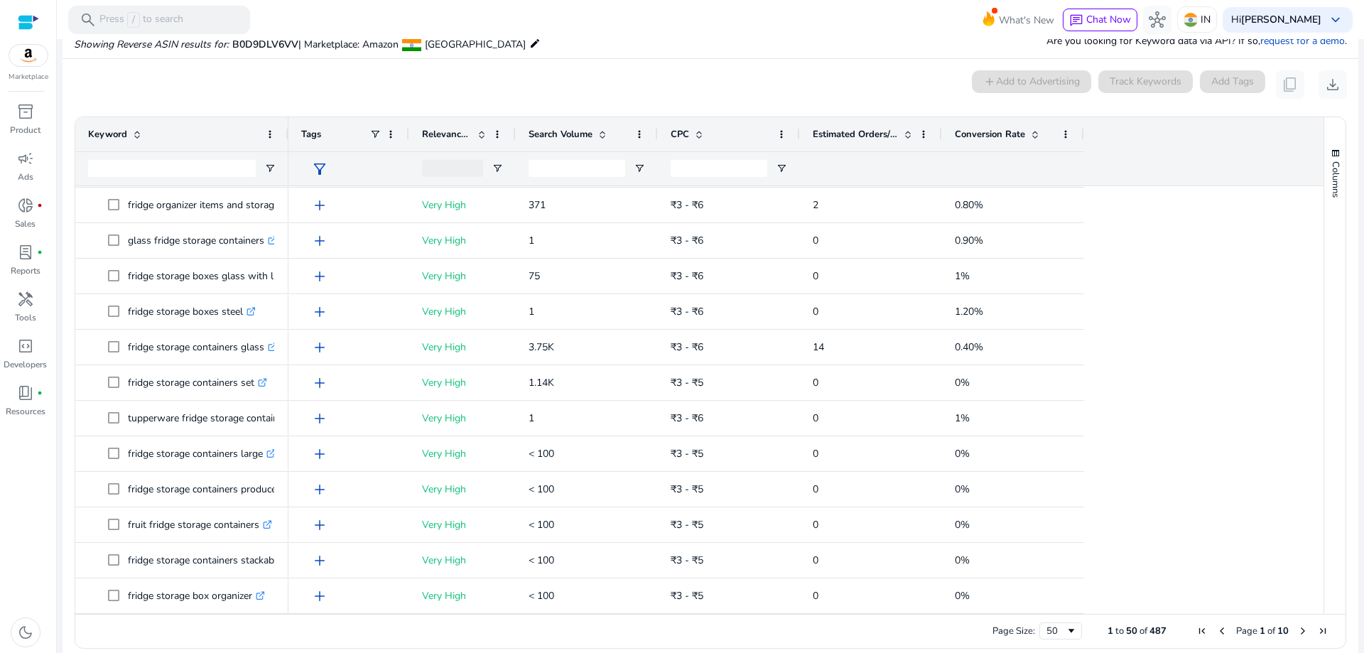
scroll to position [440, 0]
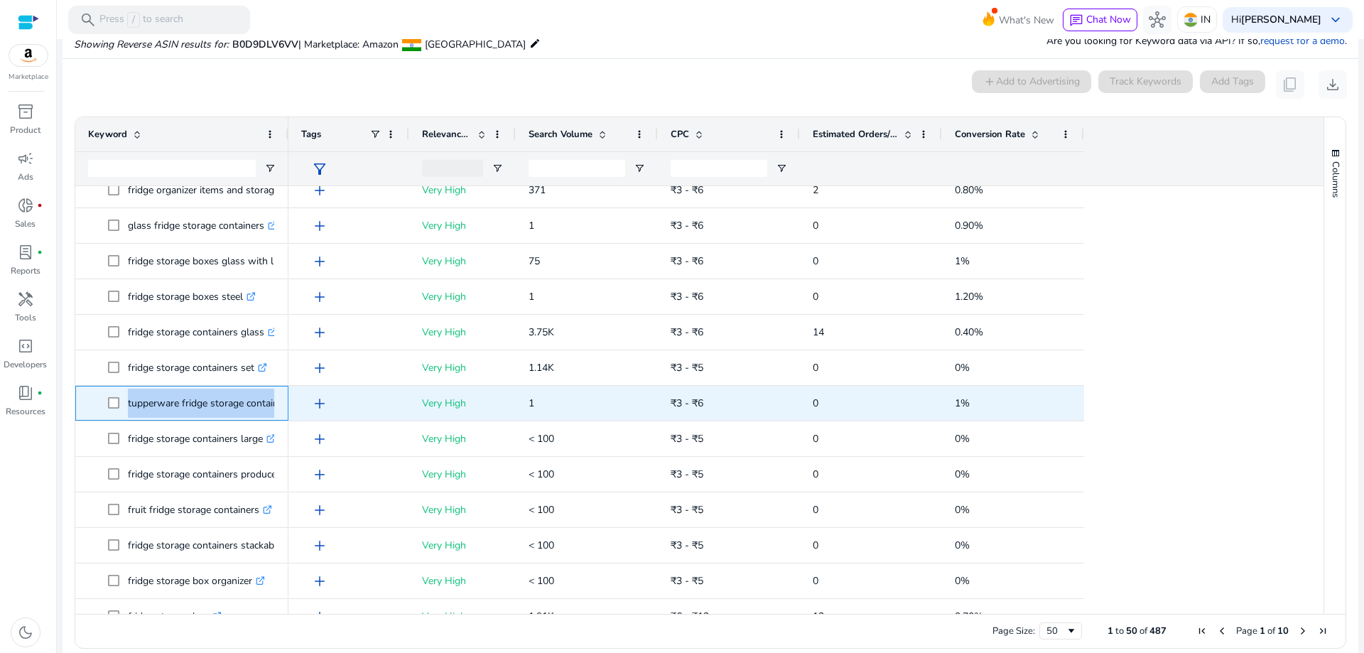
drag, startPoint x: 126, startPoint y: 404, endPoint x: 279, endPoint y: 404, distance: 152.8
click at [279, 404] on div "tupperware fridge storage containers .st0{fill:#2c8af8}" at bounding box center [181, 403] width 213 height 35
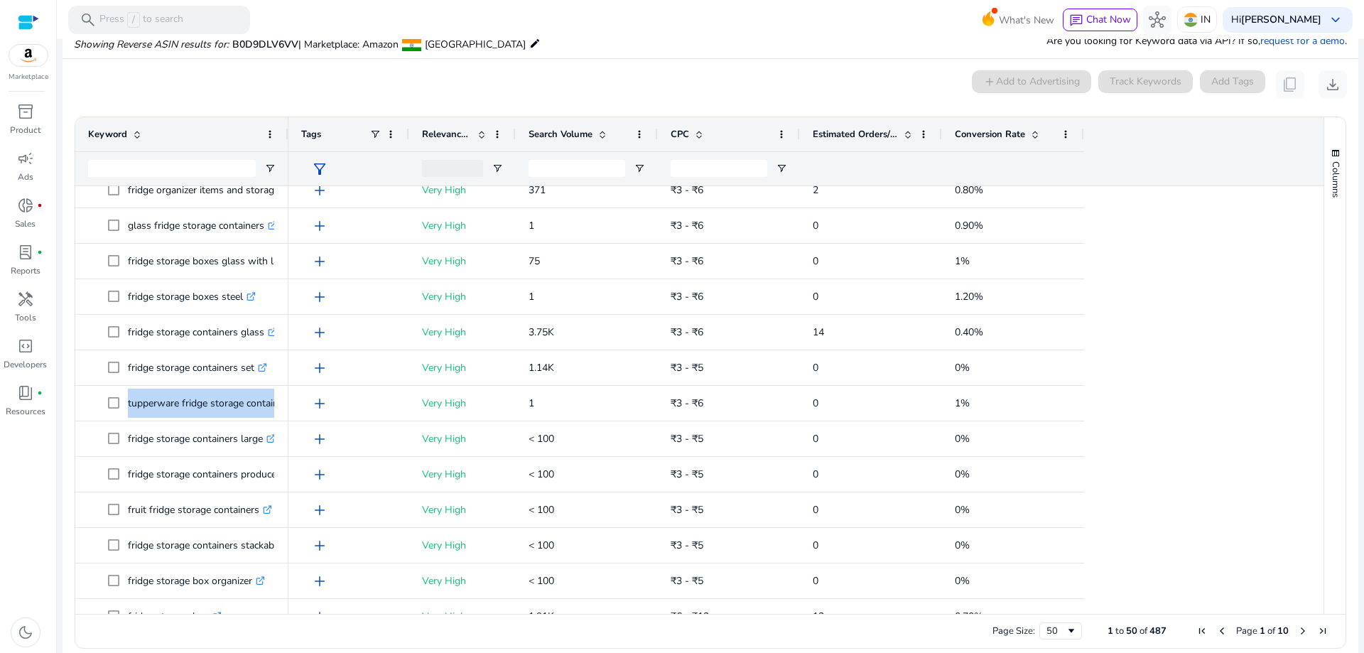
click at [289, 144] on div "Tags" at bounding box center [349, 134] width 121 height 34
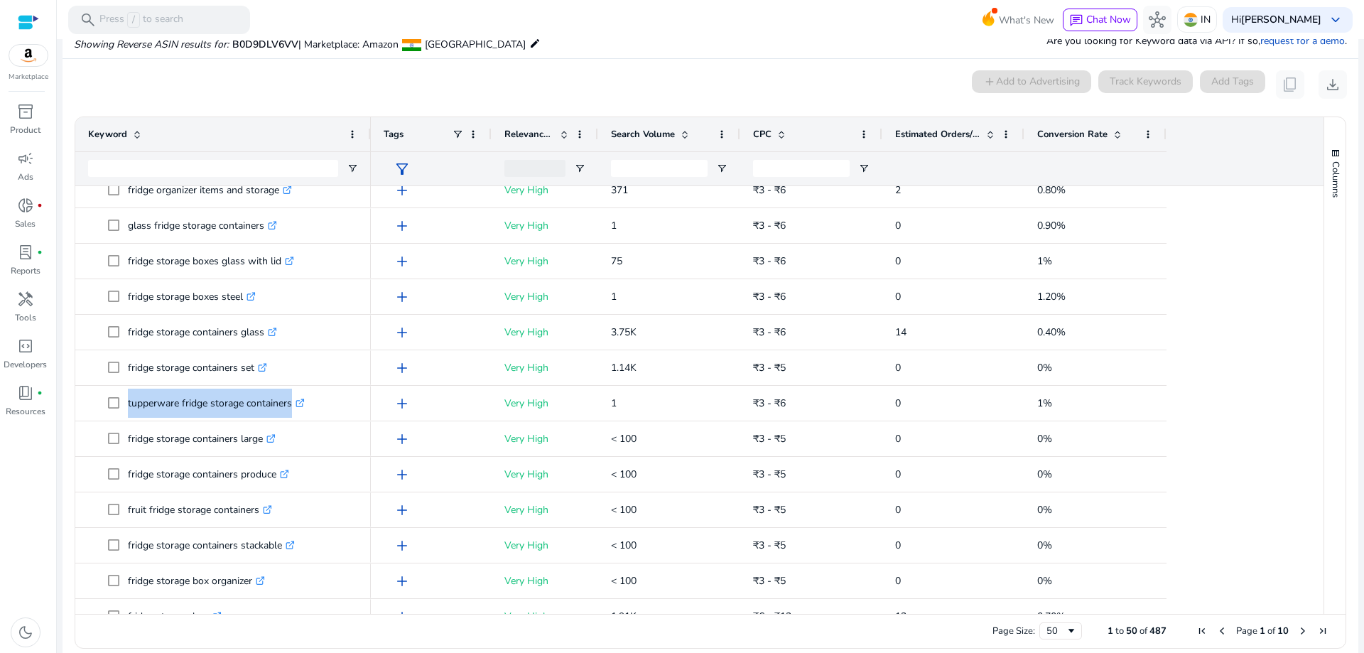
drag, startPoint x: 285, startPoint y: 142, endPoint x: 367, endPoint y: 149, distance: 82.7
click at [367, 149] on div at bounding box center [370, 134] width 6 height 34
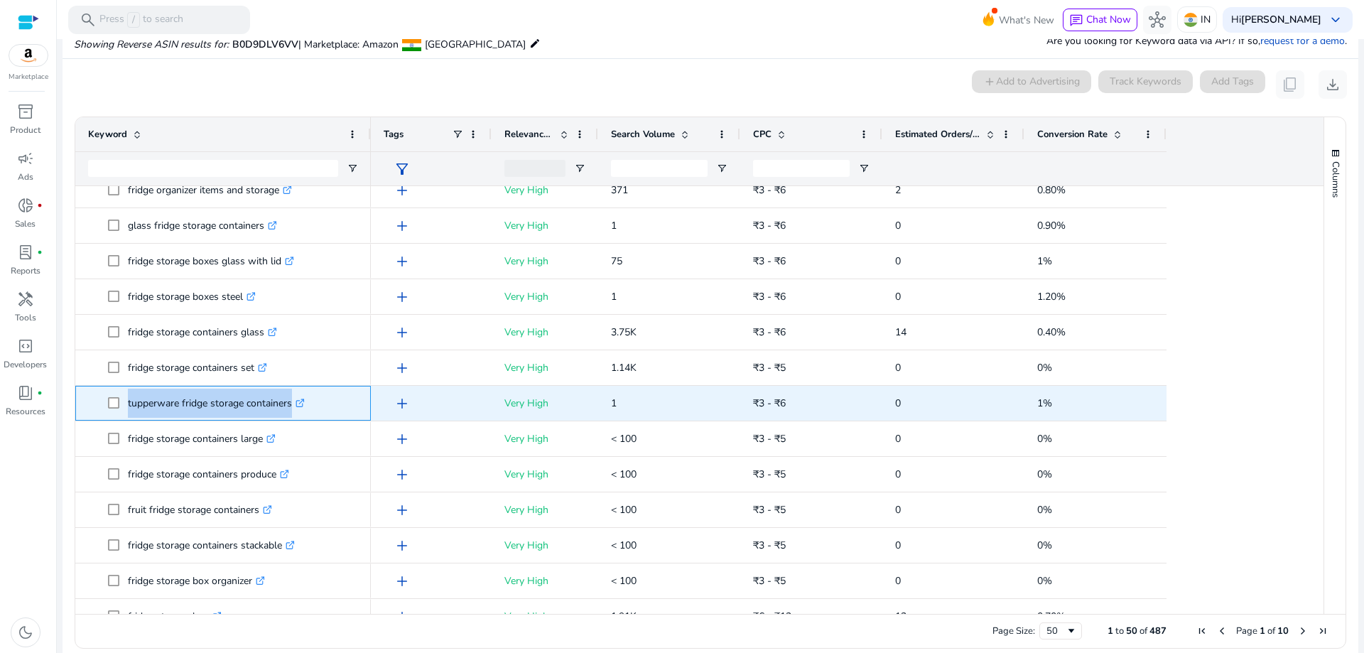
click at [302, 399] on icon ".st0{fill:#2c8af8}" at bounding box center [300, 403] width 9 height 9
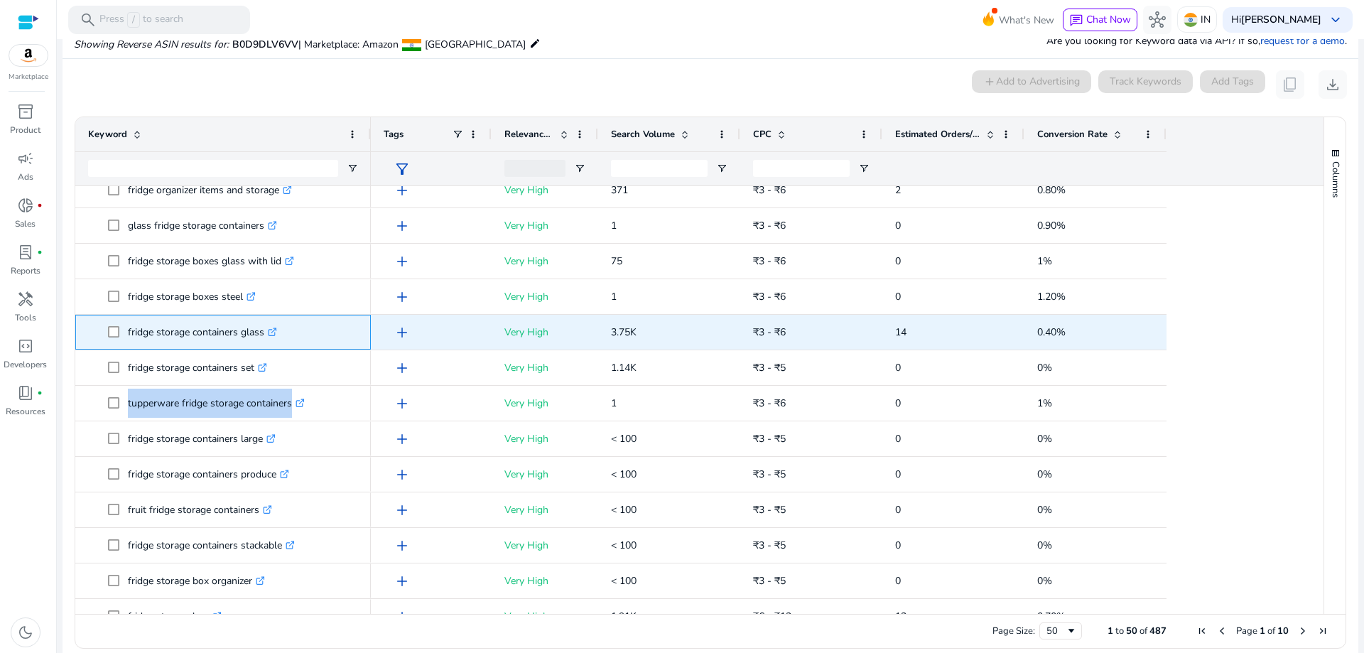
click at [275, 330] on icon ".st0{fill:#2c8af8}" at bounding box center [272, 332] width 9 height 9
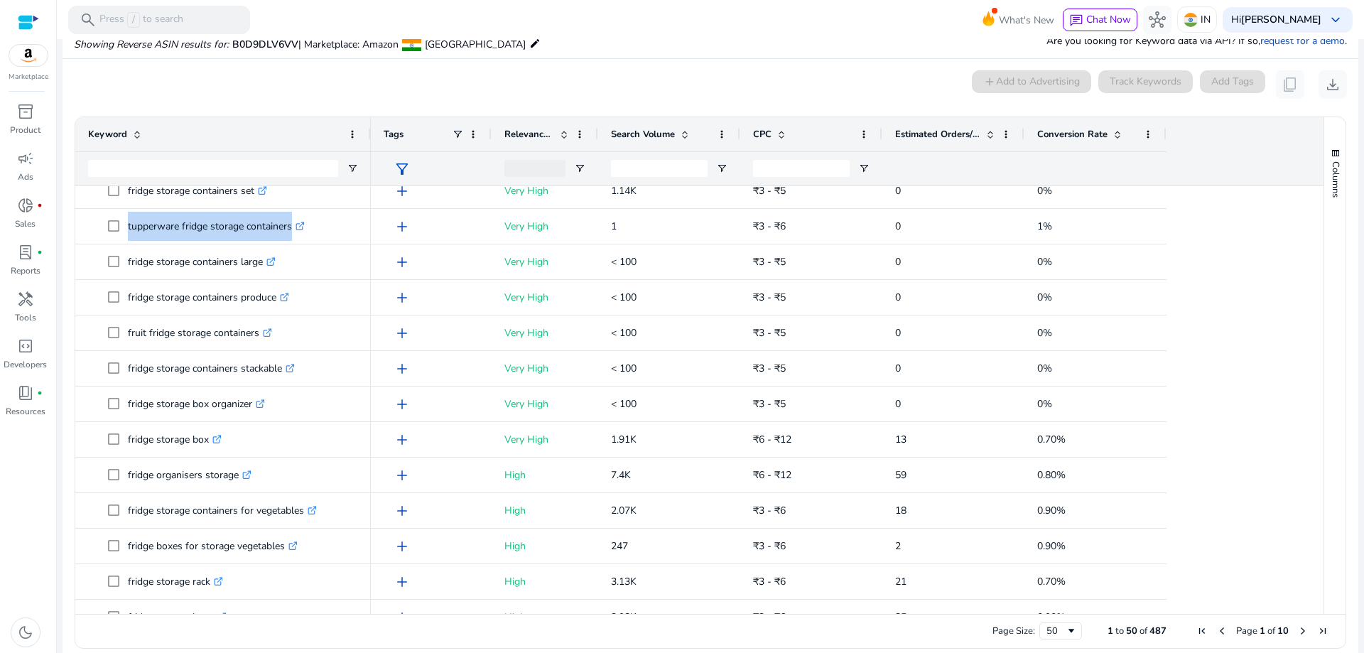
scroll to position [0, 0]
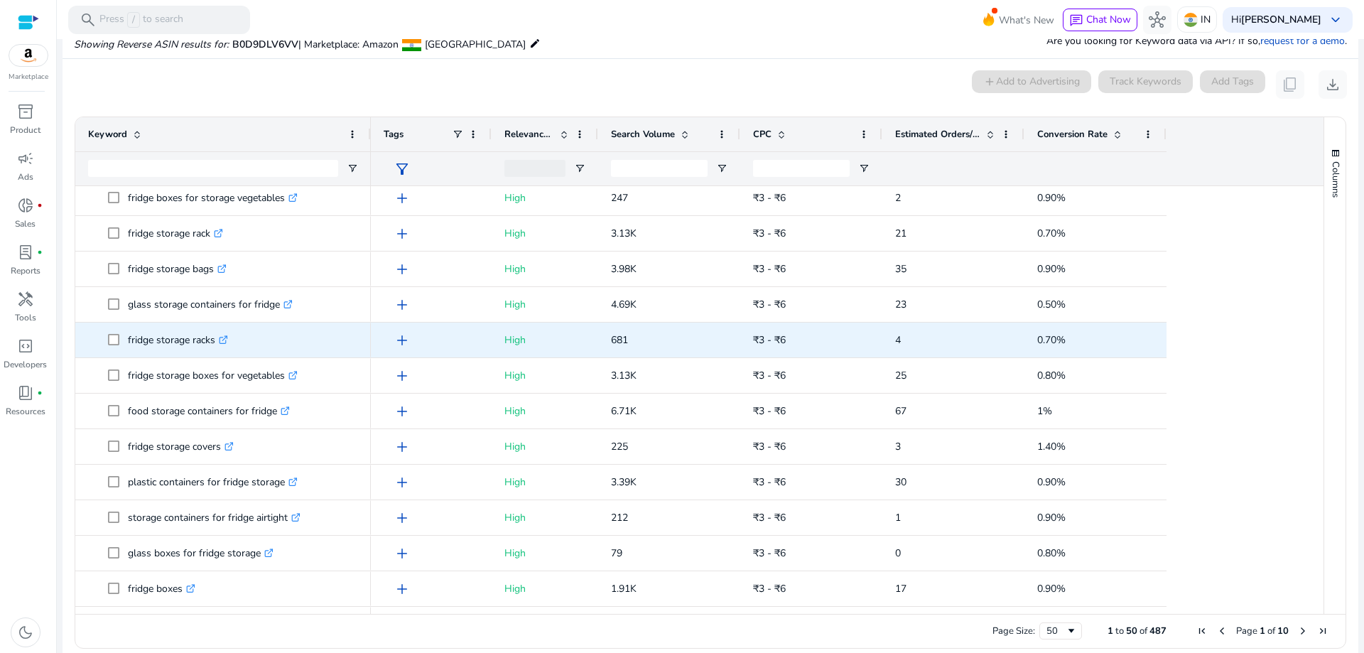
click at [227, 335] on icon ".st0{fill:#2c8af8}" at bounding box center [223, 339] width 9 height 9
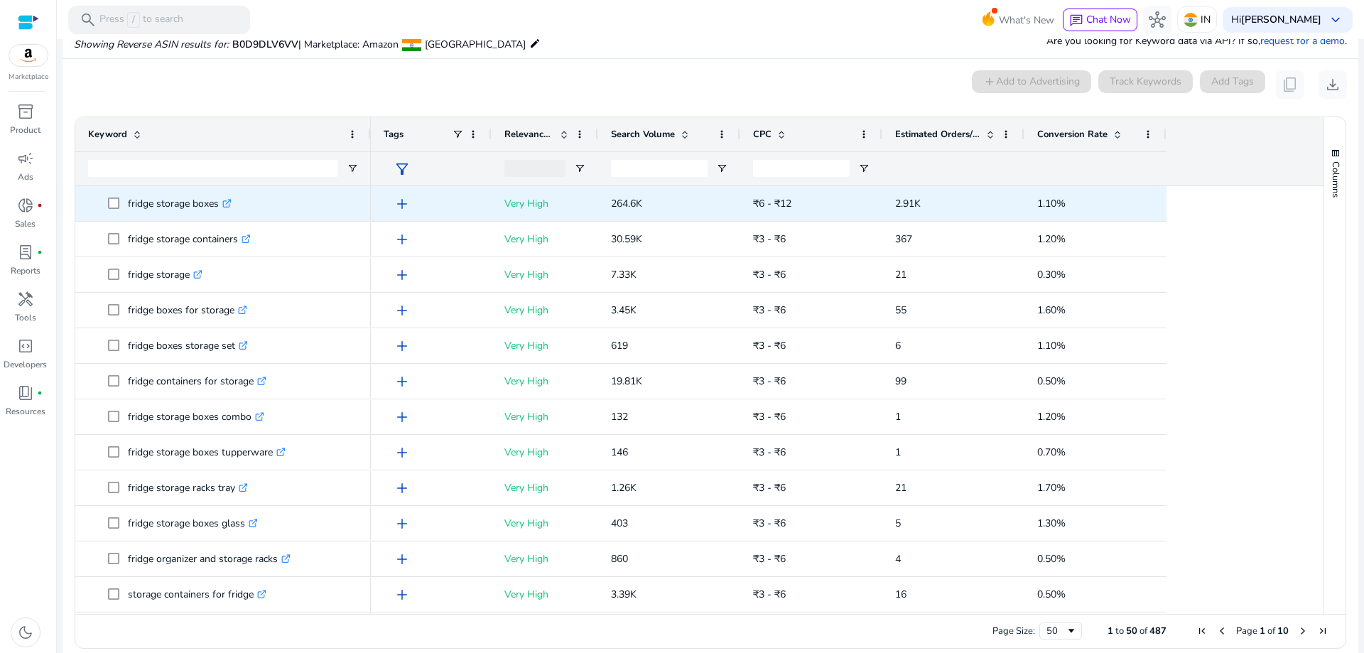
click at [230, 202] on icon ".st0{fill:#2c8af8}" at bounding box center [226, 203] width 9 height 9
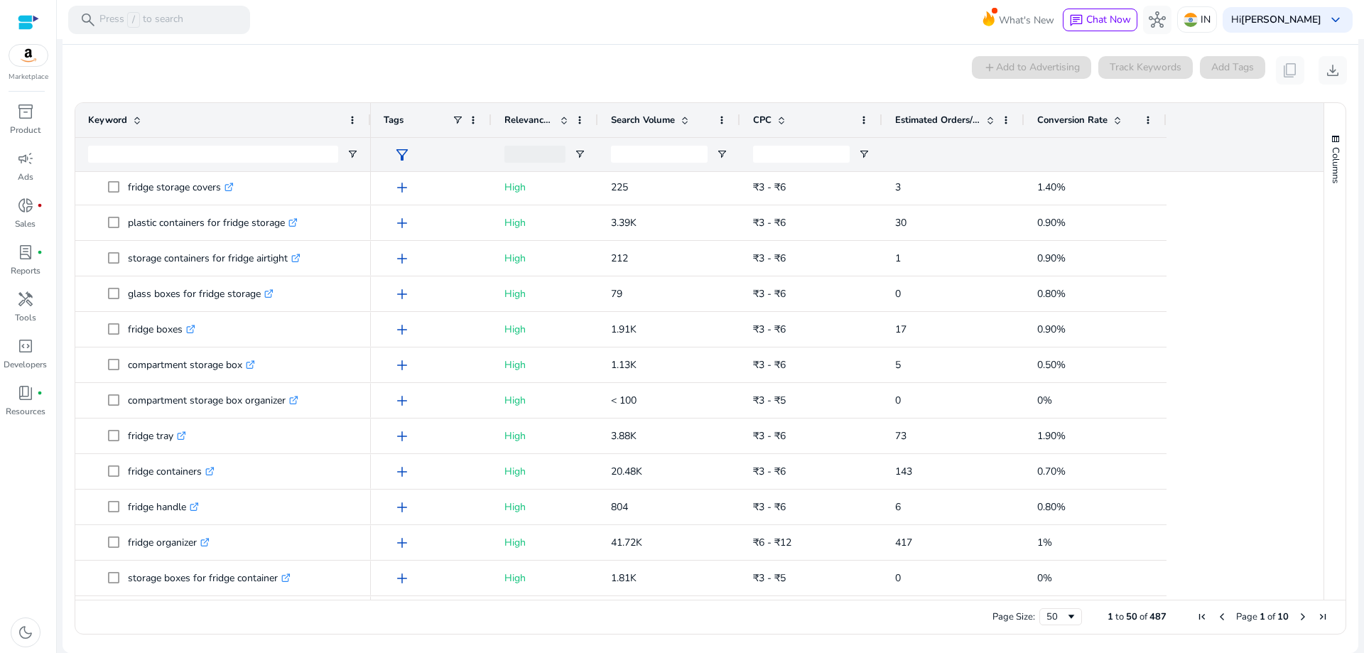
scroll to position [1346, 0]
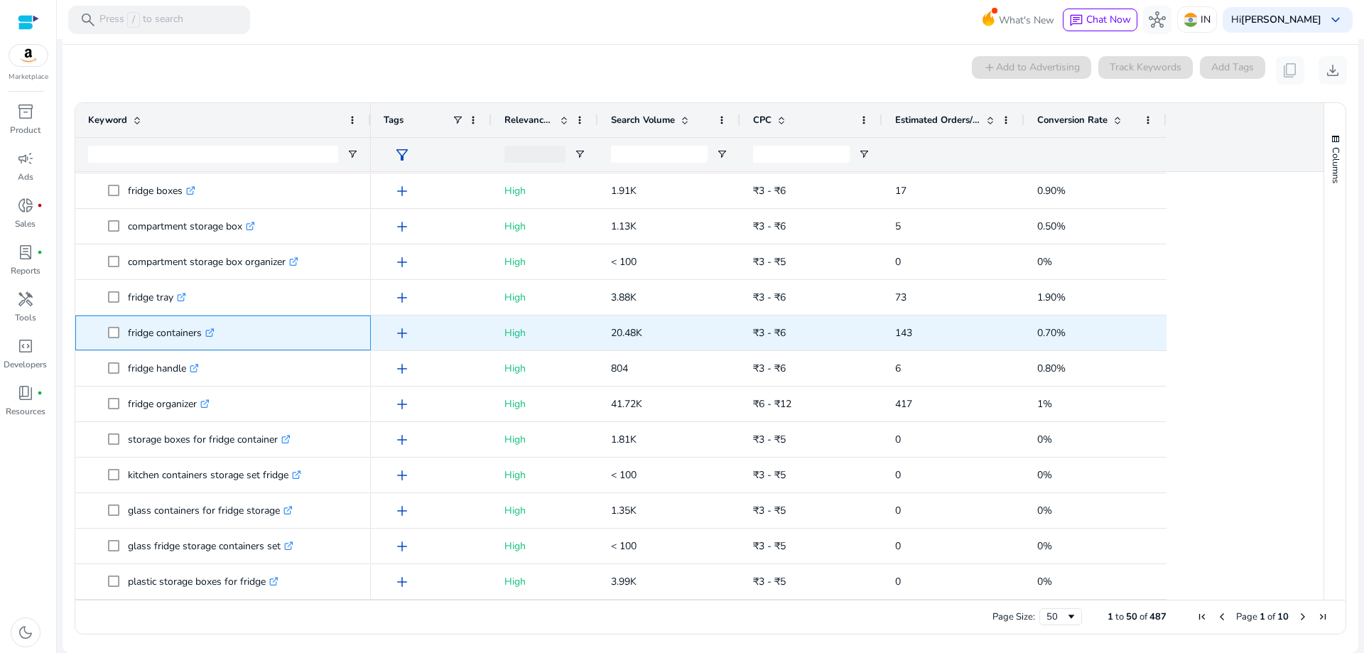
click at [212, 329] on icon ".st0{fill:#2c8af8}" at bounding box center [209, 332] width 9 height 9
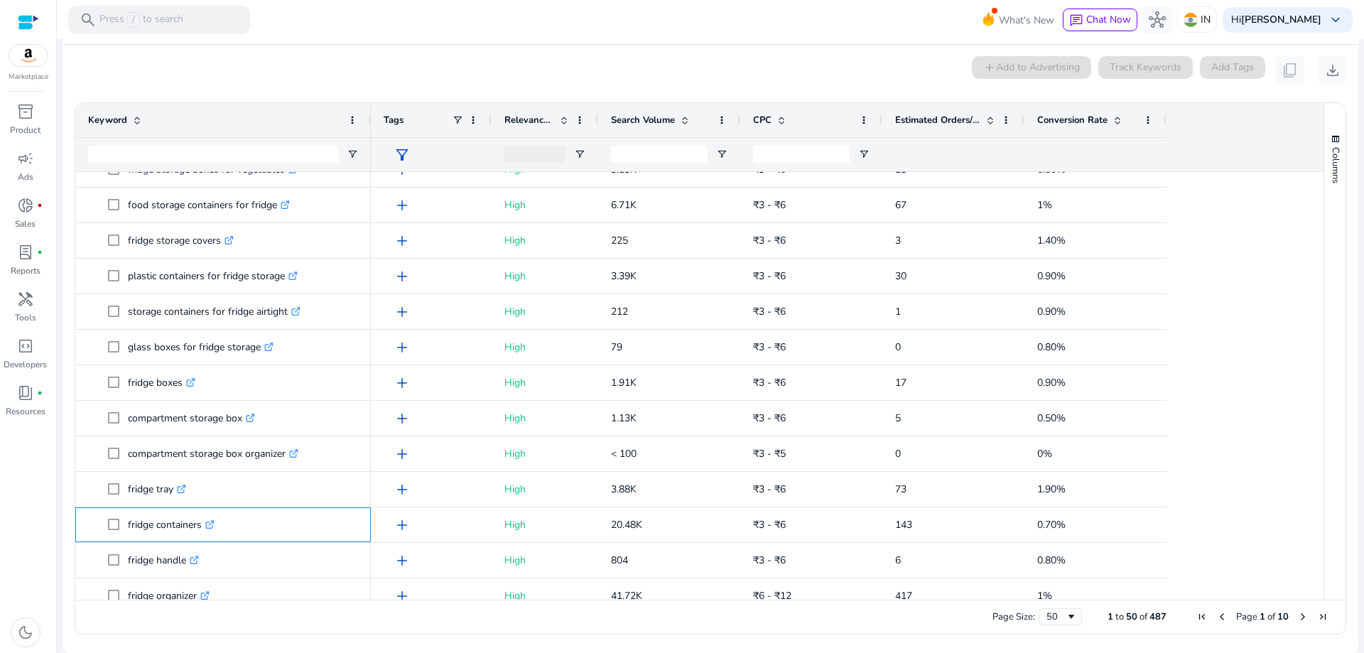
scroll to position [1086, 0]
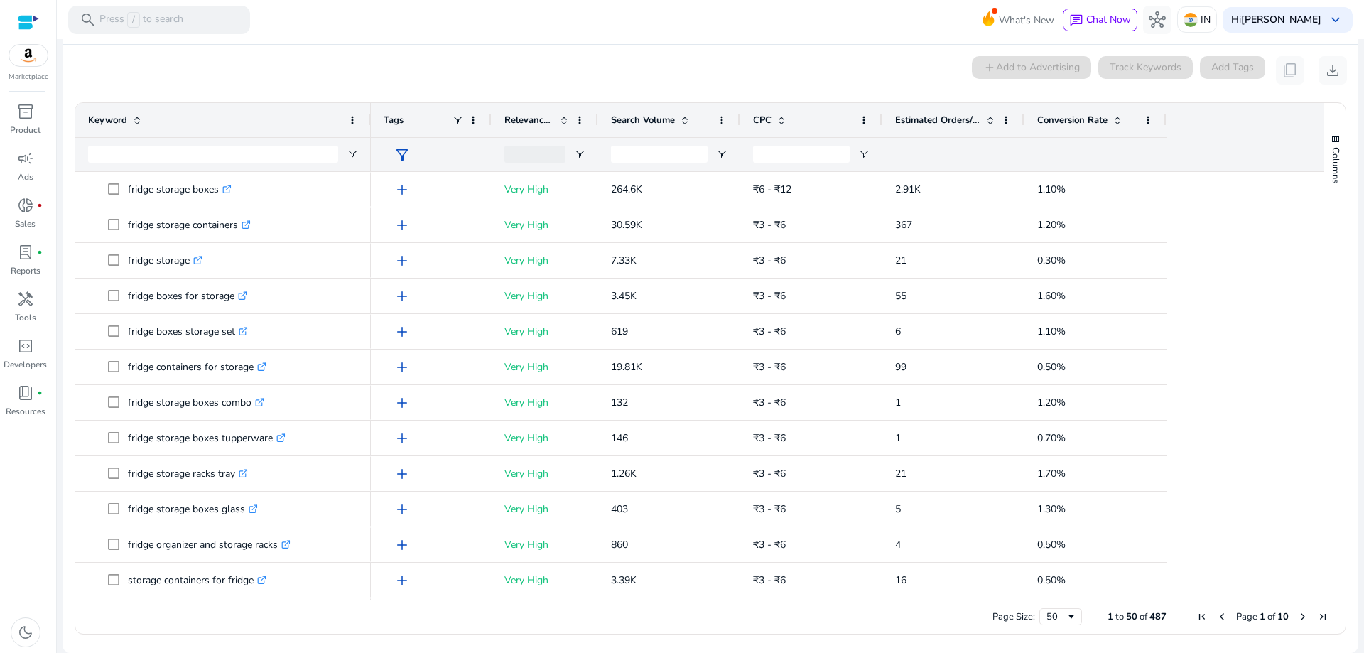
click at [686, 116] on span at bounding box center [684, 119] width 11 height 11
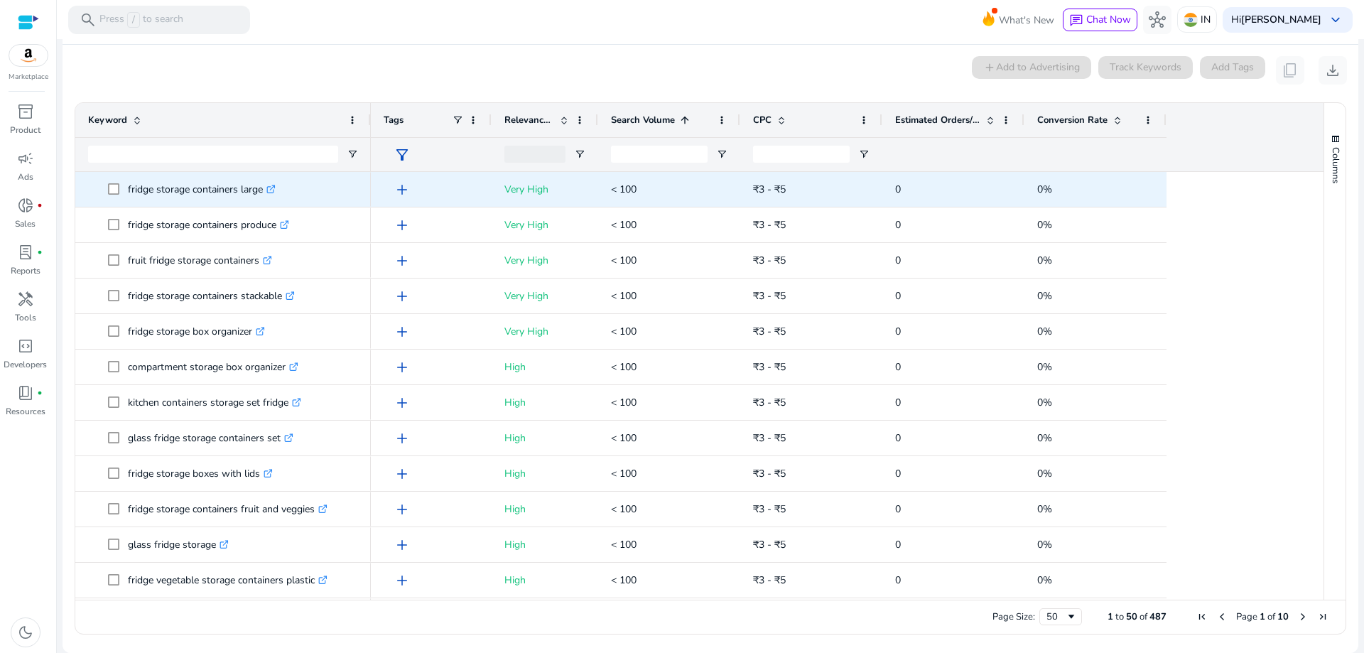
click at [274, 185] on icon ".st0{fill:#2c8af8}" at bounding box center [270, 189] width 9 height 9
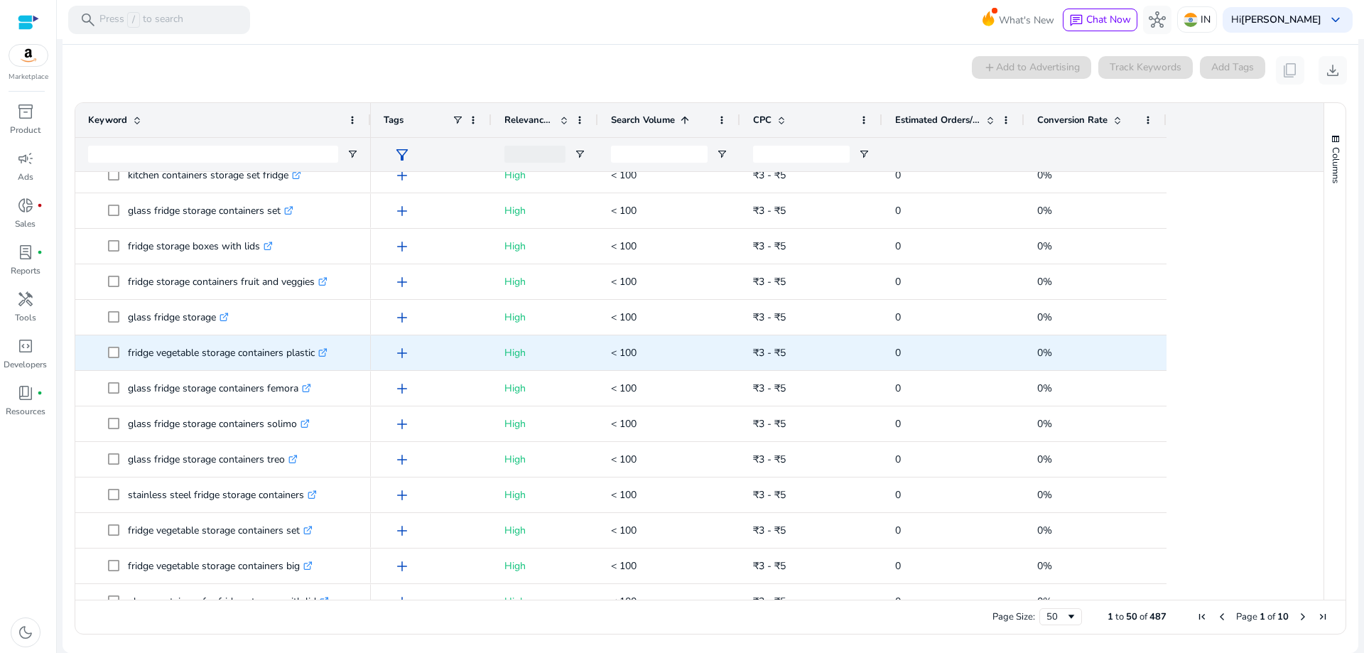
click at [326, 350] on icon at bounding box center [322, 353] width 7 height 7
